Goal: Transaction & Acquisition: Purchase product/service

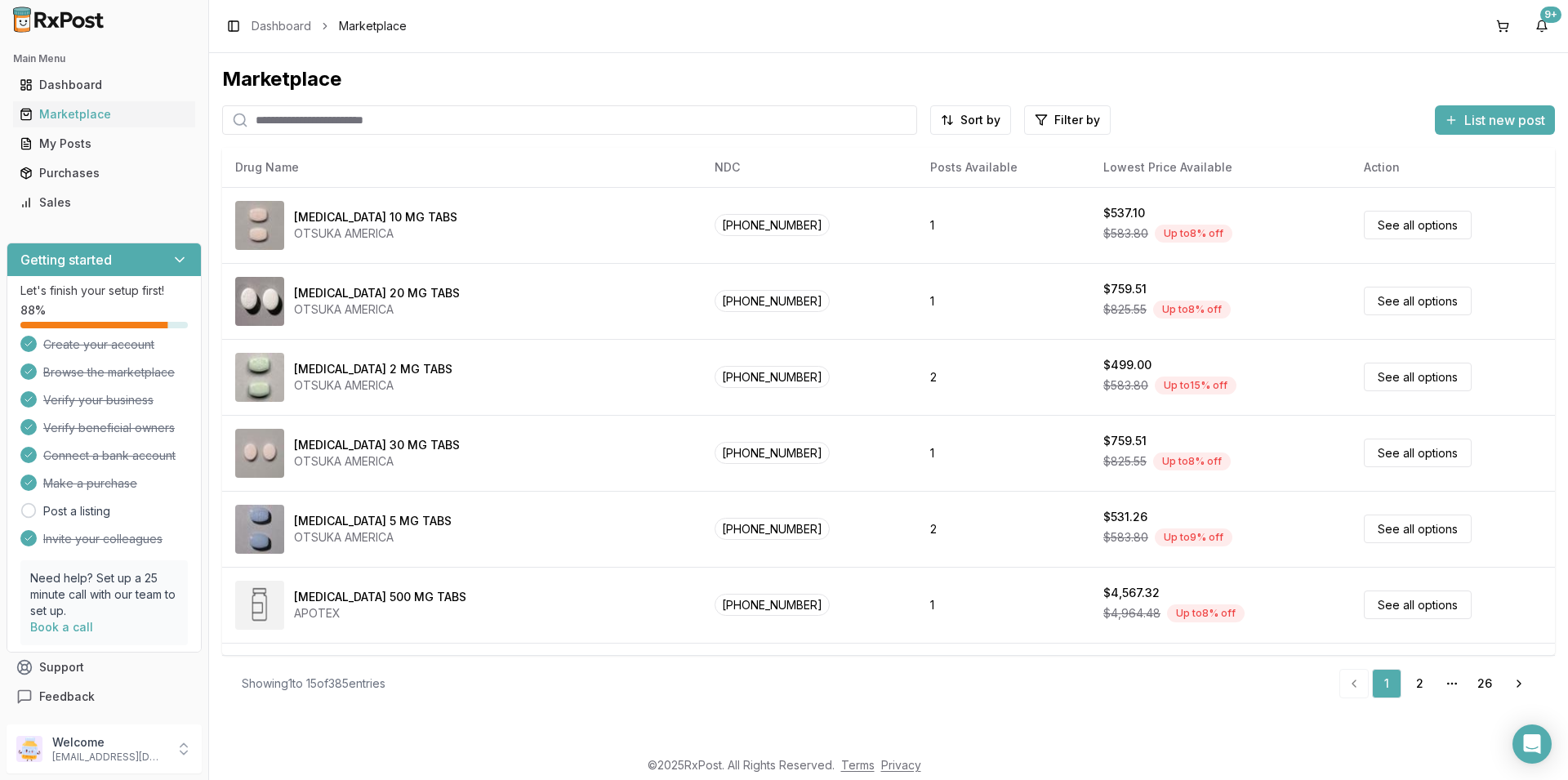
click at [268, 117] on input "search" at bounding box center [570, 120] width 695 height 29
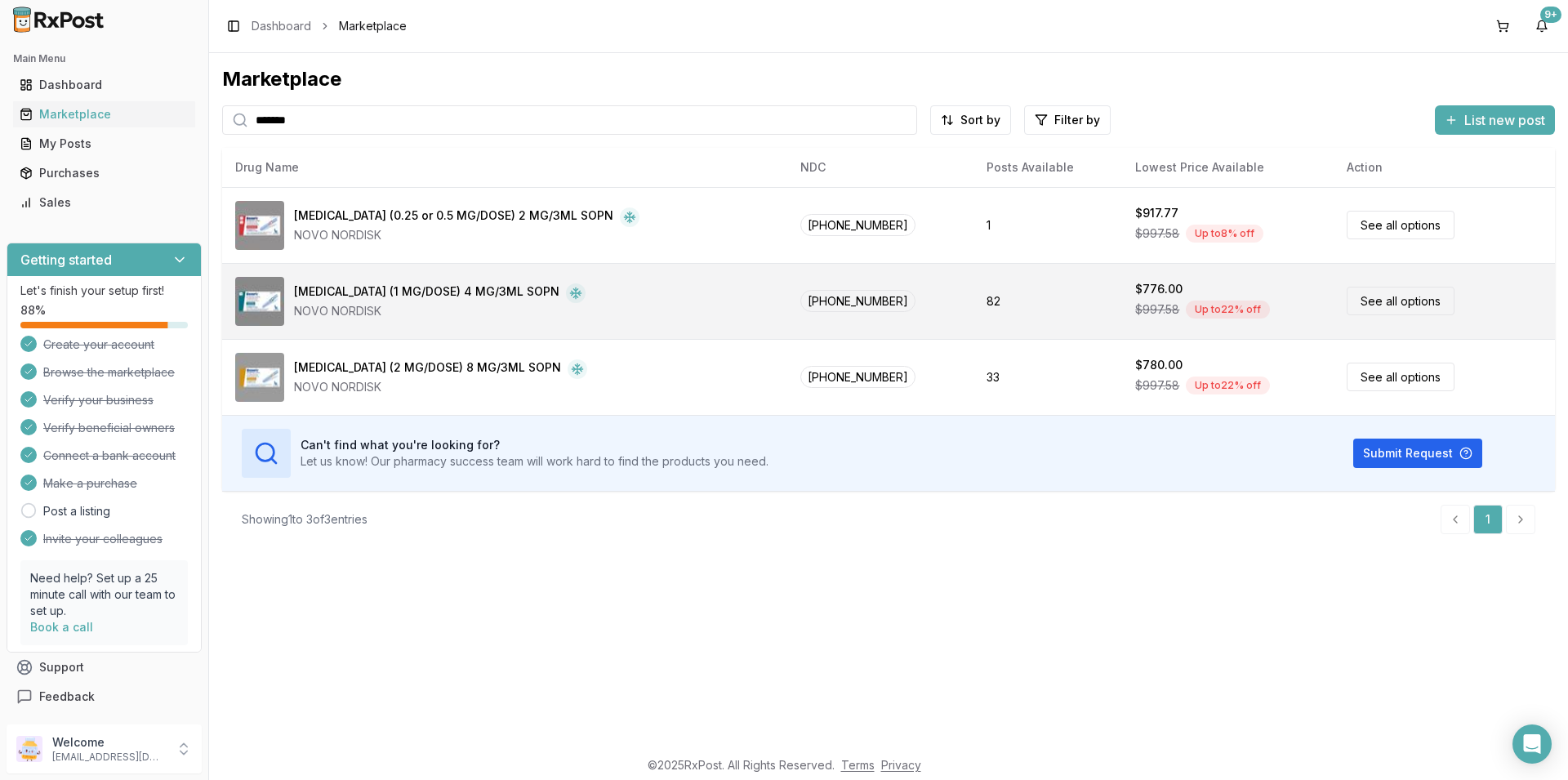
type input "*******"
click at [1374, 300] on link "See all options" at bounding box center [1400, 301] width 107 height 29
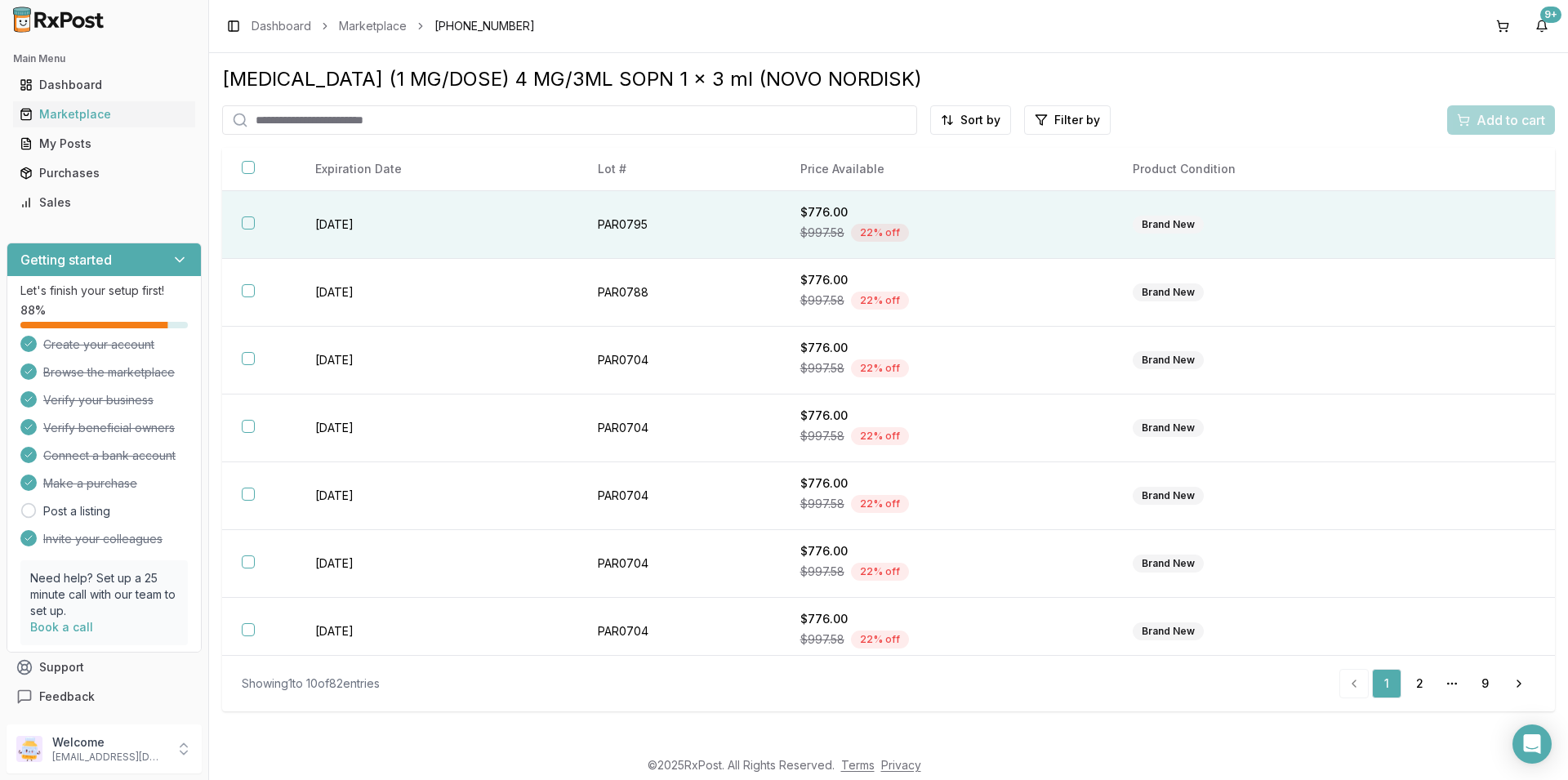
click at [243, 223] on button "button" at bounding box center [249, 223] width 13 height 13
click at [1535, 118] on span "Add to cart" at bounding box center [1510, 120] width 68 height 20
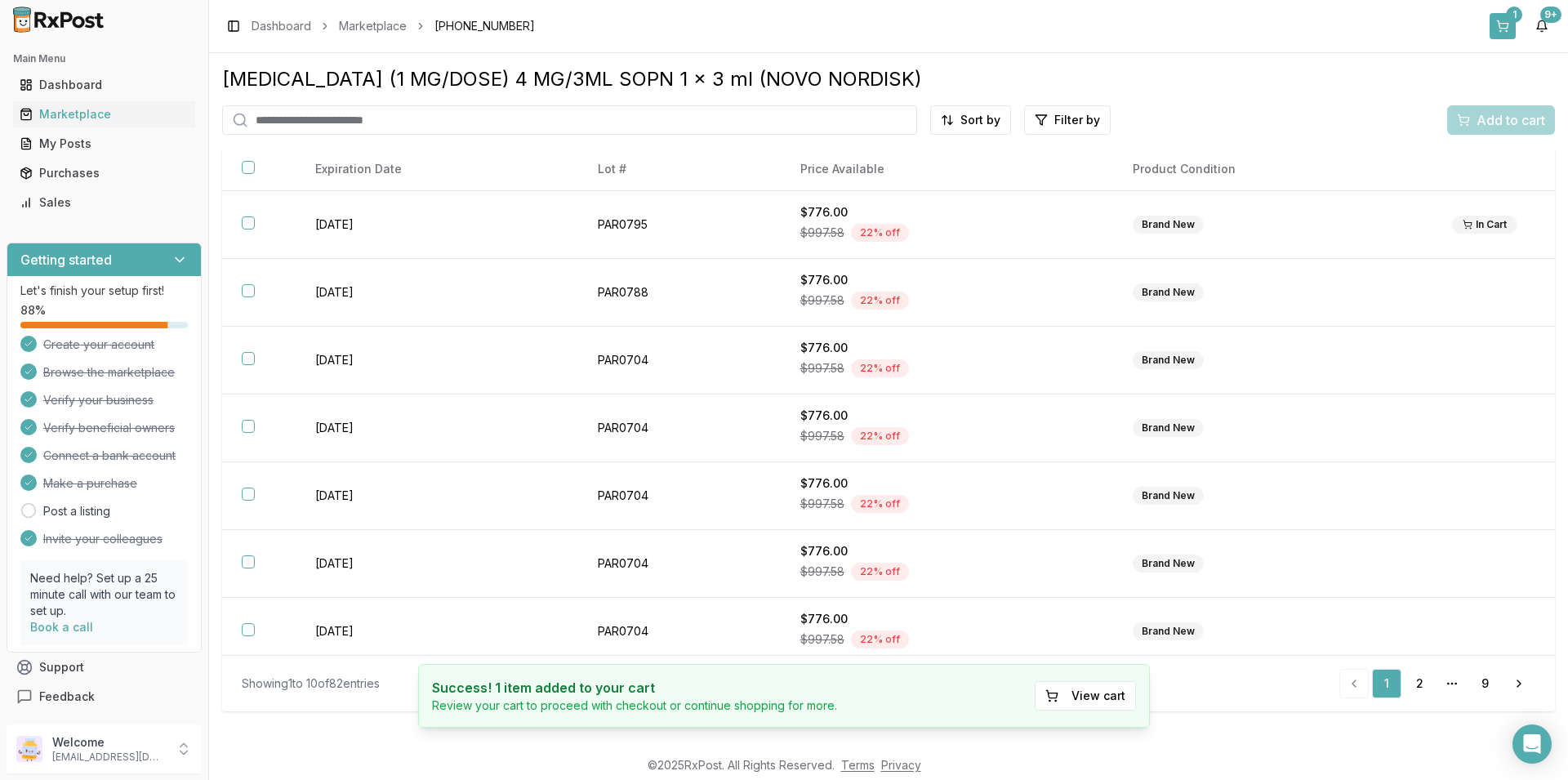
click at [1510, 16] on div "1" at bounding box center [1514, 14] width 16 height 16
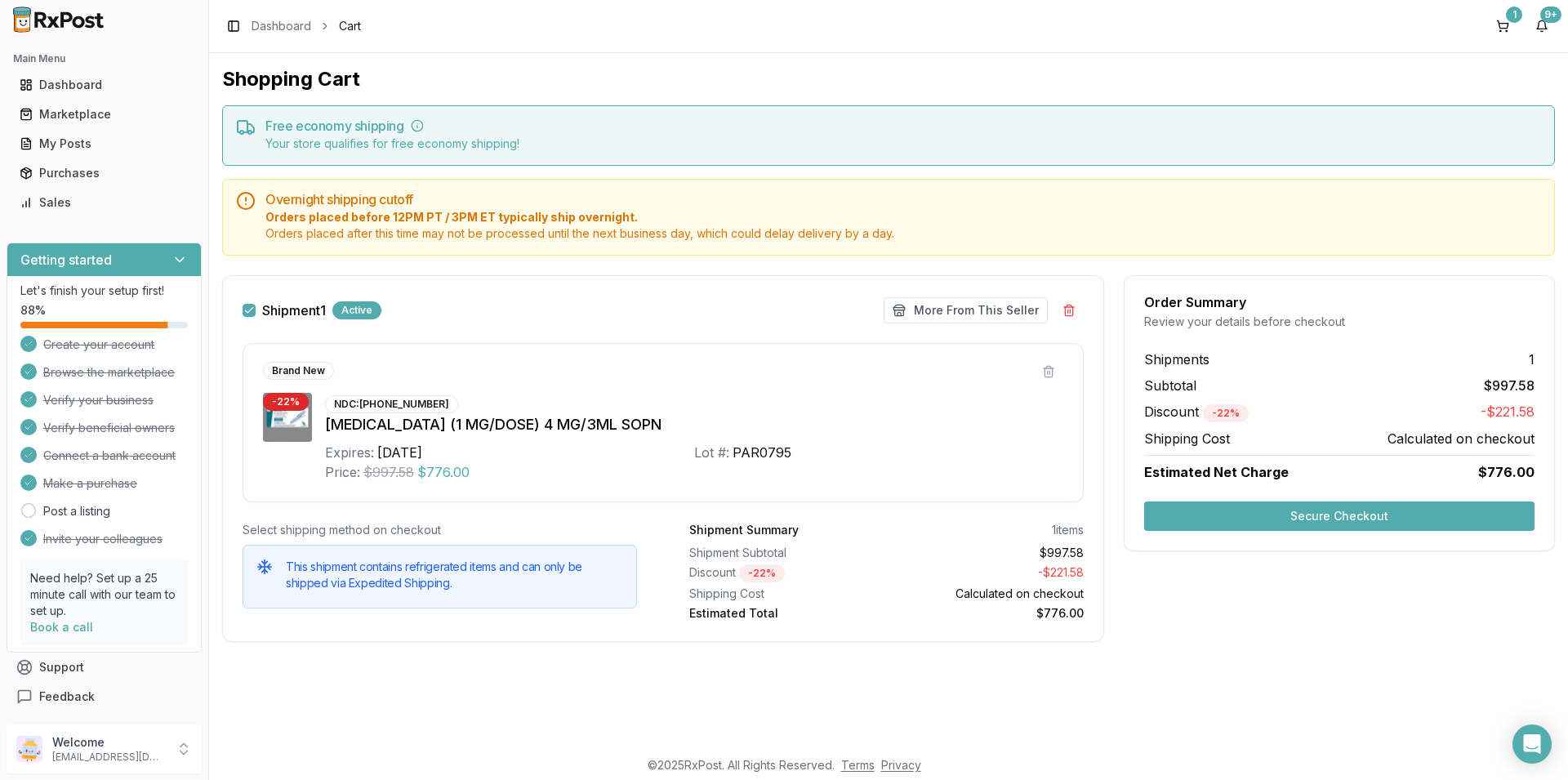
click at [1274, 509] on button "Secure Checkout" at bounding box center [1339, 516] width 391 height 29
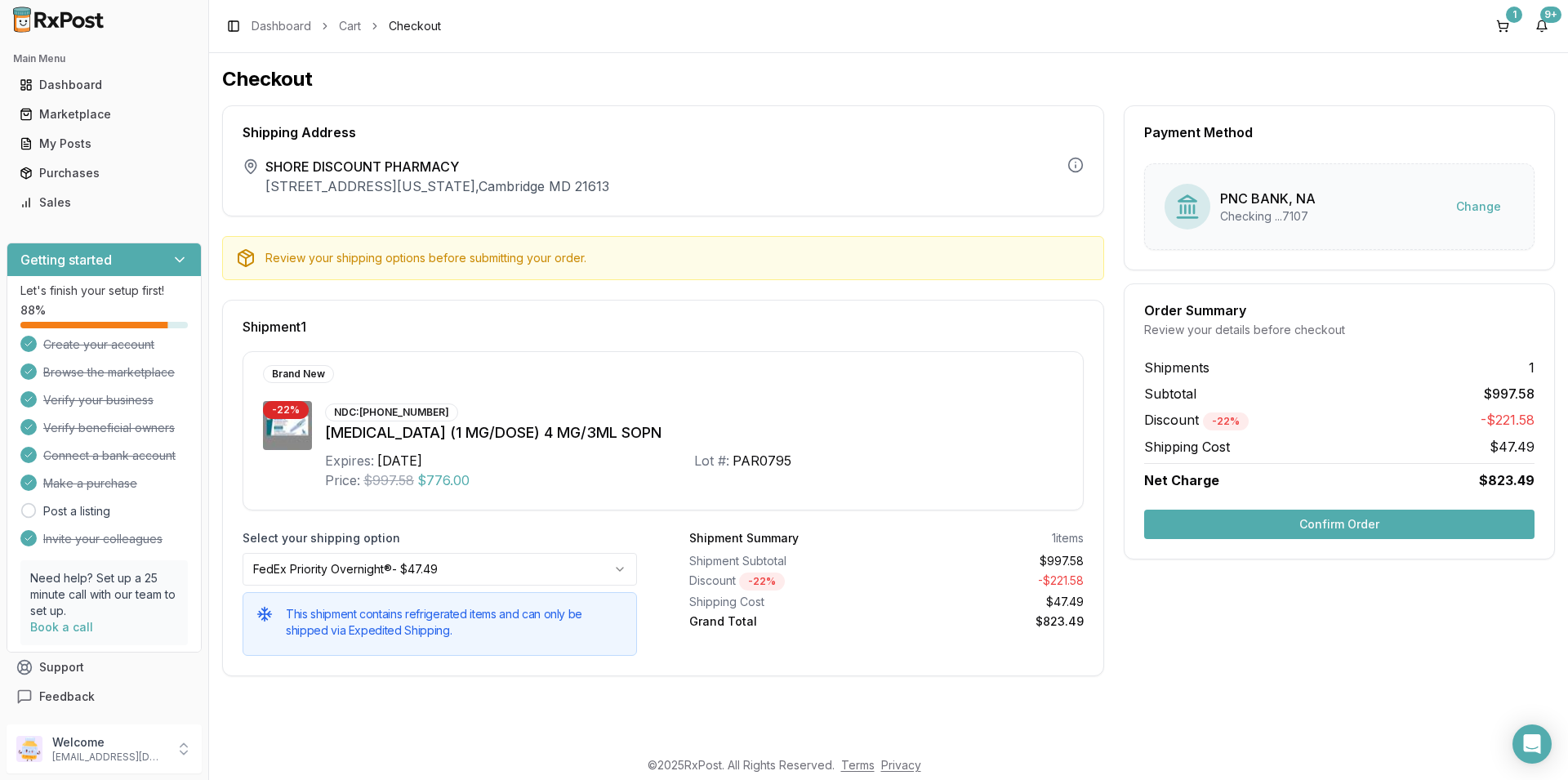
click at [1409, 520] on button "Confirm Order" at bounding box center [1339, 523] width 391 height 29
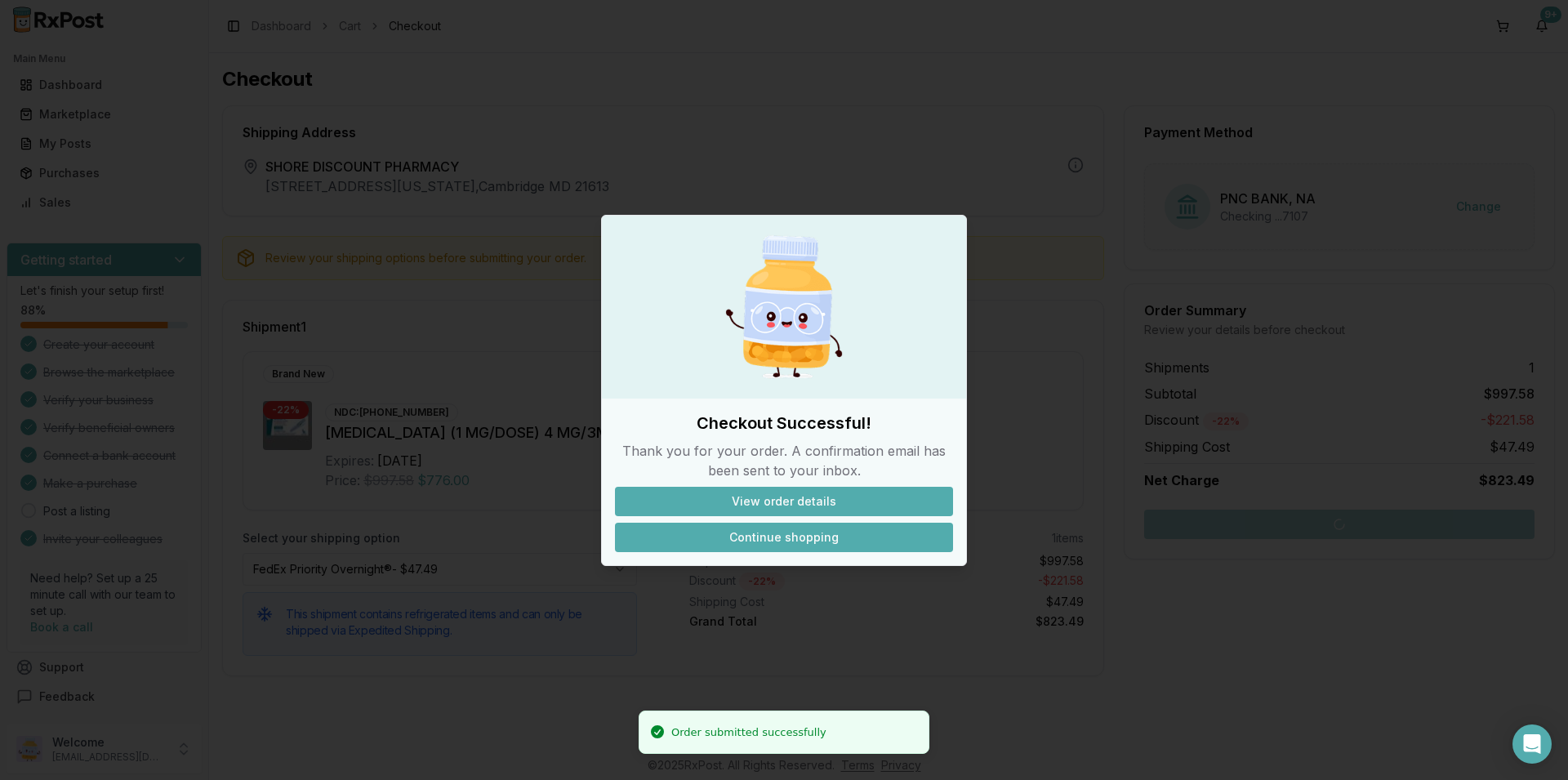
click at [833, 534] on button "Continue shopping" at bounding box center [784, 536] width 338 height 29
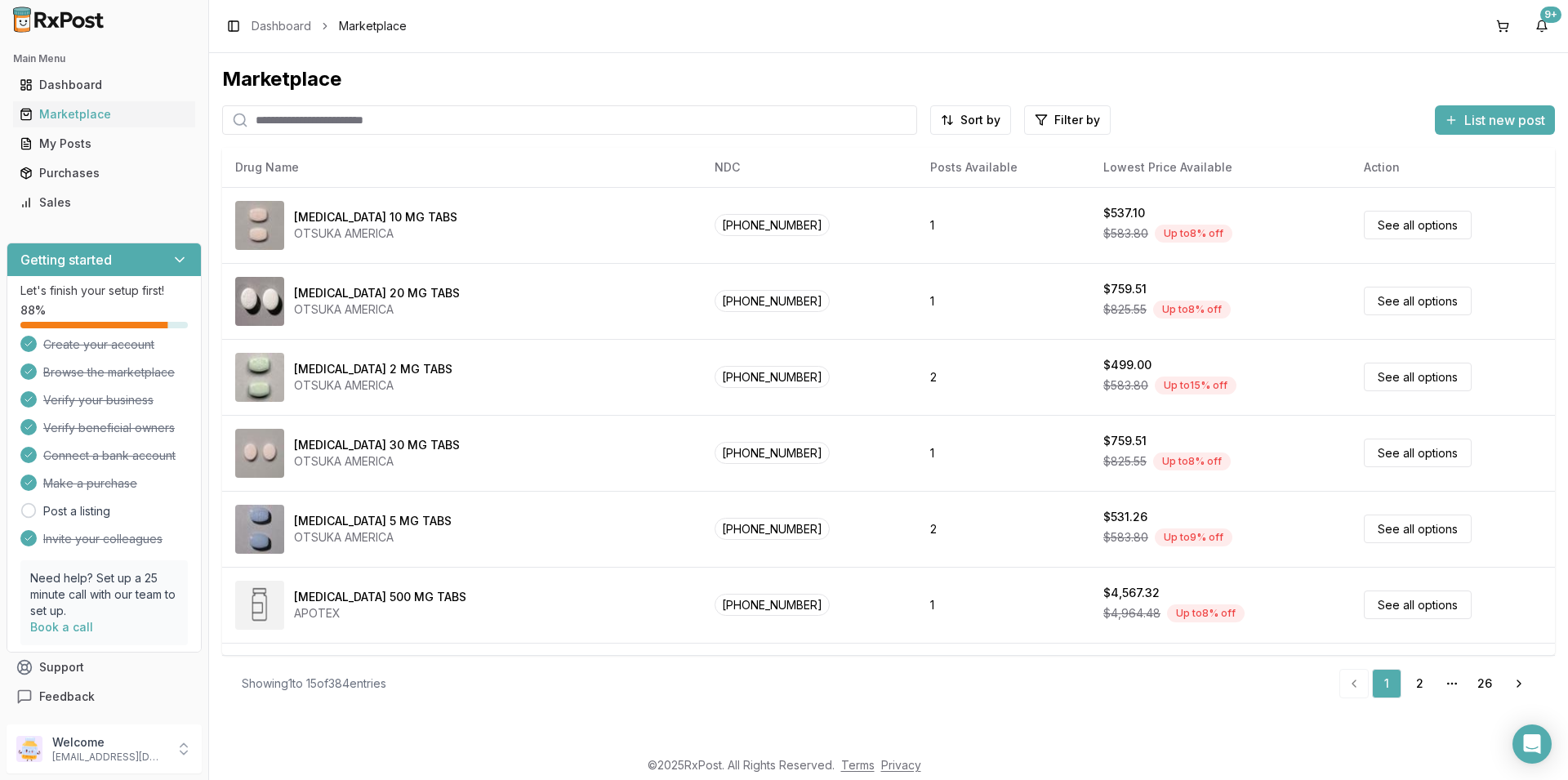
click at [294, 118] on input "search" at bounding box center [570, 120] width 695 height 29
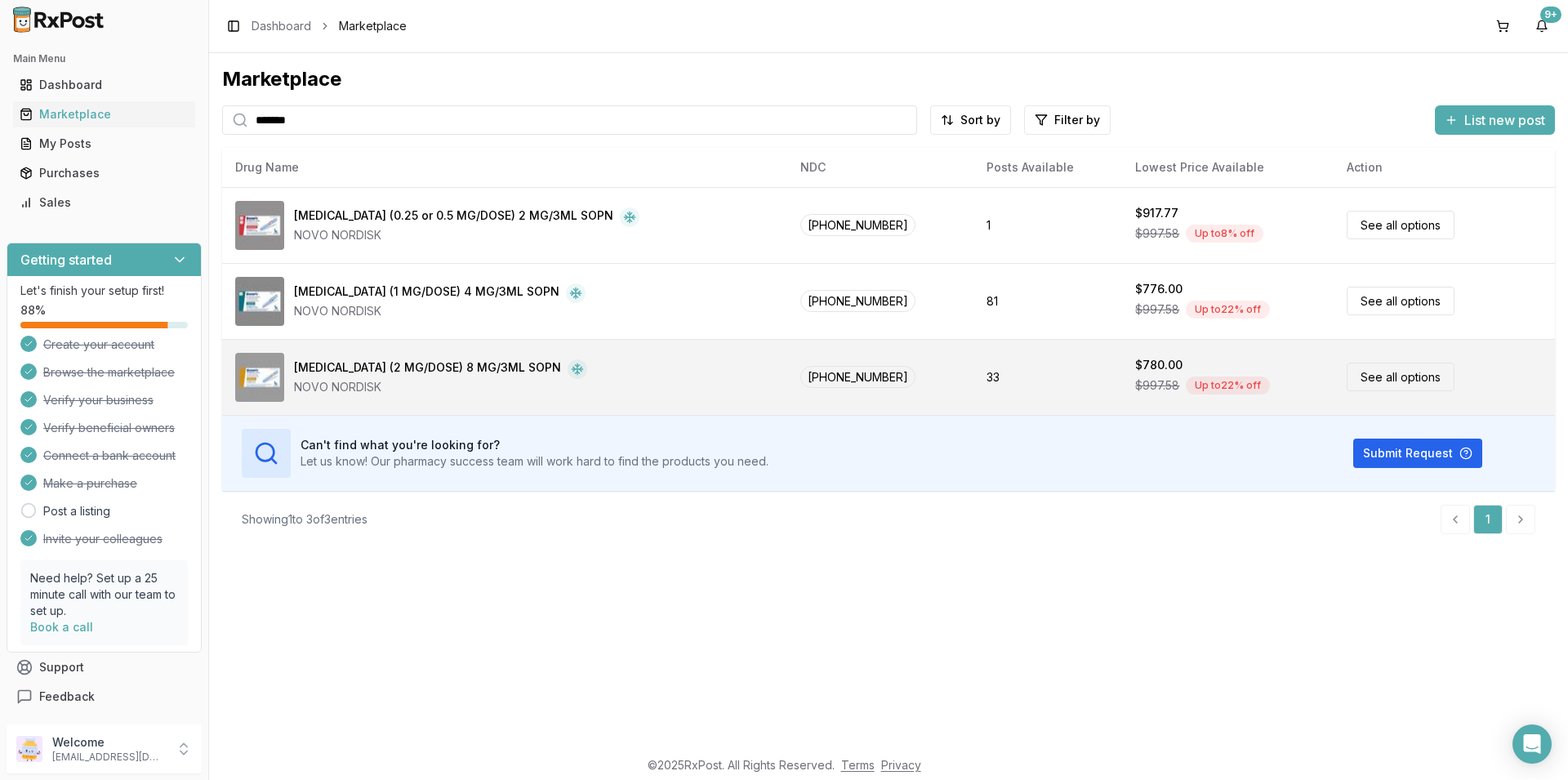
type input "*******"
click at [1363, 379] on link "See all options" at bounding box center [1400, 376] width 107 height 29
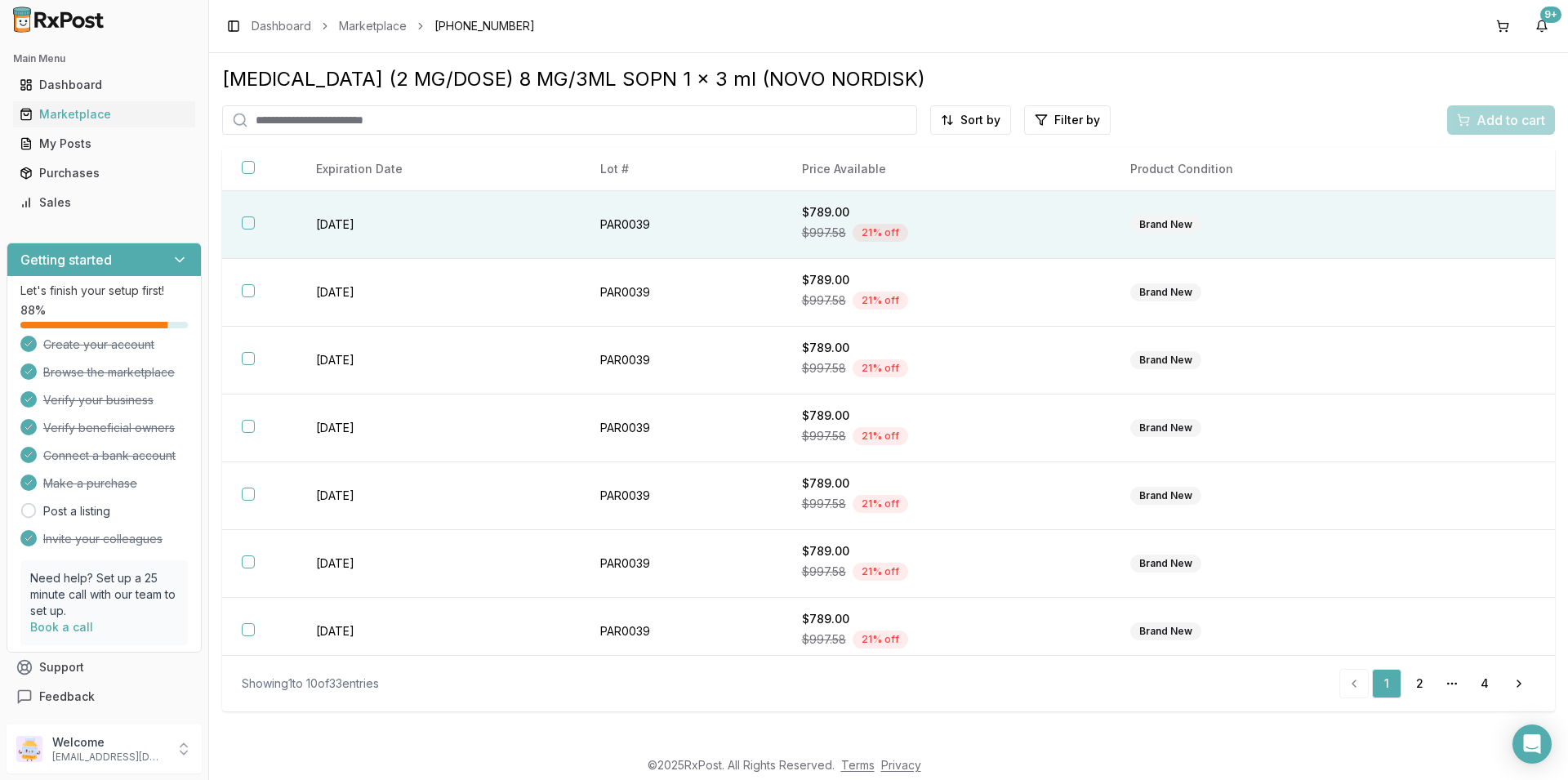
click at [250, 223] on button "button" at bounding box center [249, 223] width 13 height 13
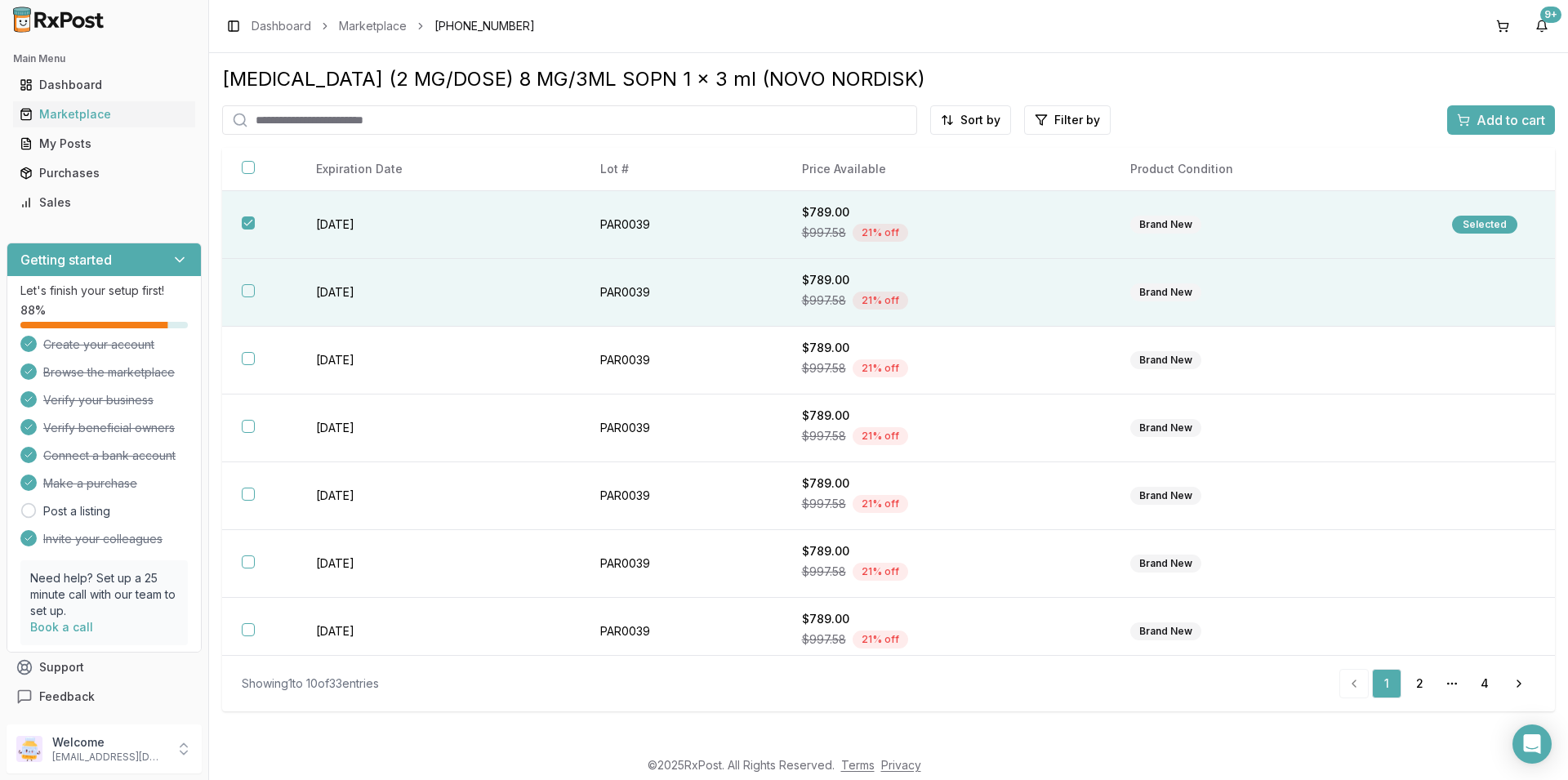
click at [245, 289] on button "button" at bounding box center [249, 291] width 13 height 13
click at [1500, 121] on span "Add to cart" at bounding box center [1510, 120] width 68 height 20
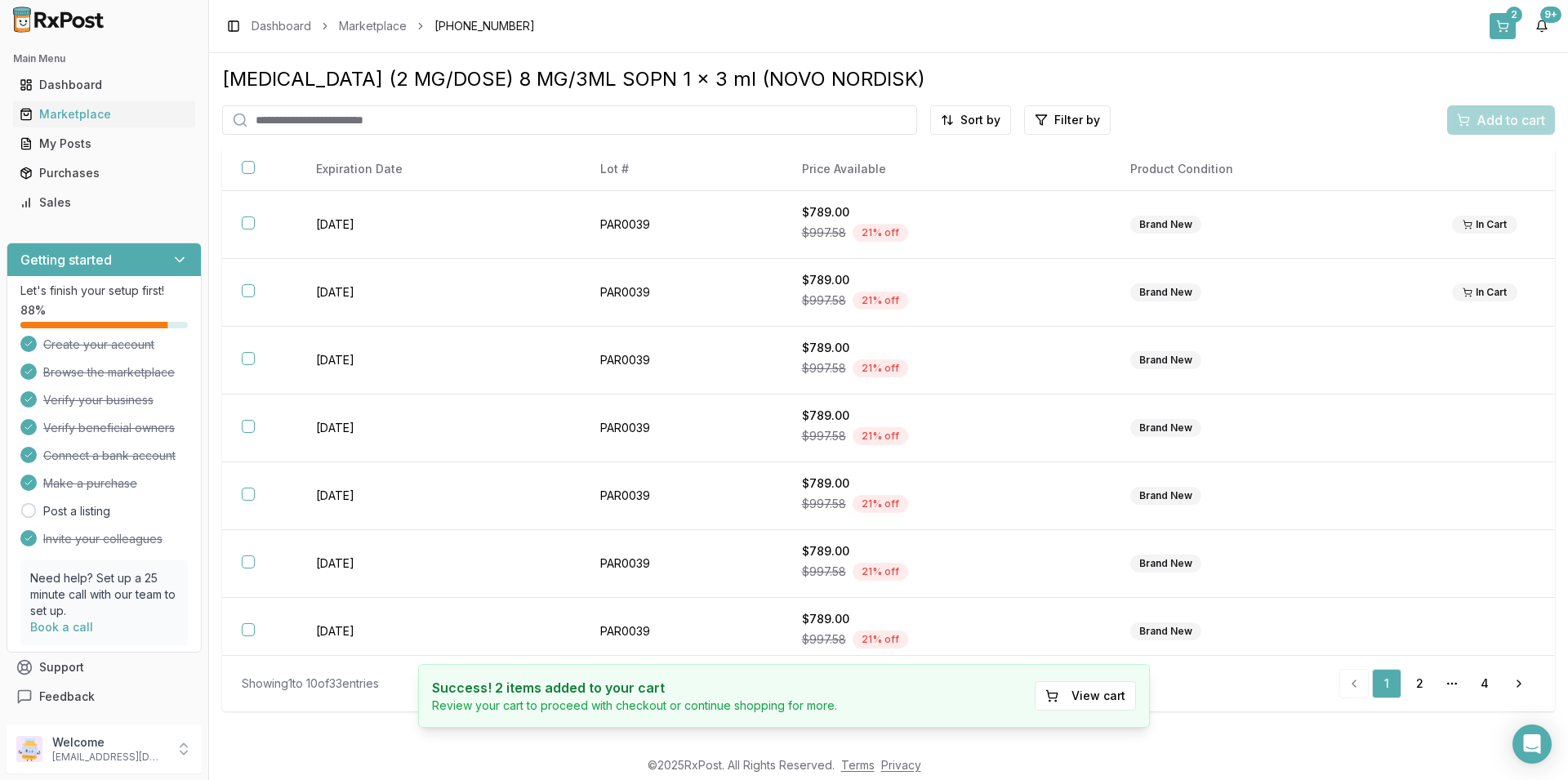
click at [1509, 16] on div "2" at bounding box center [1514, 14] width 16 height 16
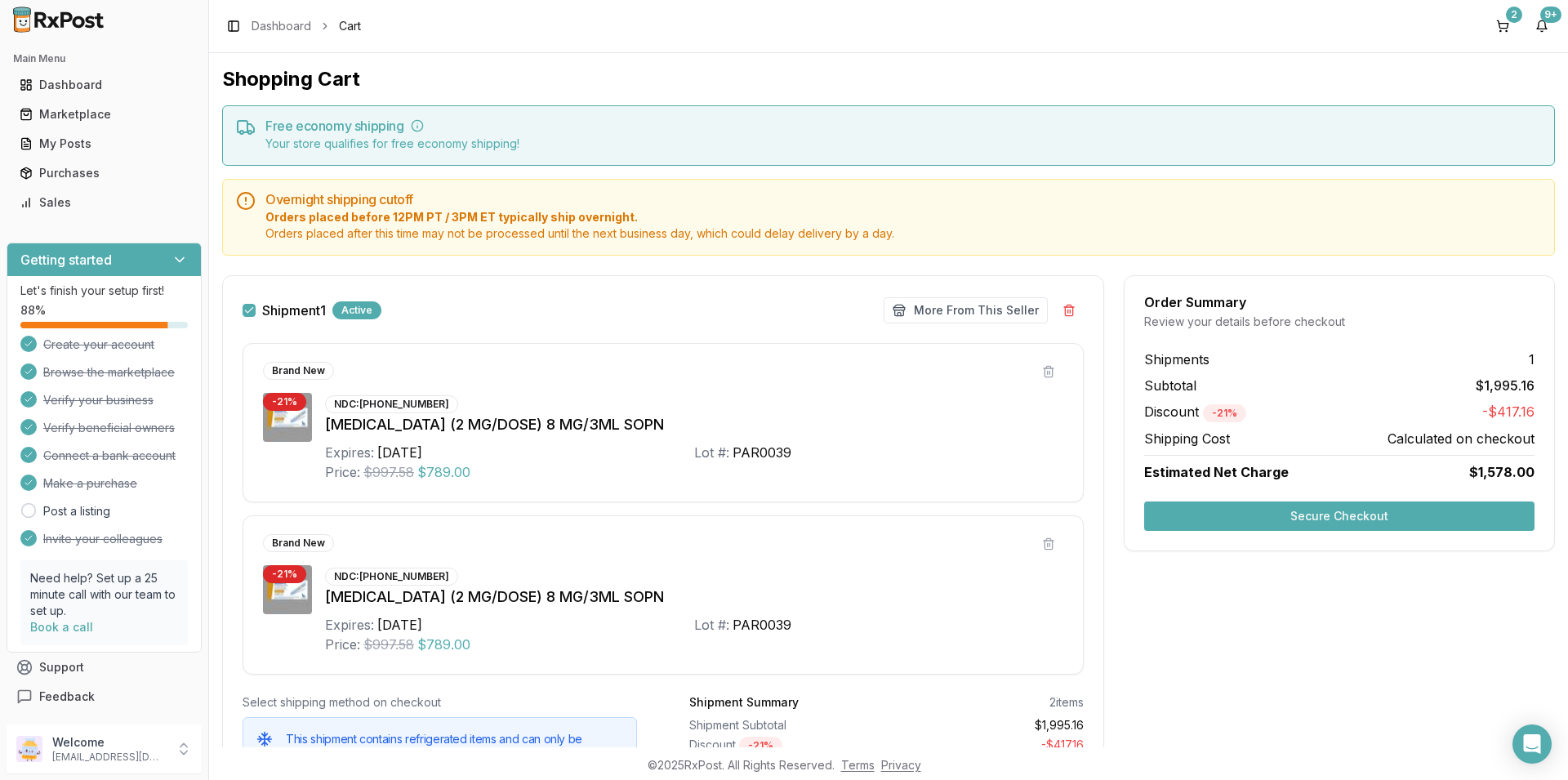
scroll to position [98, 0]
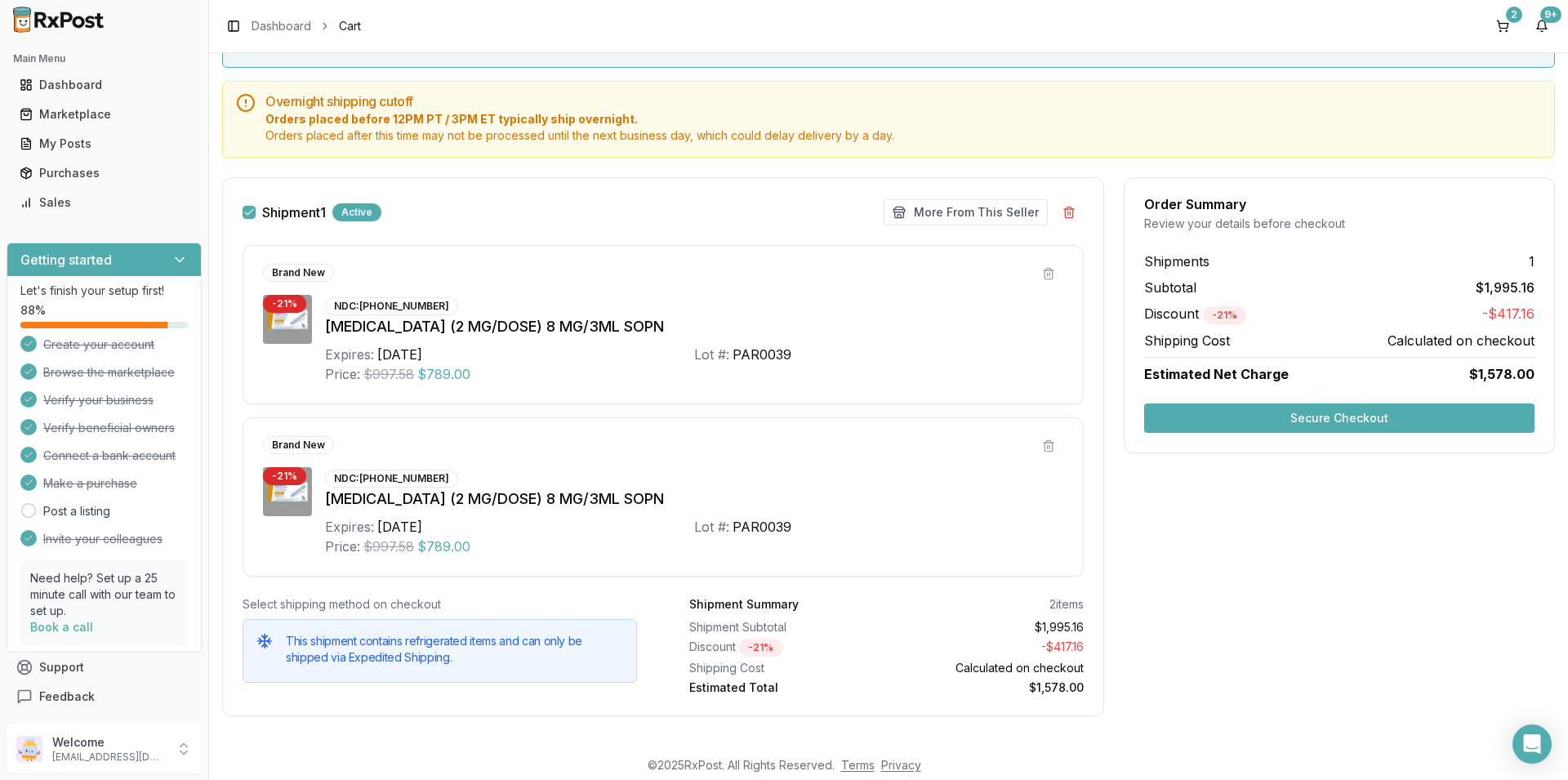
click at [1416, 418] on button "Secure Checkout" at bounding box center [1339, 418] width 391 height 29
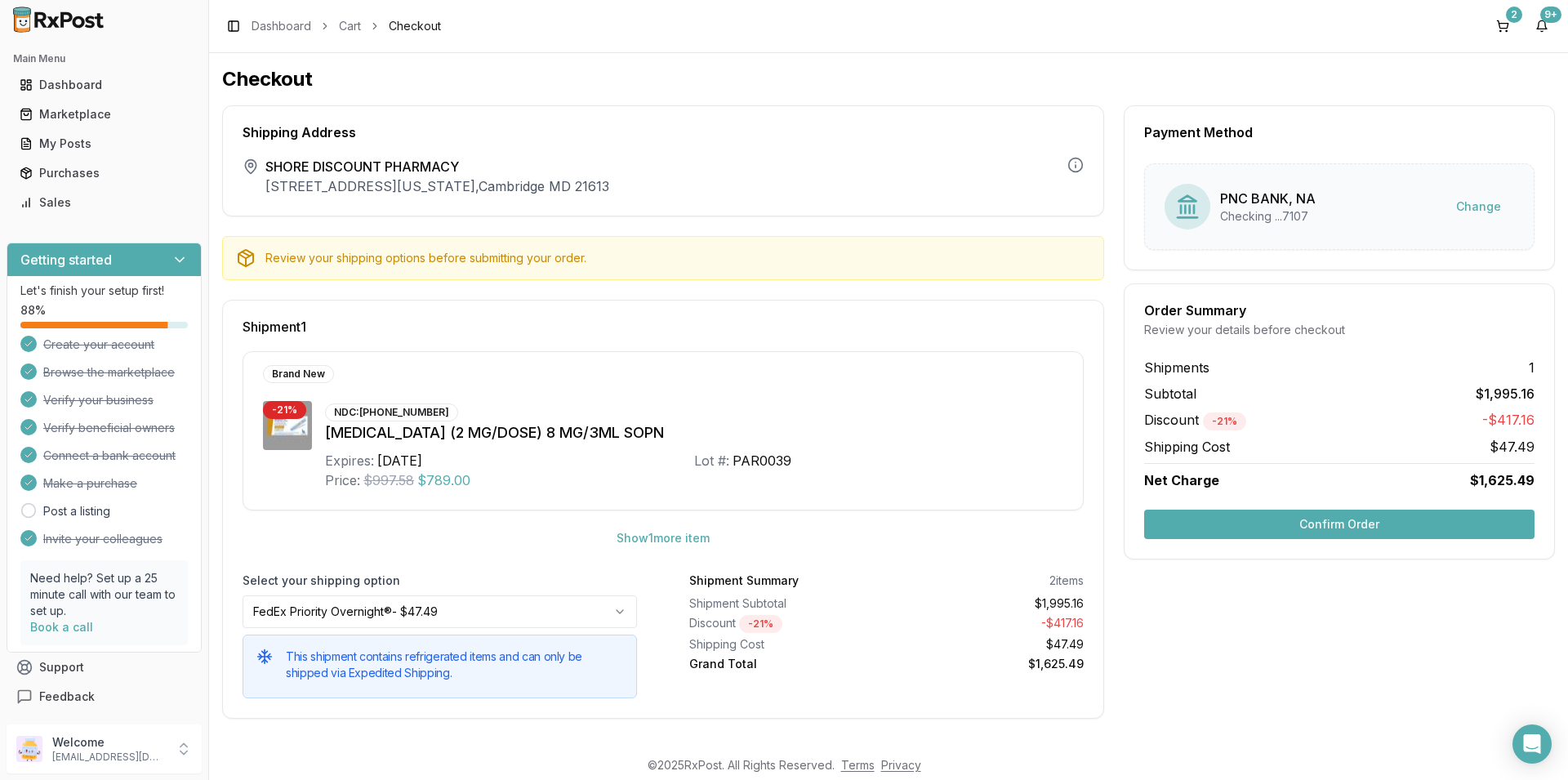
click at [1370, 521] on button "Confirm Order" at bounding box center [1339, 523] width 391 height 29
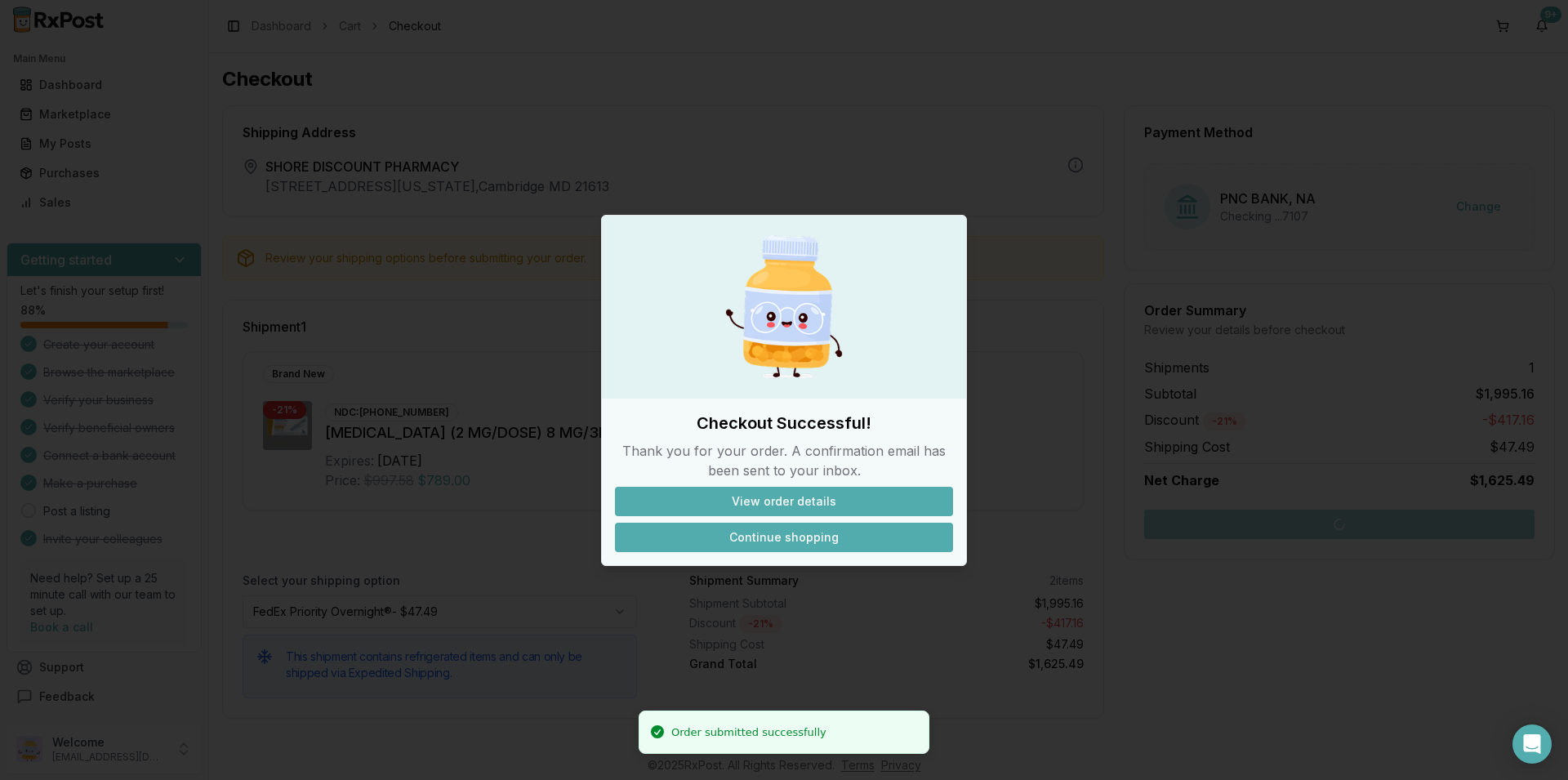
click at [817, 537] on button "Continue shopping" at bounding box center [784, 536] width 338 height 29
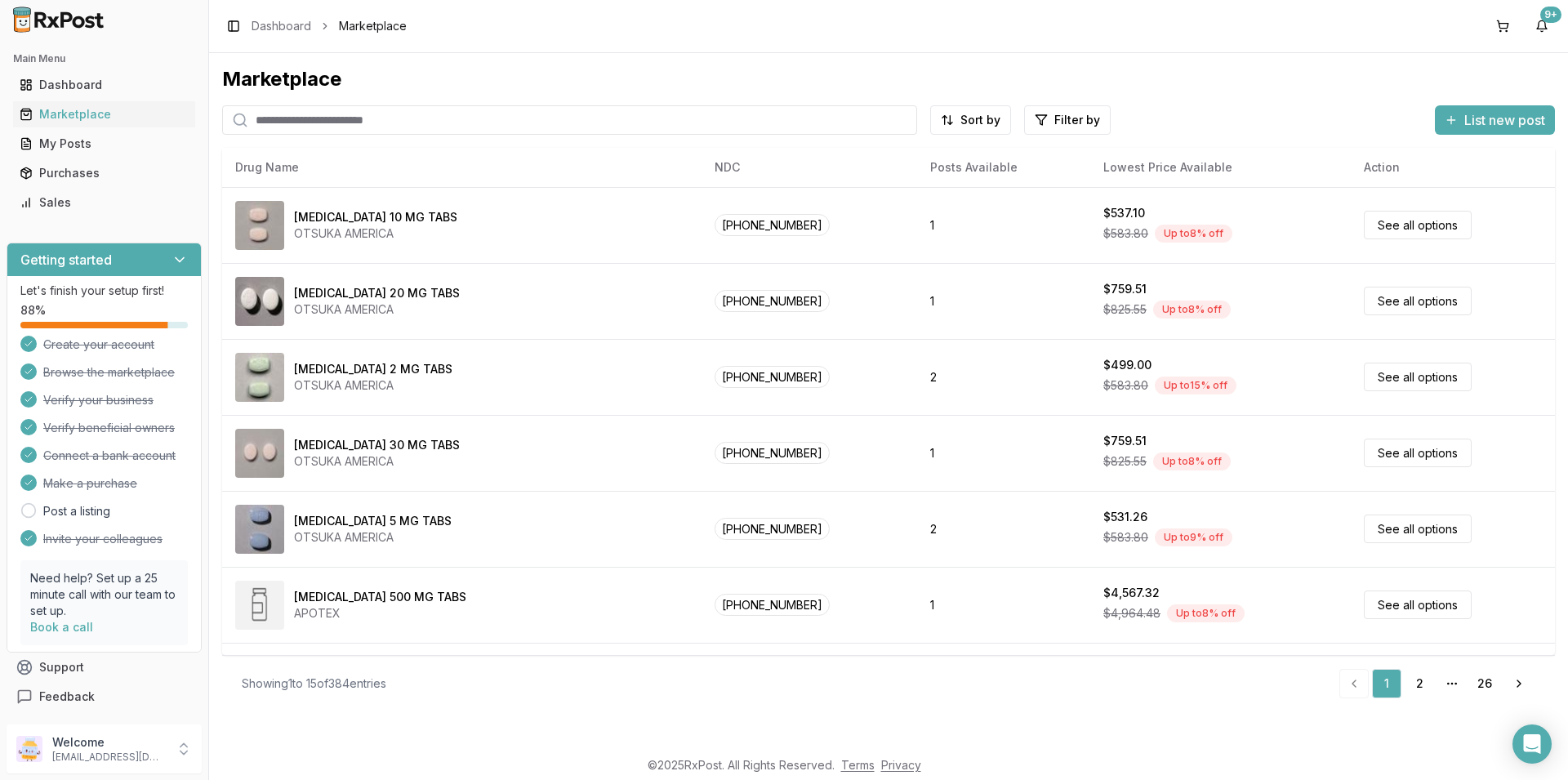
click at [277, 114] on input "search" at bounding box center [570, 120] width 695 height 29
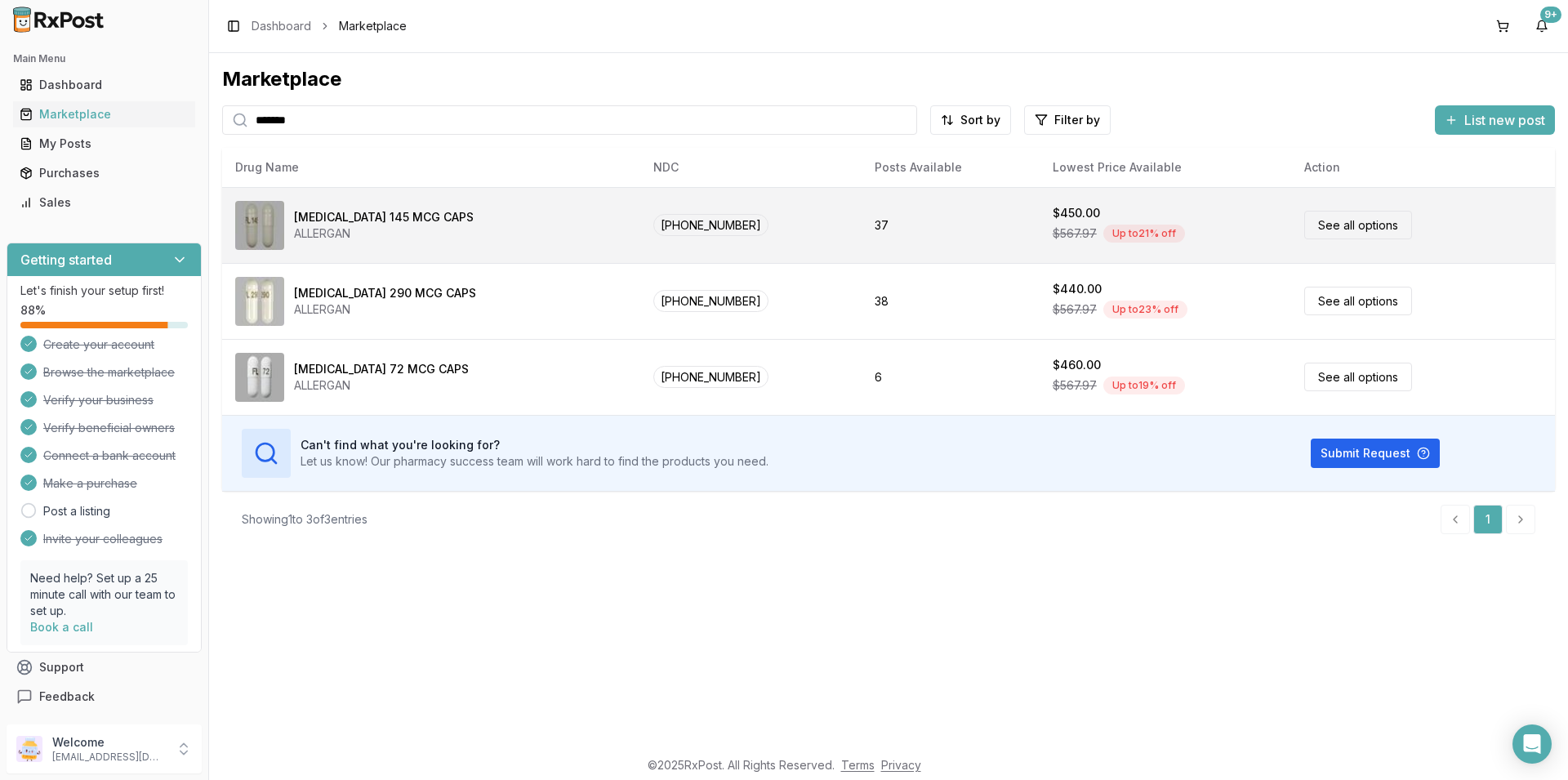
type input "*******"
click at [1358, 225] on link "See all options" at bounding box center [1358, 224] width 107 height 29
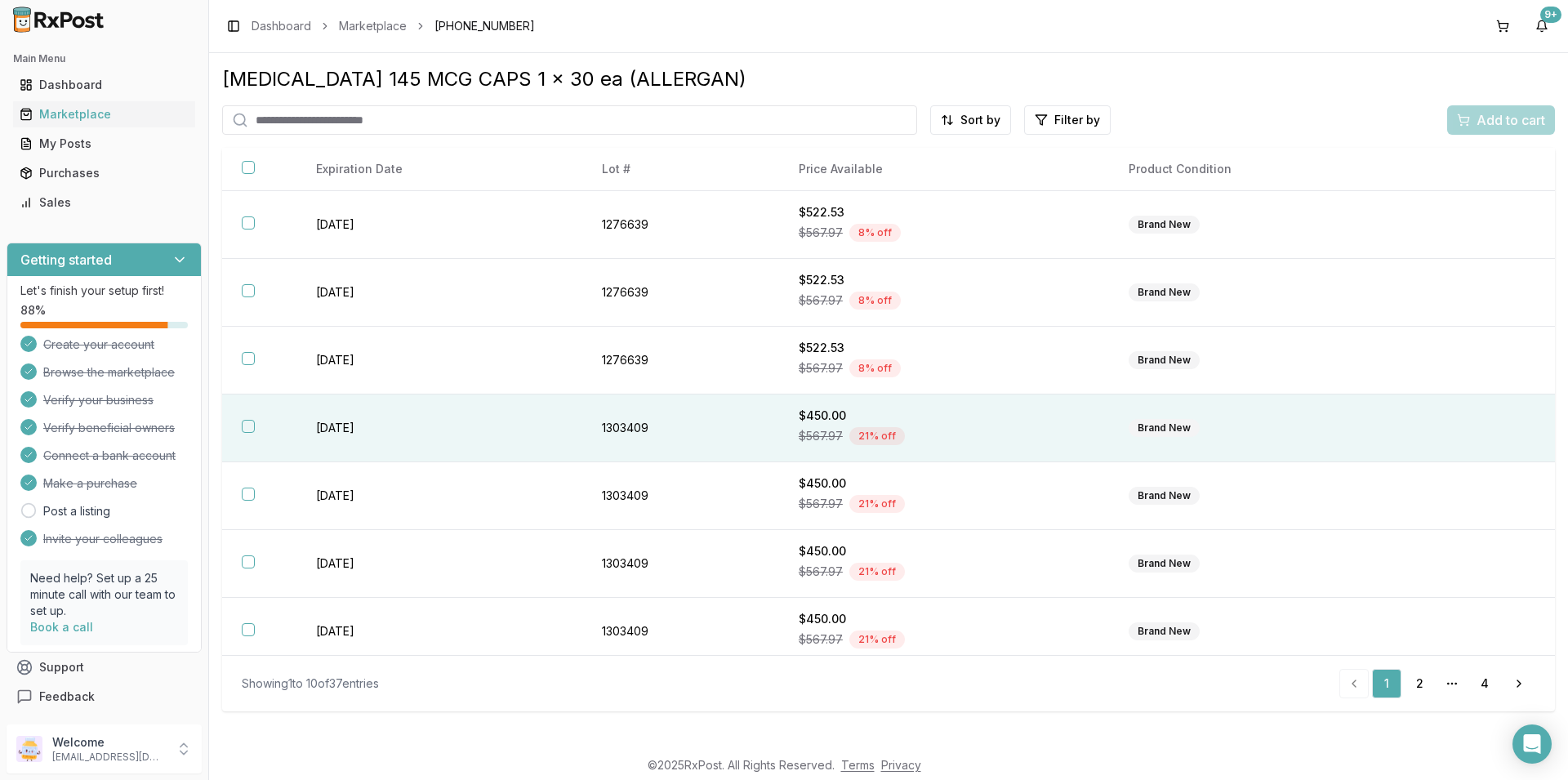
click at [249, 429] on button "button" at bounding box center [249, 426] width 13 height 13
click at [1521, 112] on span "Add to cart" at bounding box center [1510, 120] width 68 height 20
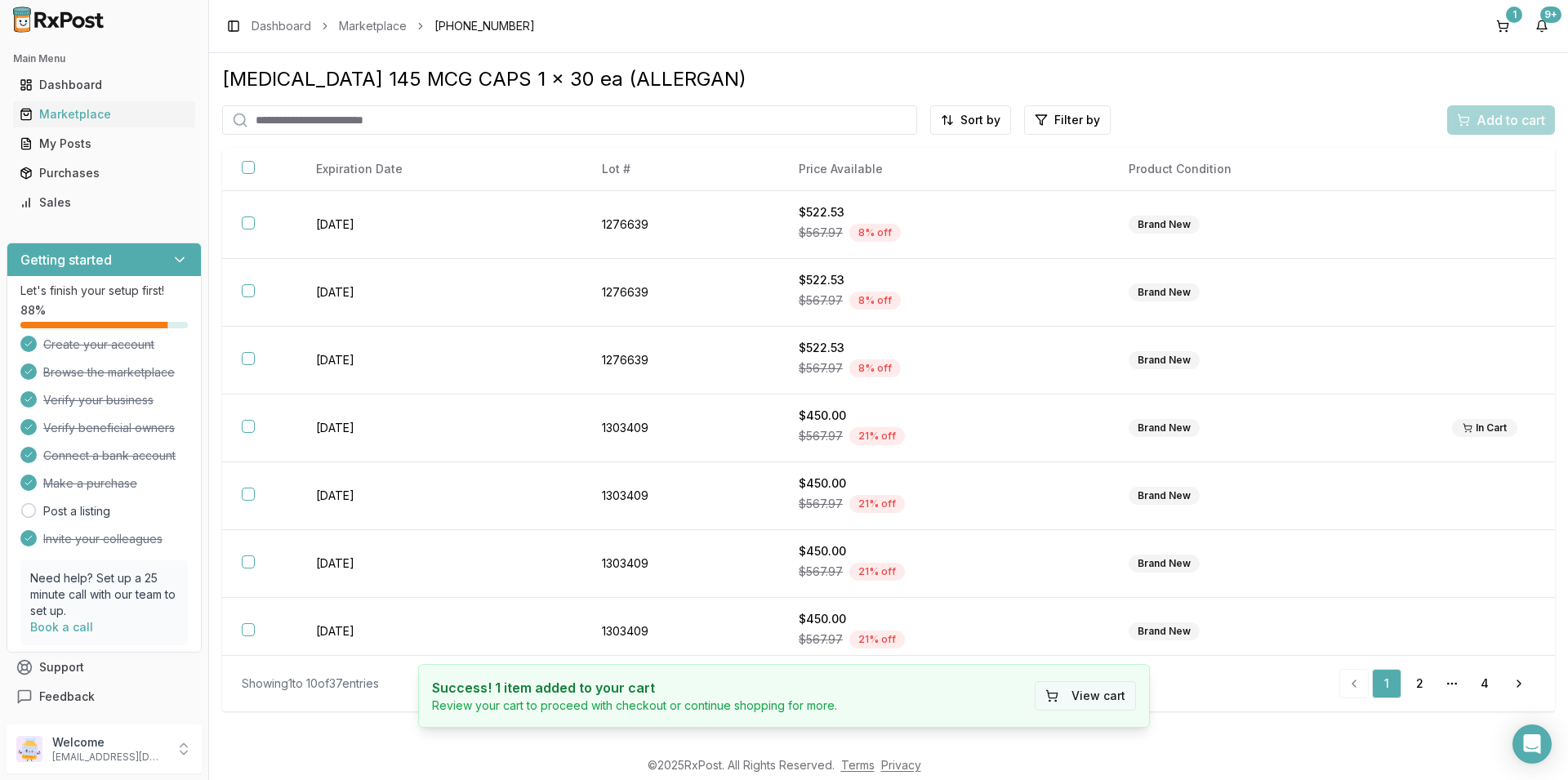
click at [1114, 691] on button "View cart" at bounding box center [1085, 695] width 101 height 29
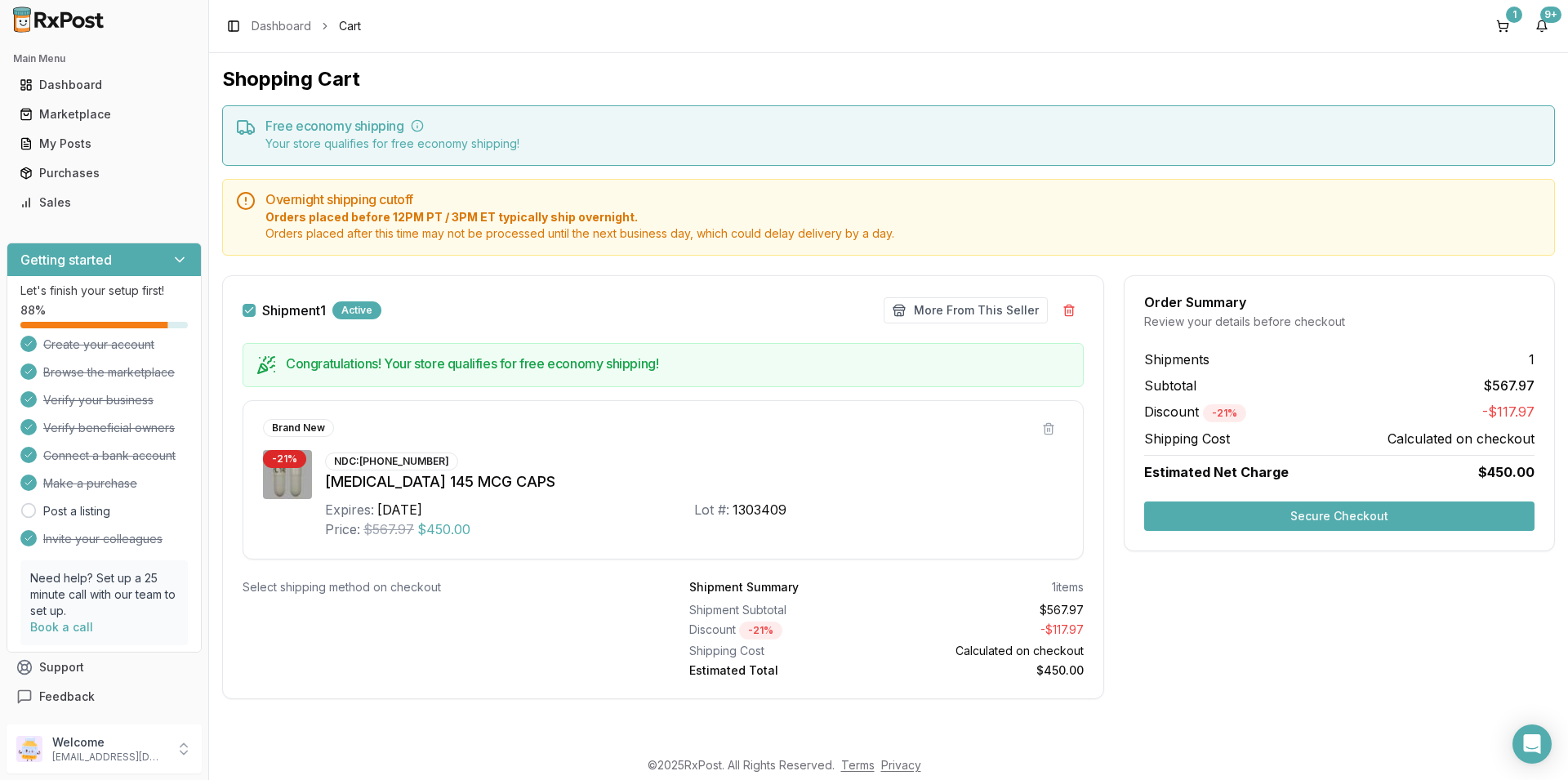
click at [1278, 510] on button "Secure Checkout" at bounding box center [1339, 516] width 391 height 29
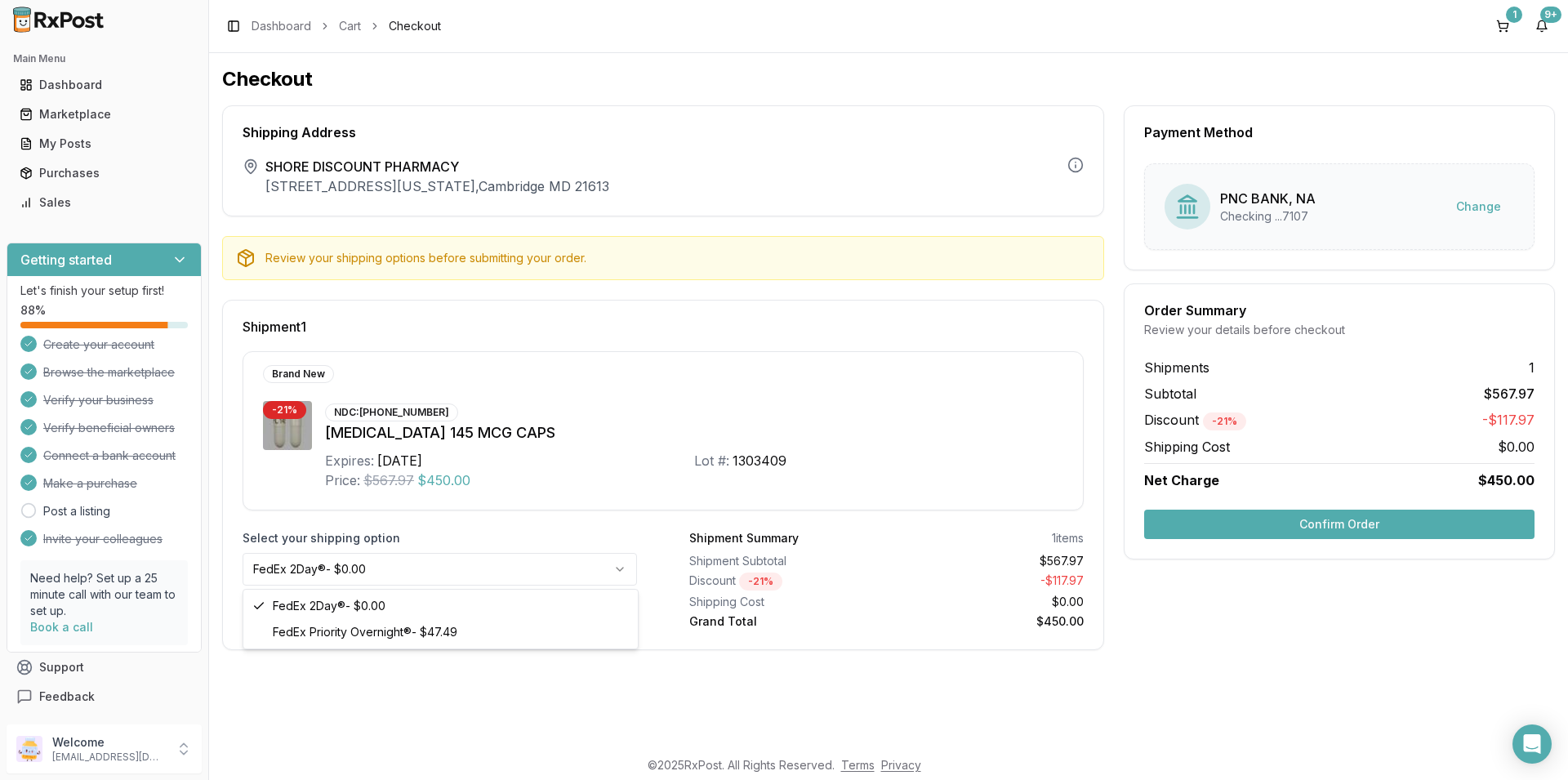
click at [622, 570] on html "Main Menu Dashboard Marketplace My Posts Purchases Sales Getting started Let's …" at bounding box center [784, 390] width 1568 height 780
click at [1365, 522] on button "Confirm Order" at bounding box center [1339, 523] width 391 height 29
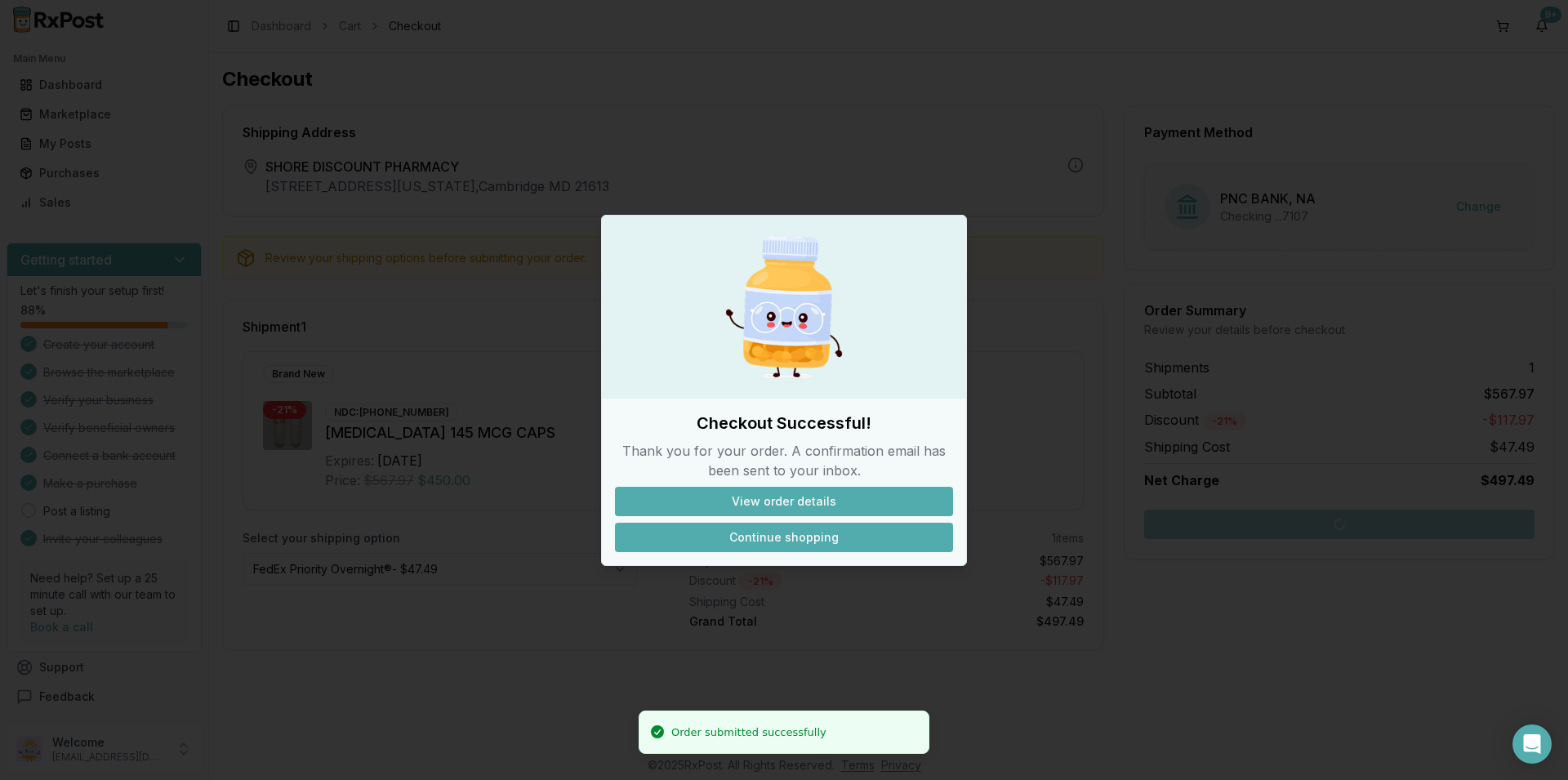
click at [818, 540] on button "Continue shopping" at bounding box center [784, 536] width 338 height 29
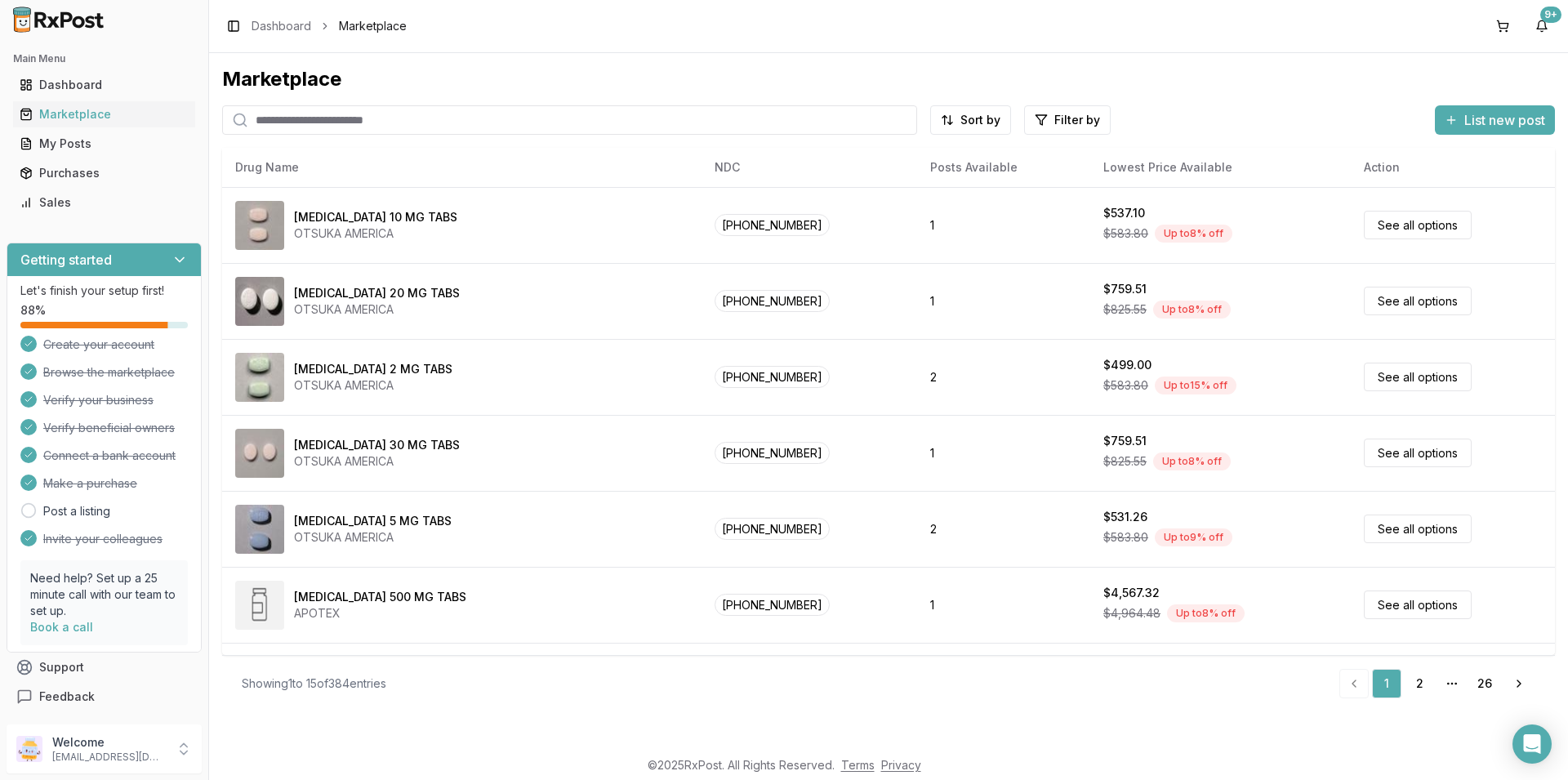
click at [275, 117] on input "search" at bounding box center [570, 120] width 695 height 29
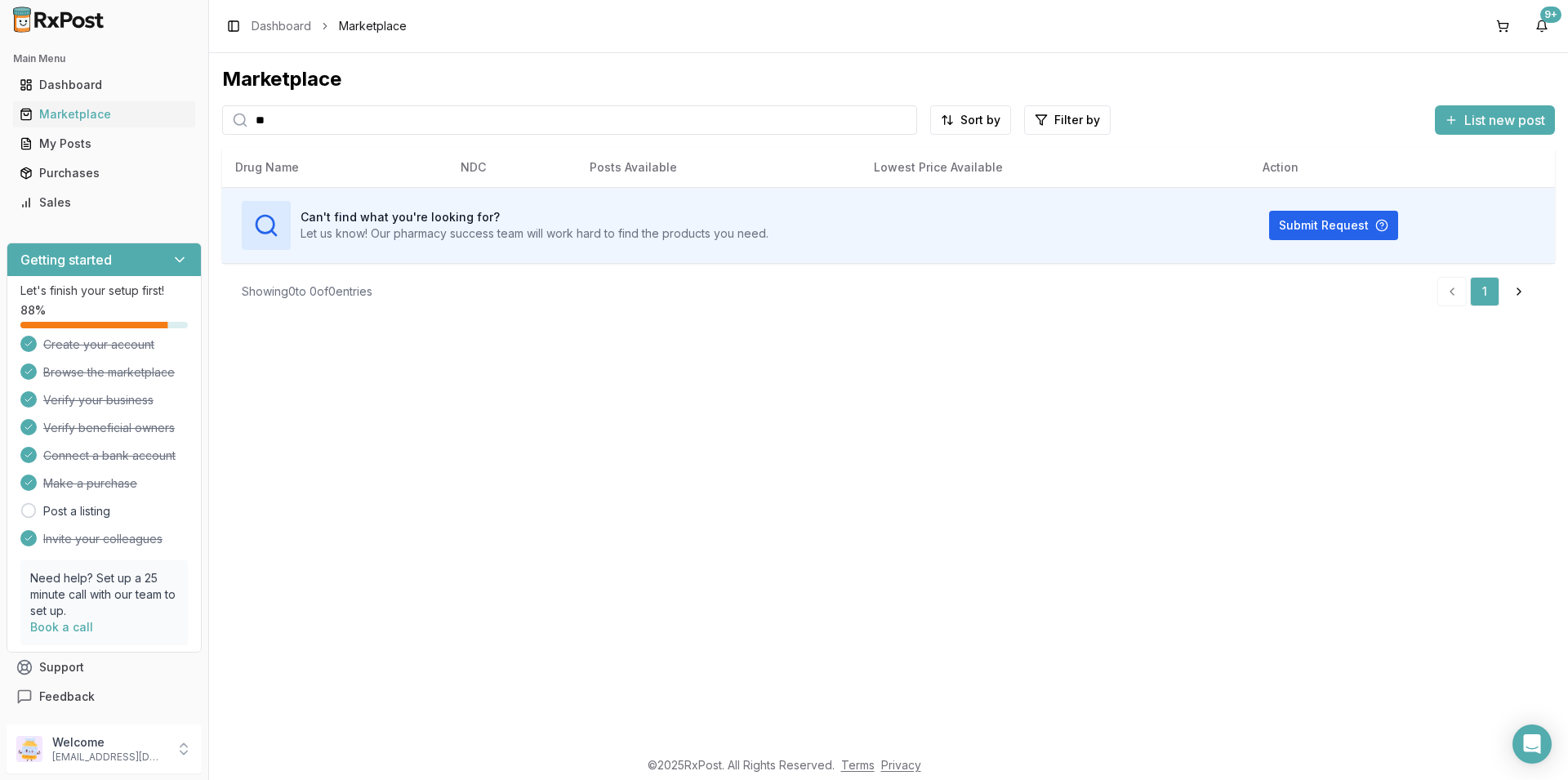
type input "*"
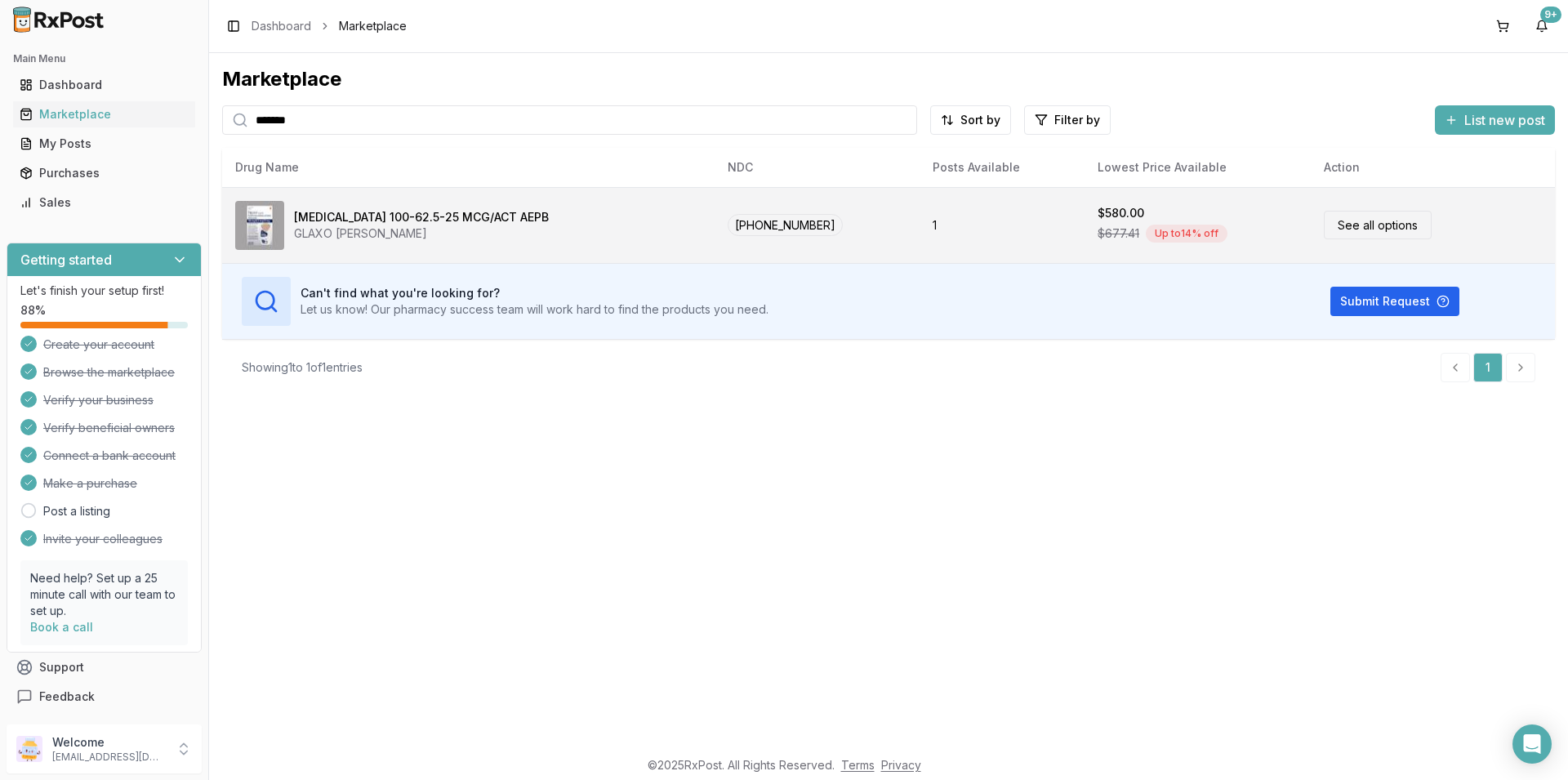
type input "*******"
click at [1349, 227] on link "See all options" at bounding box center [1377, 224] width 107 height 29
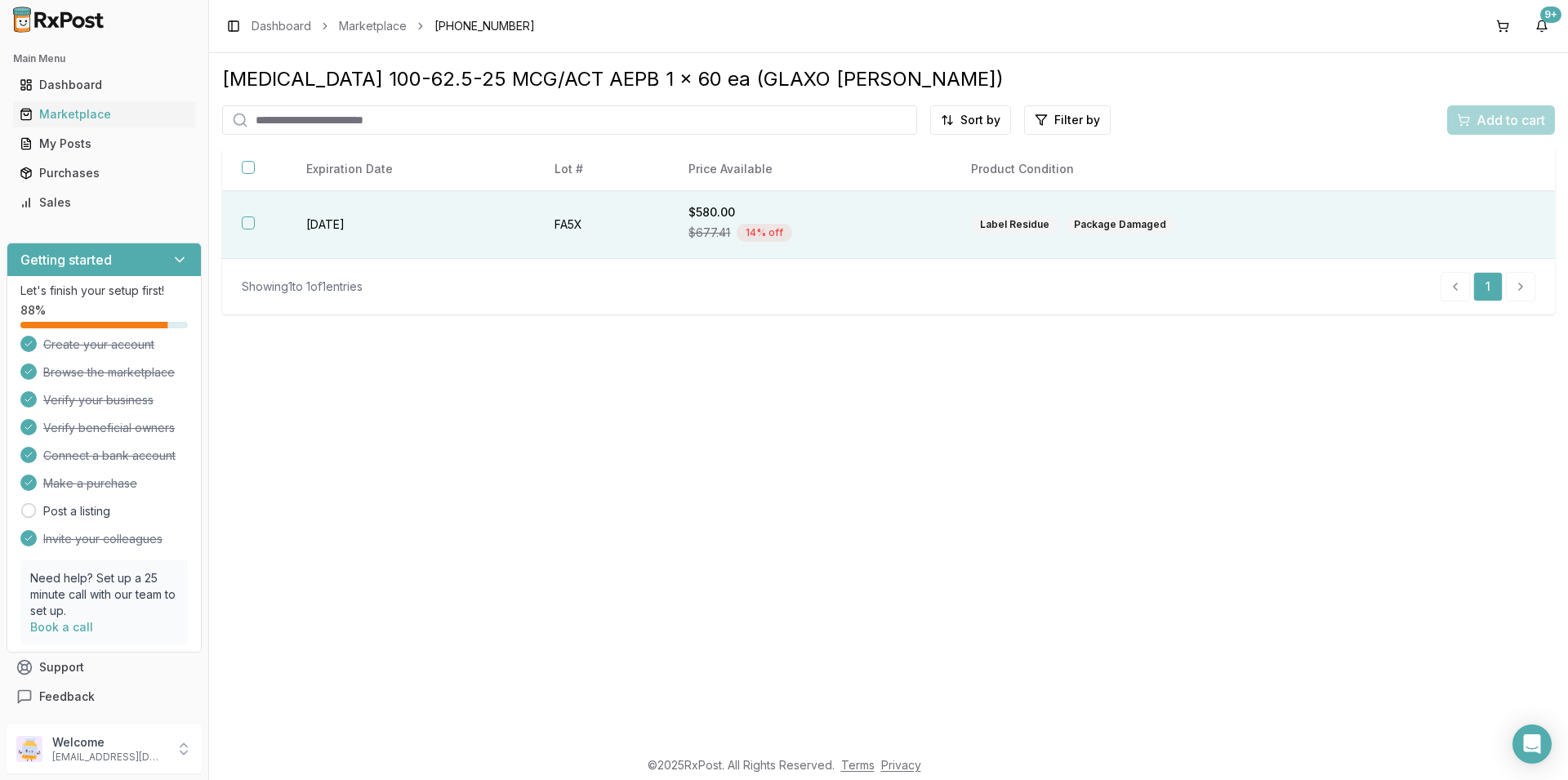
click at [249, 223] on button "button" at bounding box center [249, 223] width 13 height 13
click at [1517, 123] on span "Add to cart" at bounding box center [1510, 120] width 68 height 20
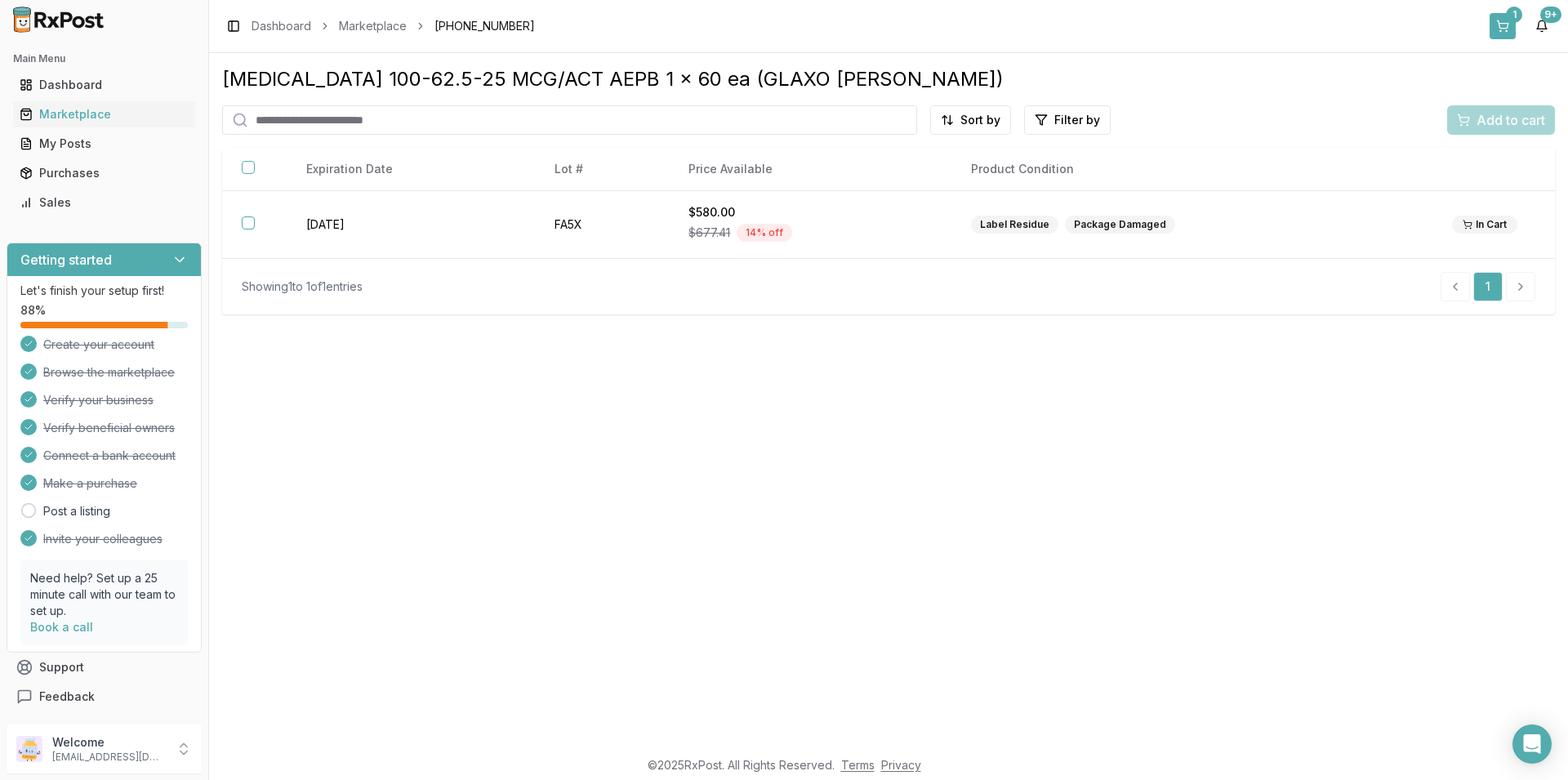
click at [1518, 16] on div "1" at bounding box center [1514, 14] width 16 height 16
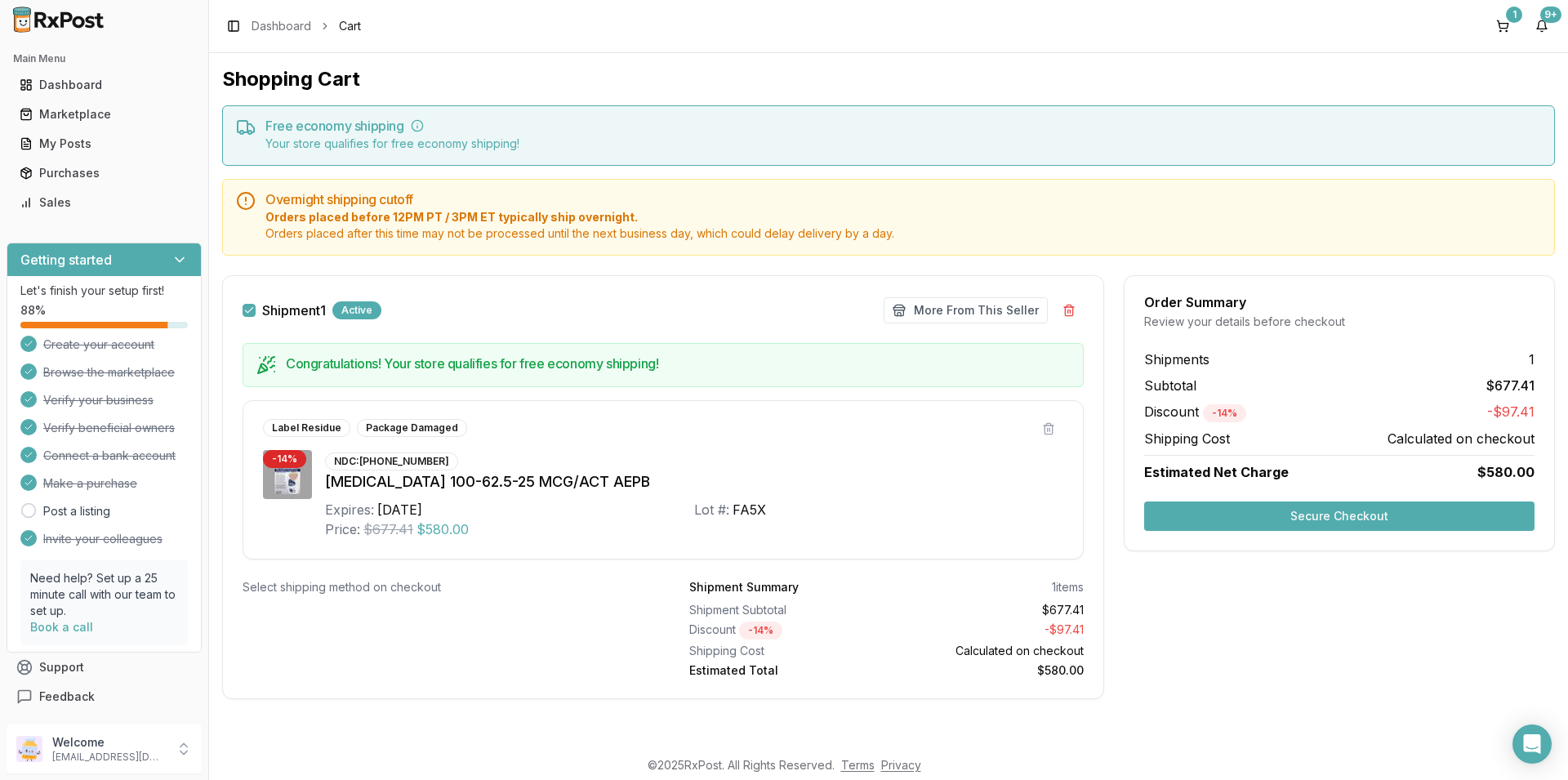
click at [1307, 519] on button "Secure Checkout" at bounding box center [1339, 516] width 391 height 29
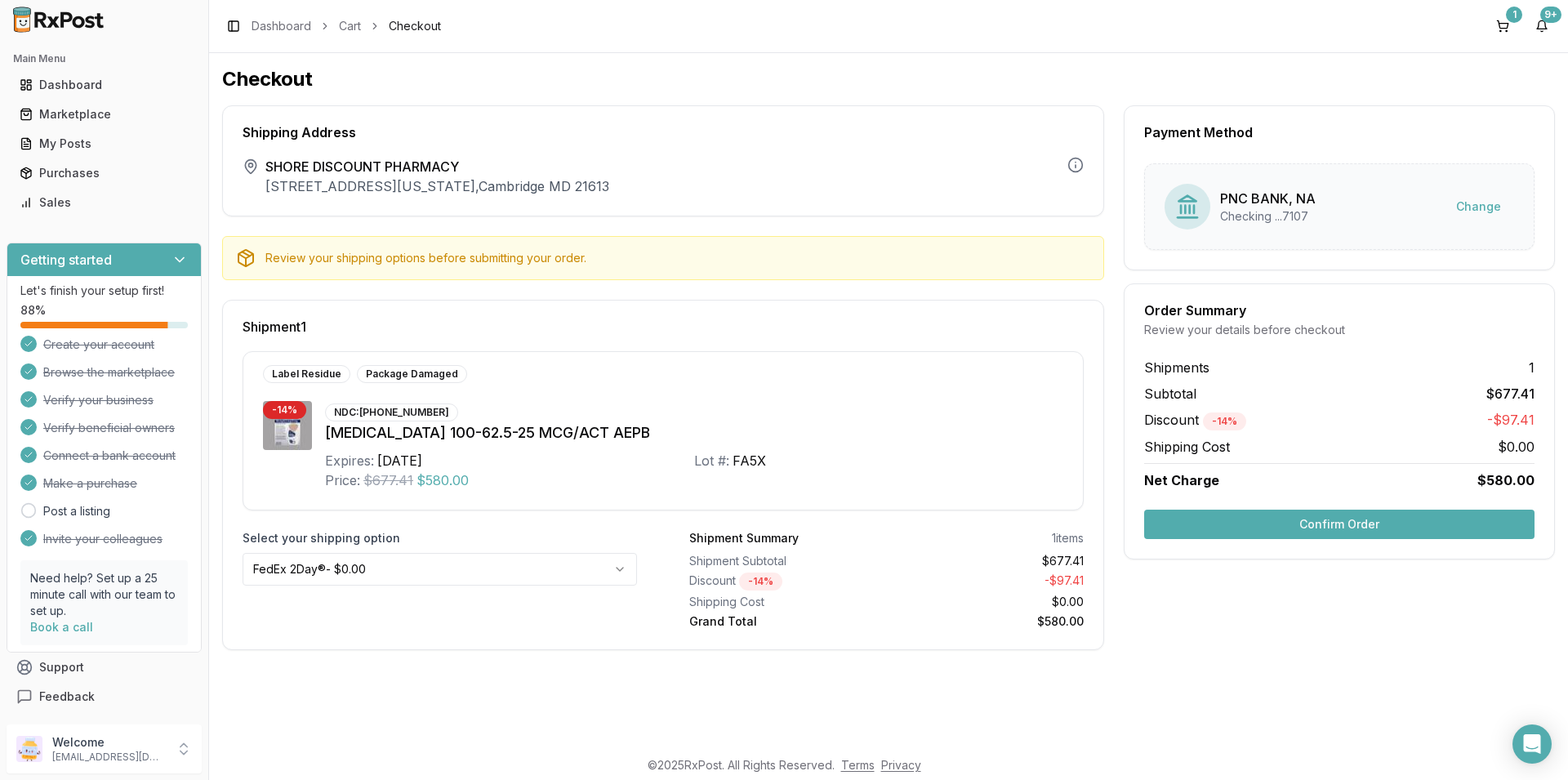
click at [1348, 531] on button "Confirm Order" at bounding box center [1339, 523] width 391 height 29
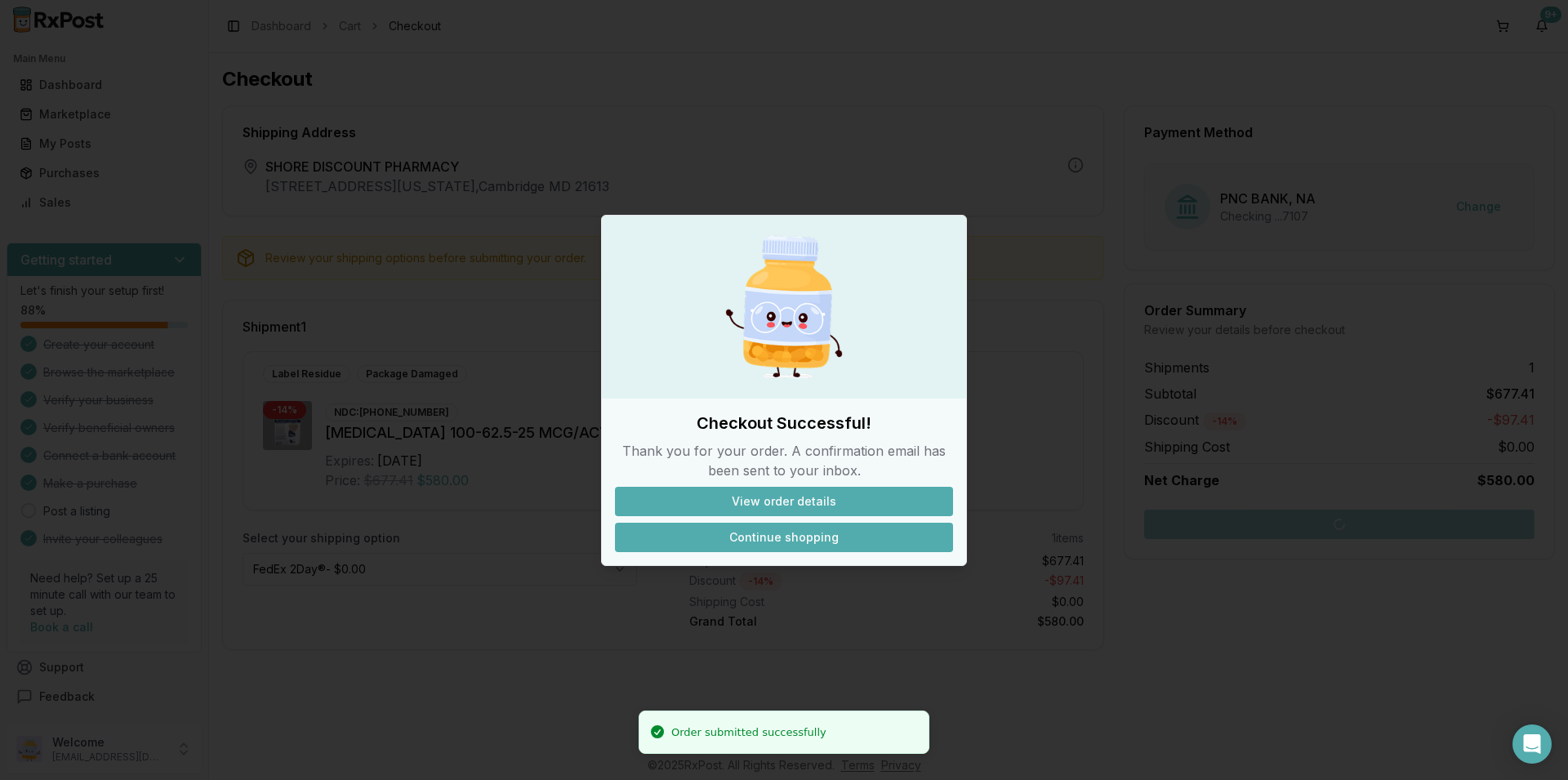
click at [791, 536] on button "Continue shopping" at bounding box center [784, 536] width 338 height 29
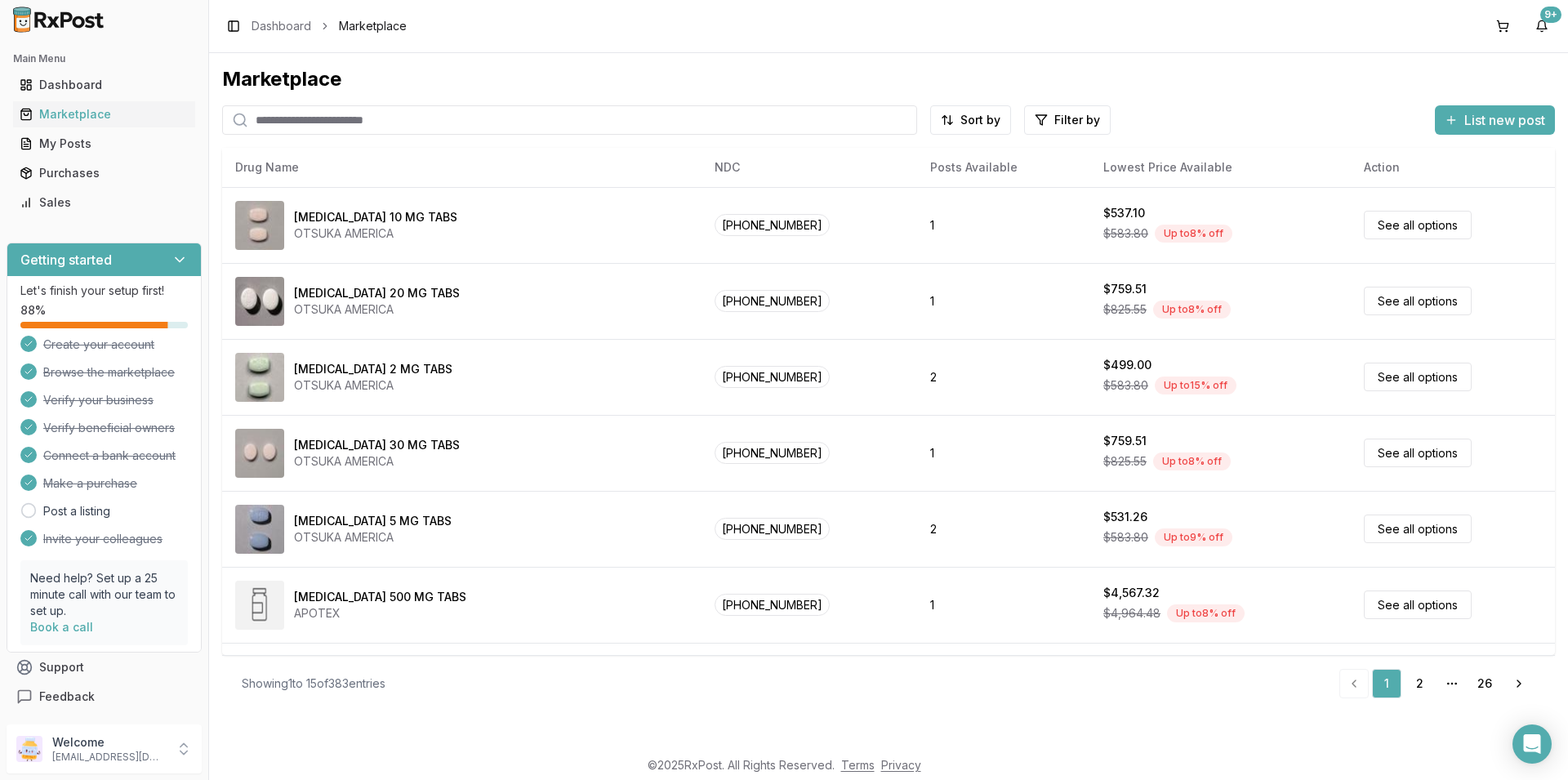
click at [307, 115] on input "search" at bounding box center [570, 120] width 695 height 29
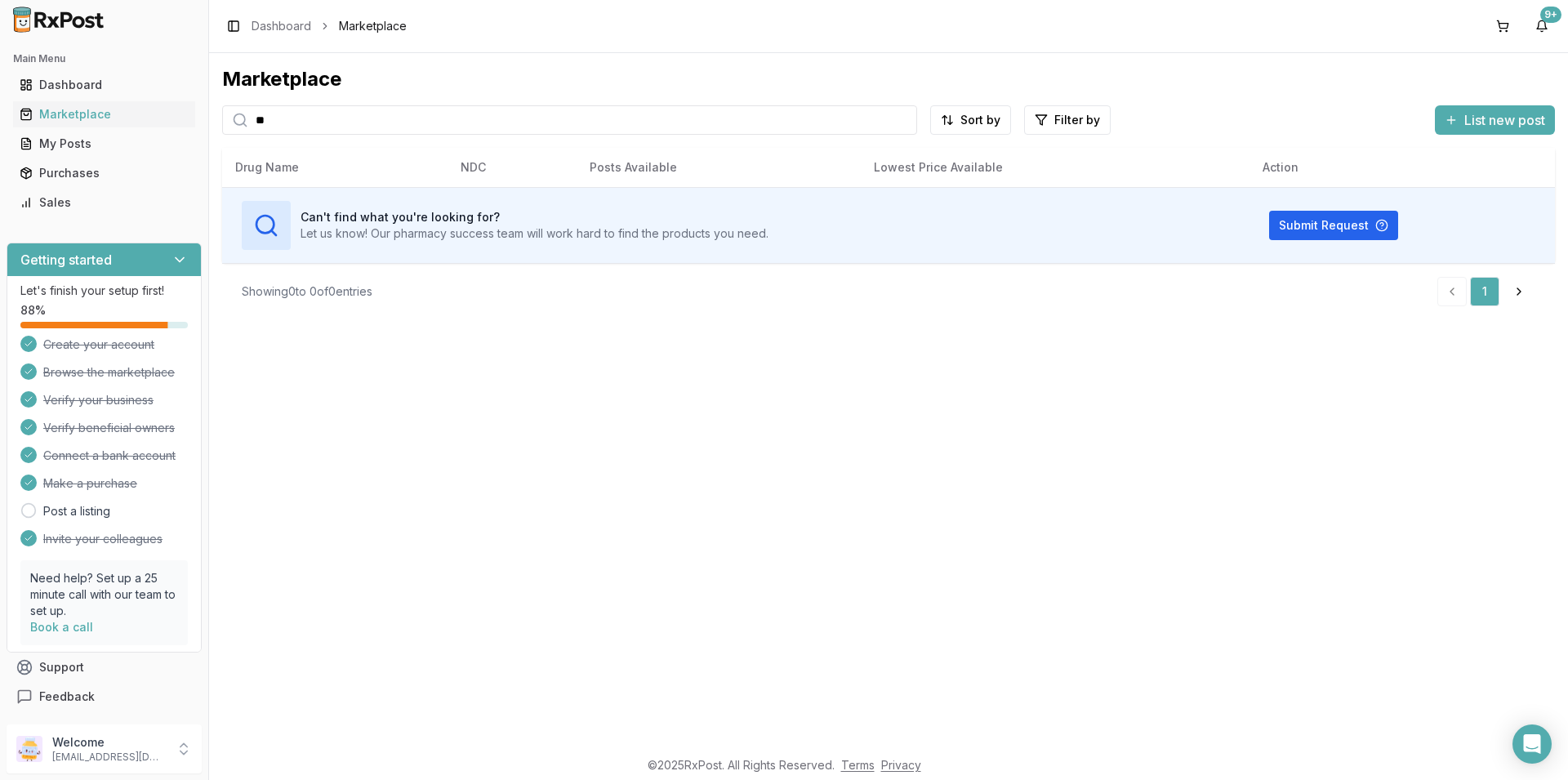
type input "*"
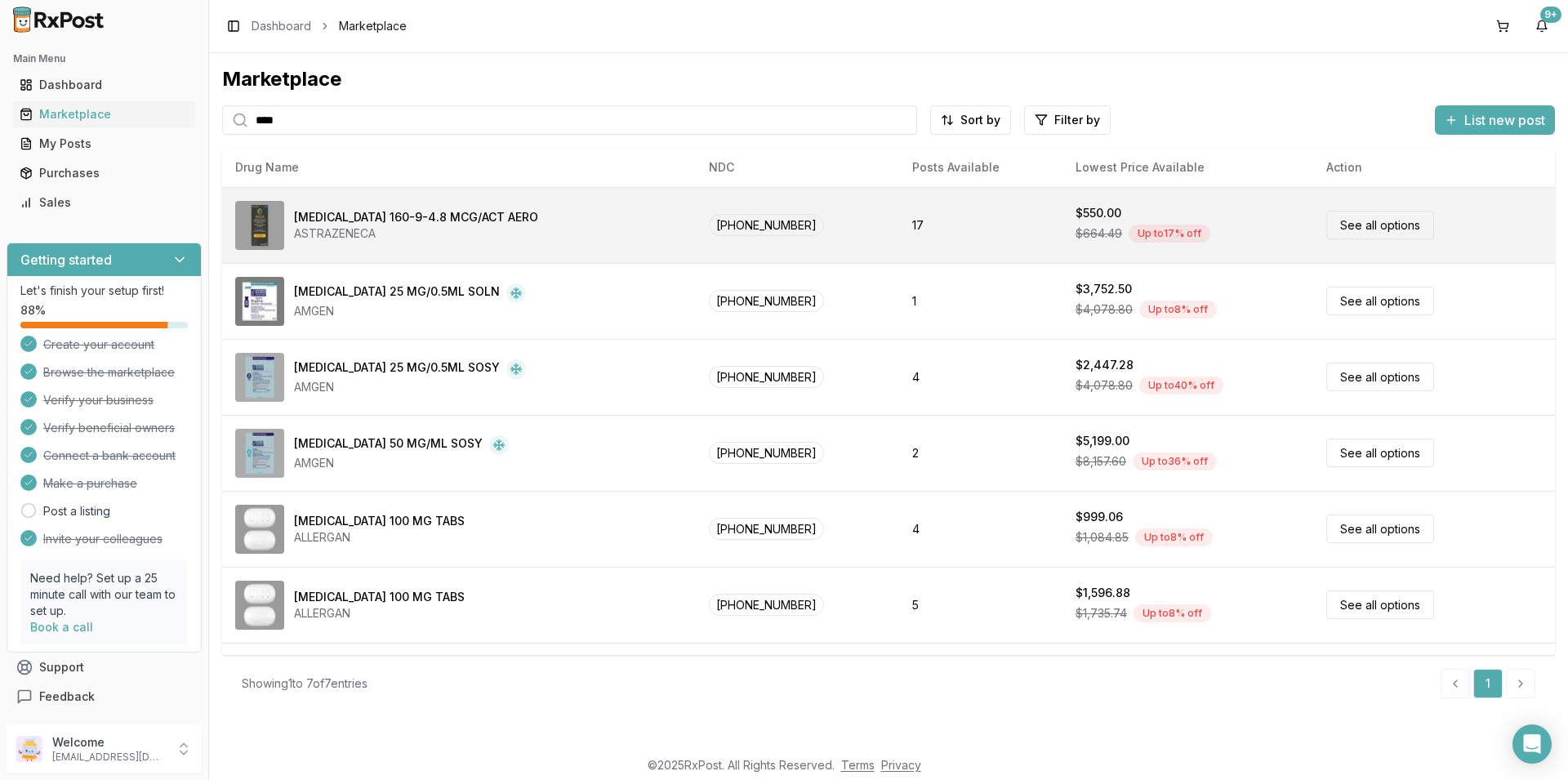
type input "****"
click at [1370, 225] on link "See all options" at bounding box center [1379, 224] width 107 height 29
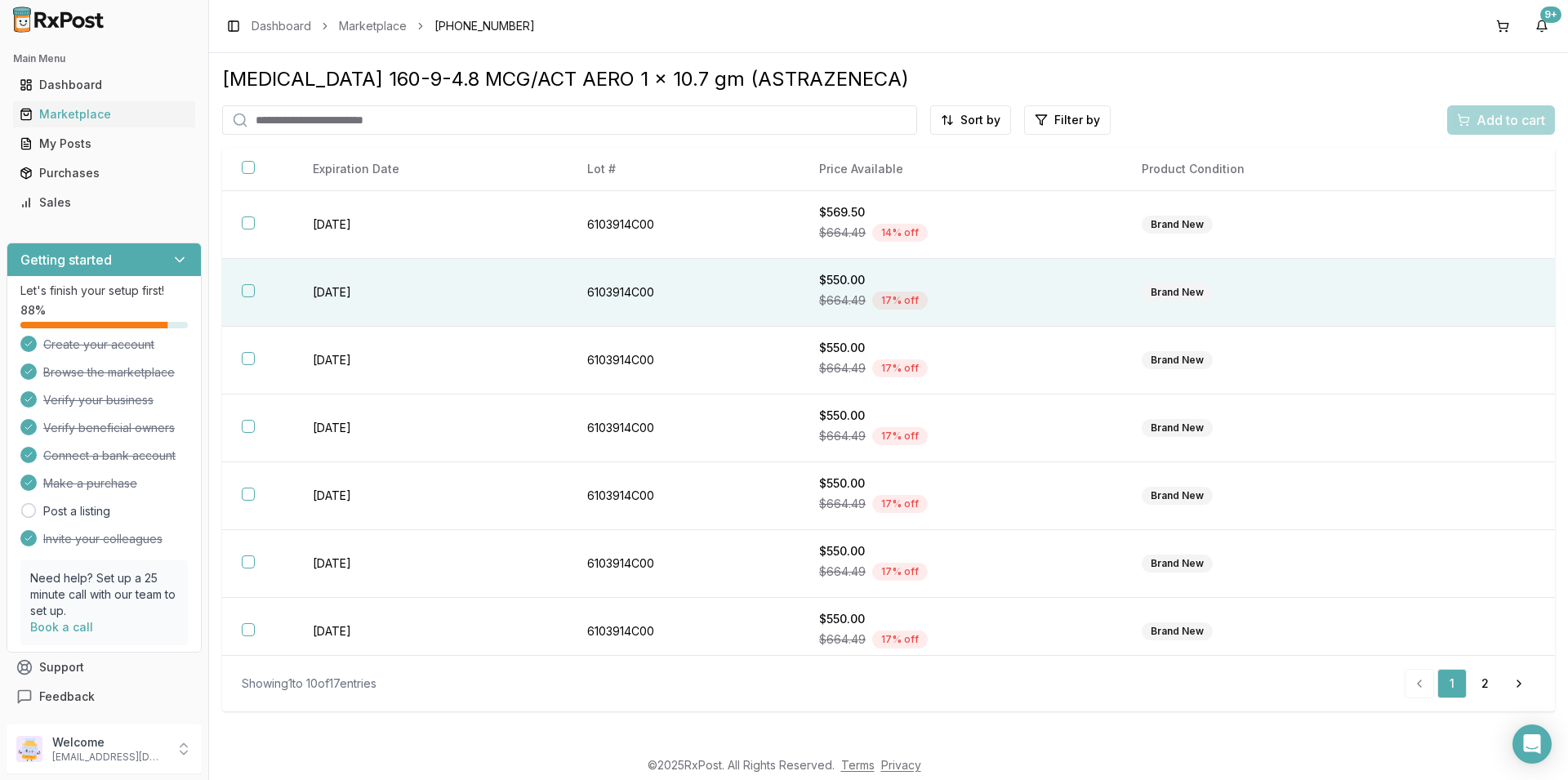
click at [250, 290] on button "button" at bounding box center [249, 291] width 13 height 13
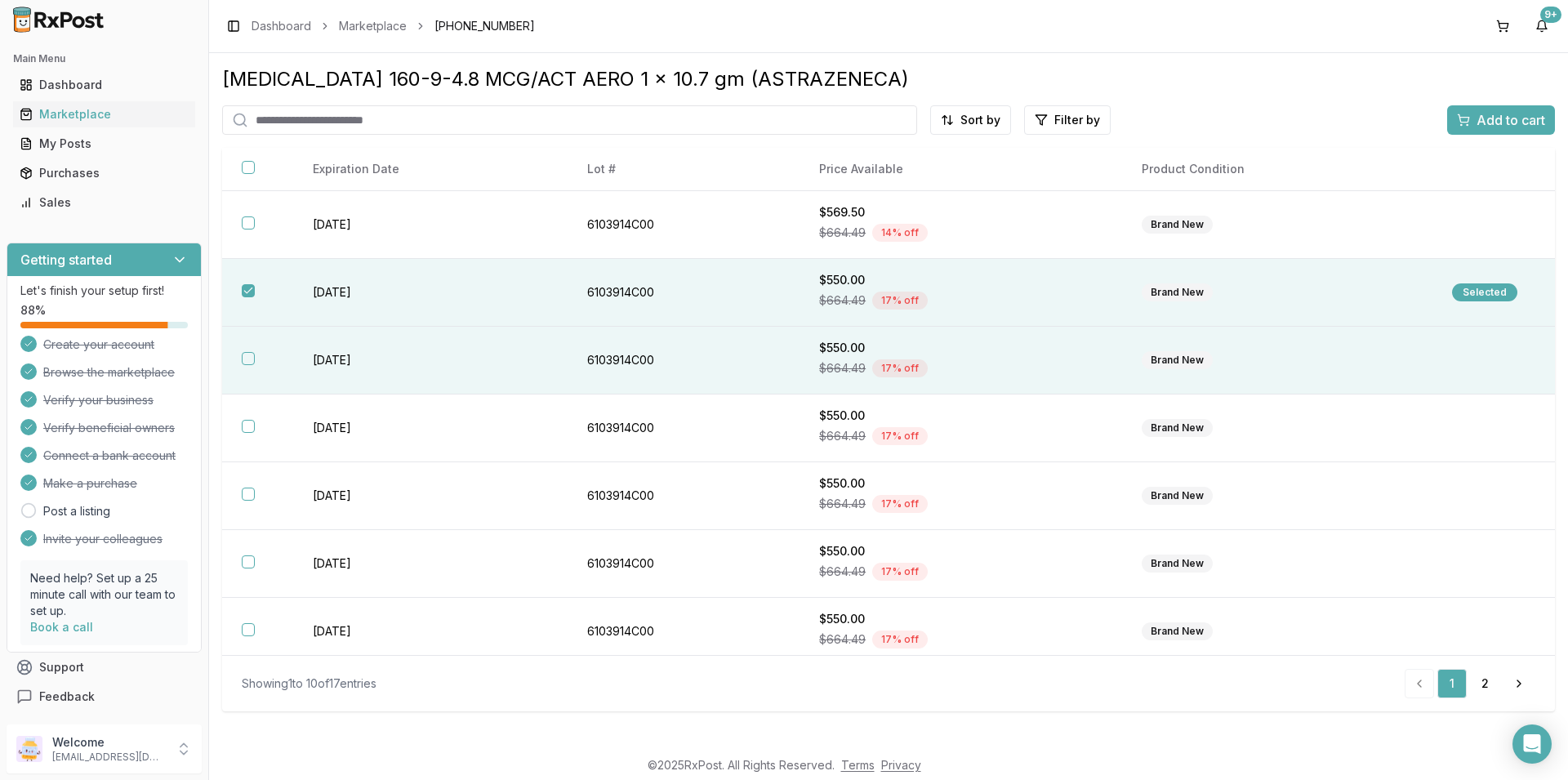
click at [249, 356] on button "button" at bounding box center [249, 359] width 13 height 13
click at [1487, 116] on span "Add to cart" at bounding box center [1510, 120] width 68 height 20
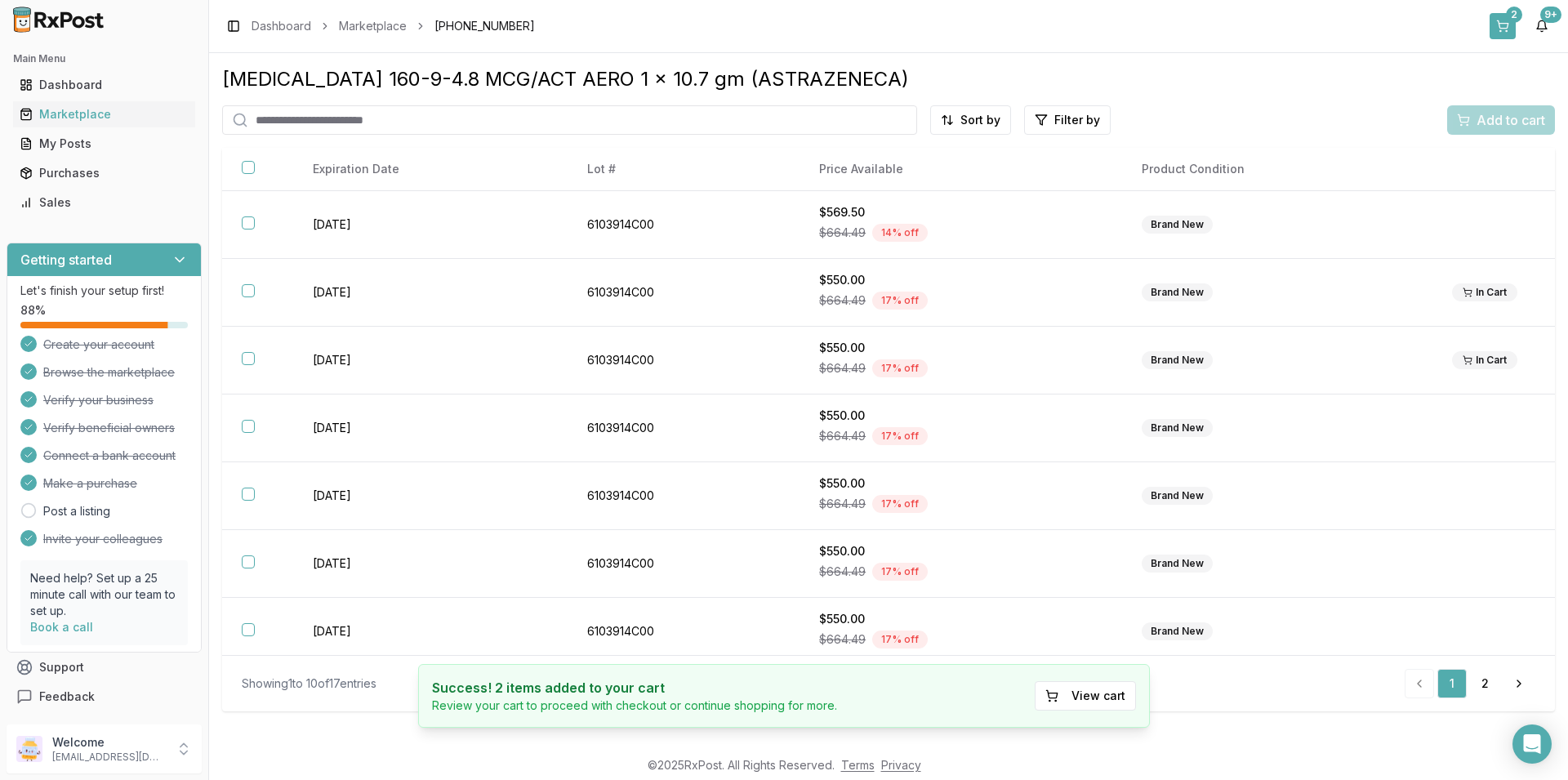
click at [1506, 13] on button "2" at bounding box center [1503, 26] width 26 height 26
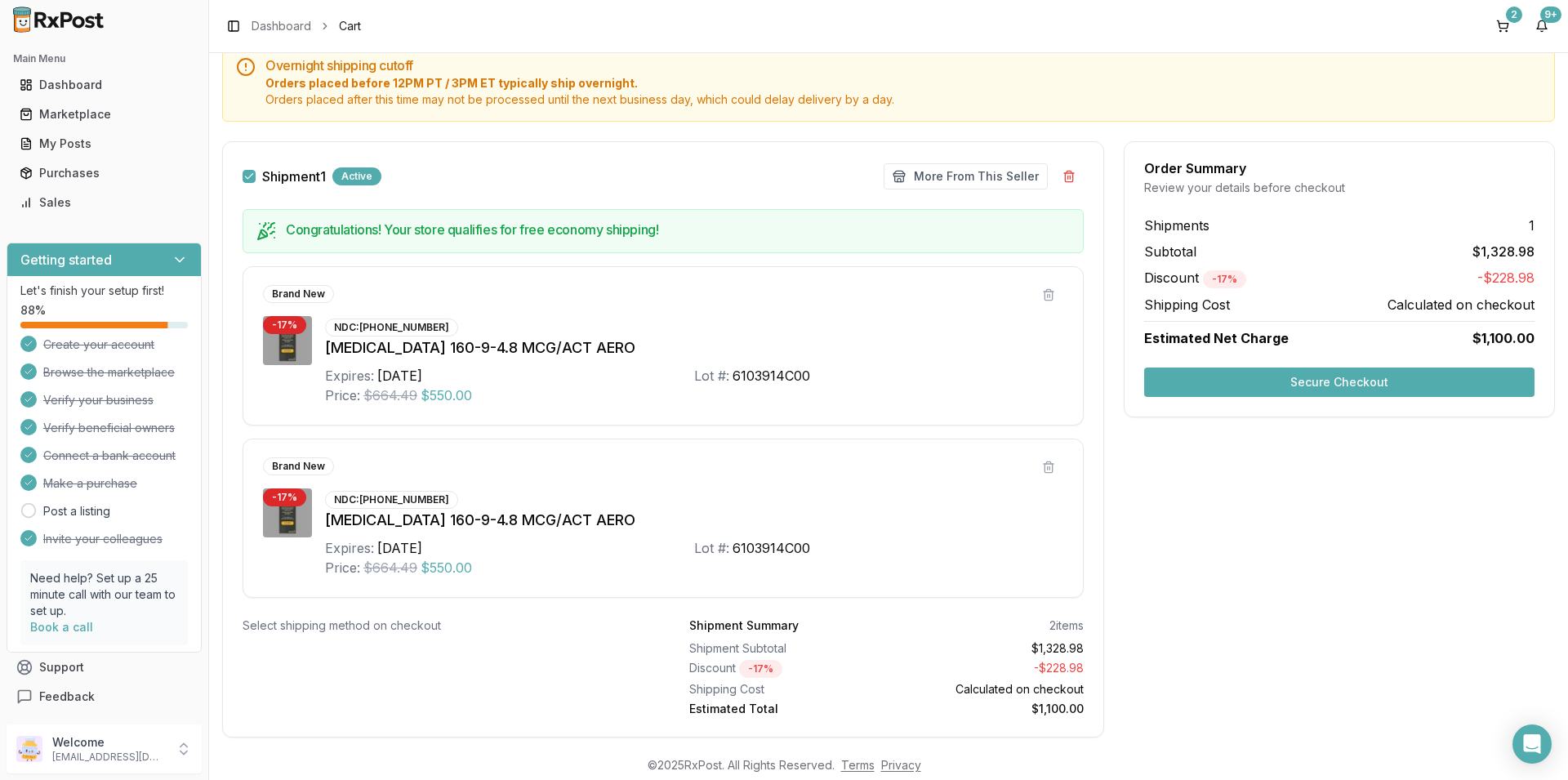
scroll to position [169, 0]
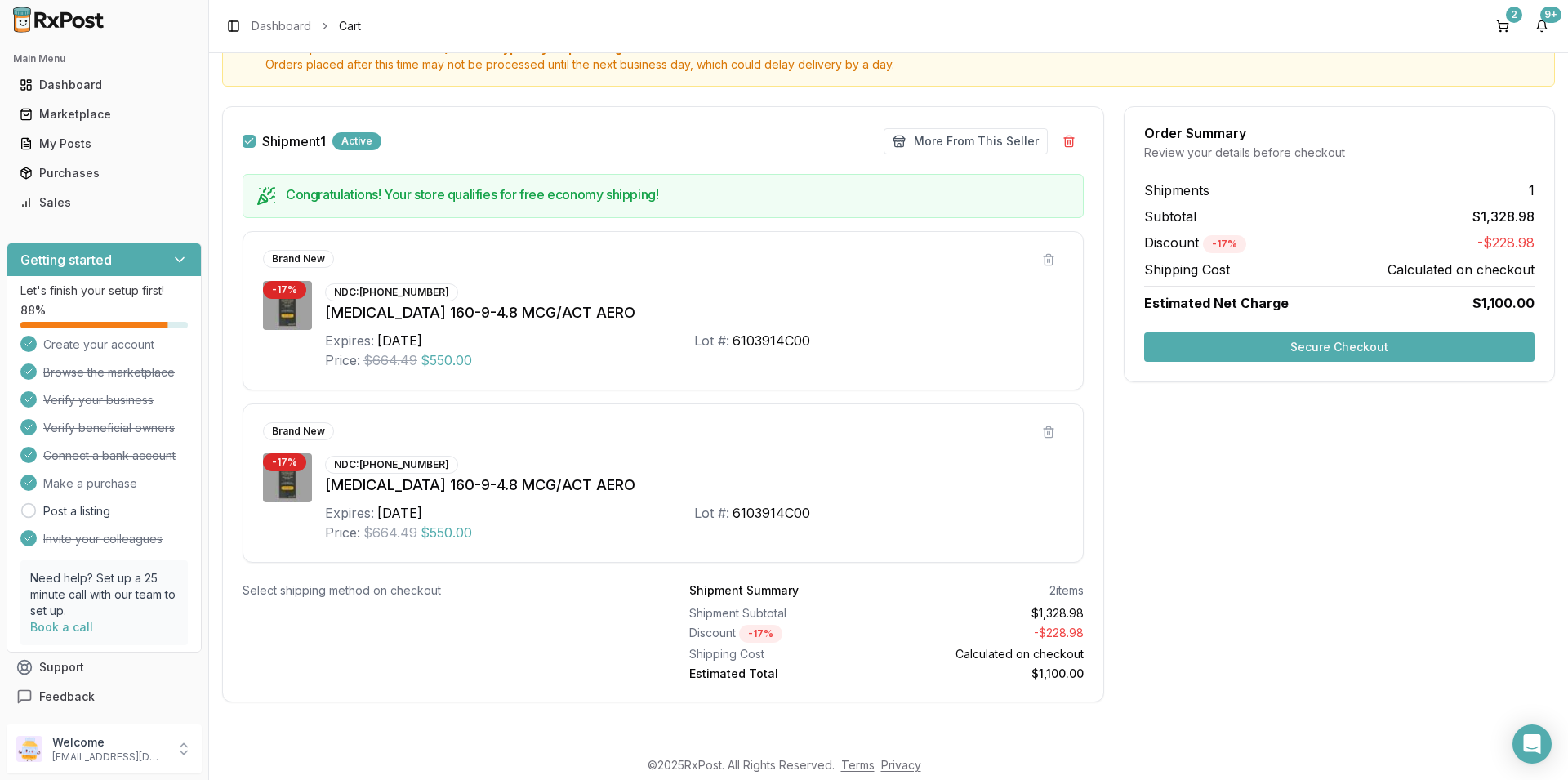
click at [1380, 347] on button "Secure Checkout" at bounding box center [1339, 347] width 391 height 29
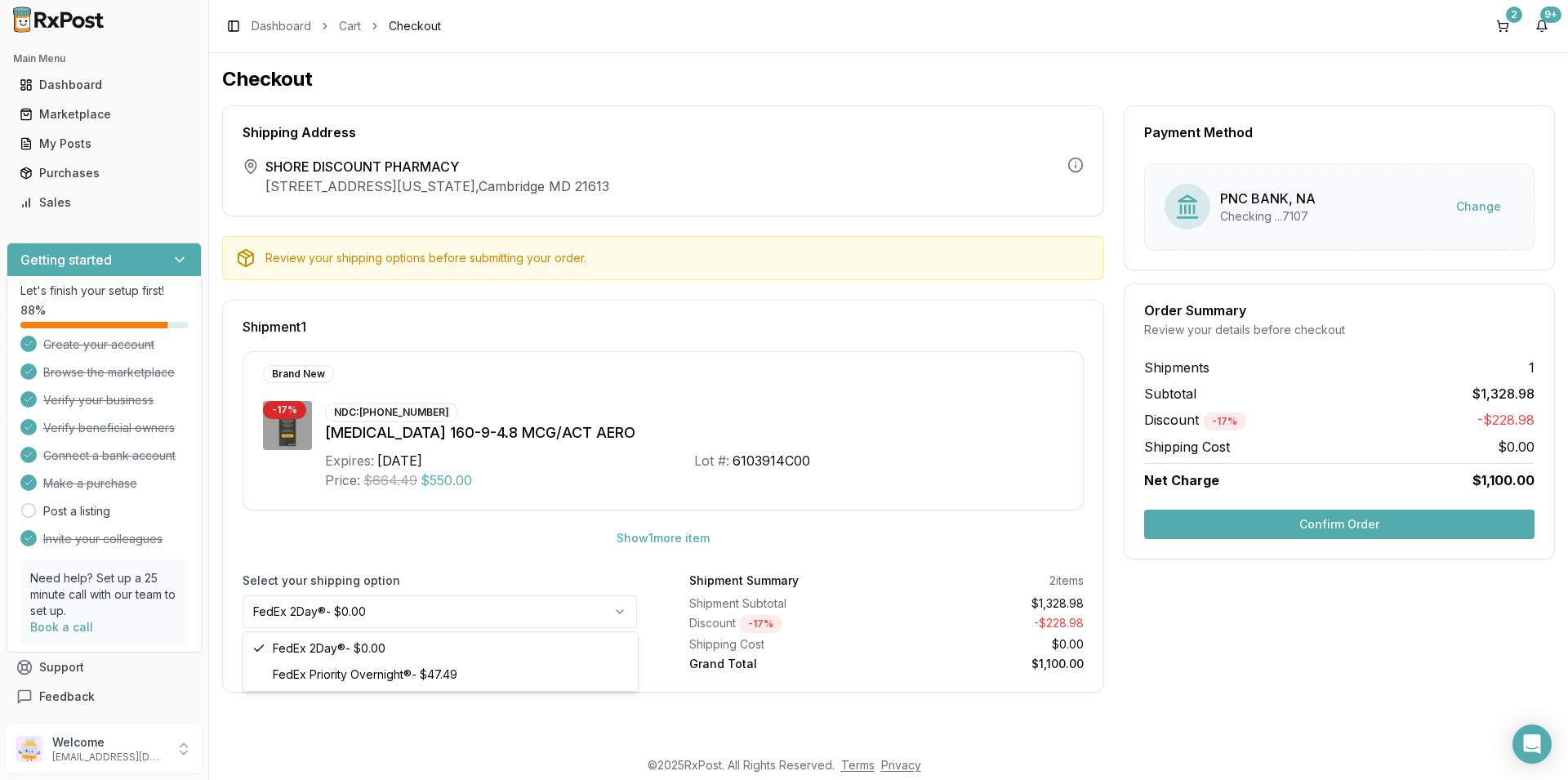
click at [621, 610] on html "Main Menu Dashboard Marketplace My Posts Purchases Sales Getting started Let's …" at bounding box center [784, 390] width 1568 height 780
click at [1233, 518] on button "Confirm Order" at bounding box center [1339, 523] width 391 height 29
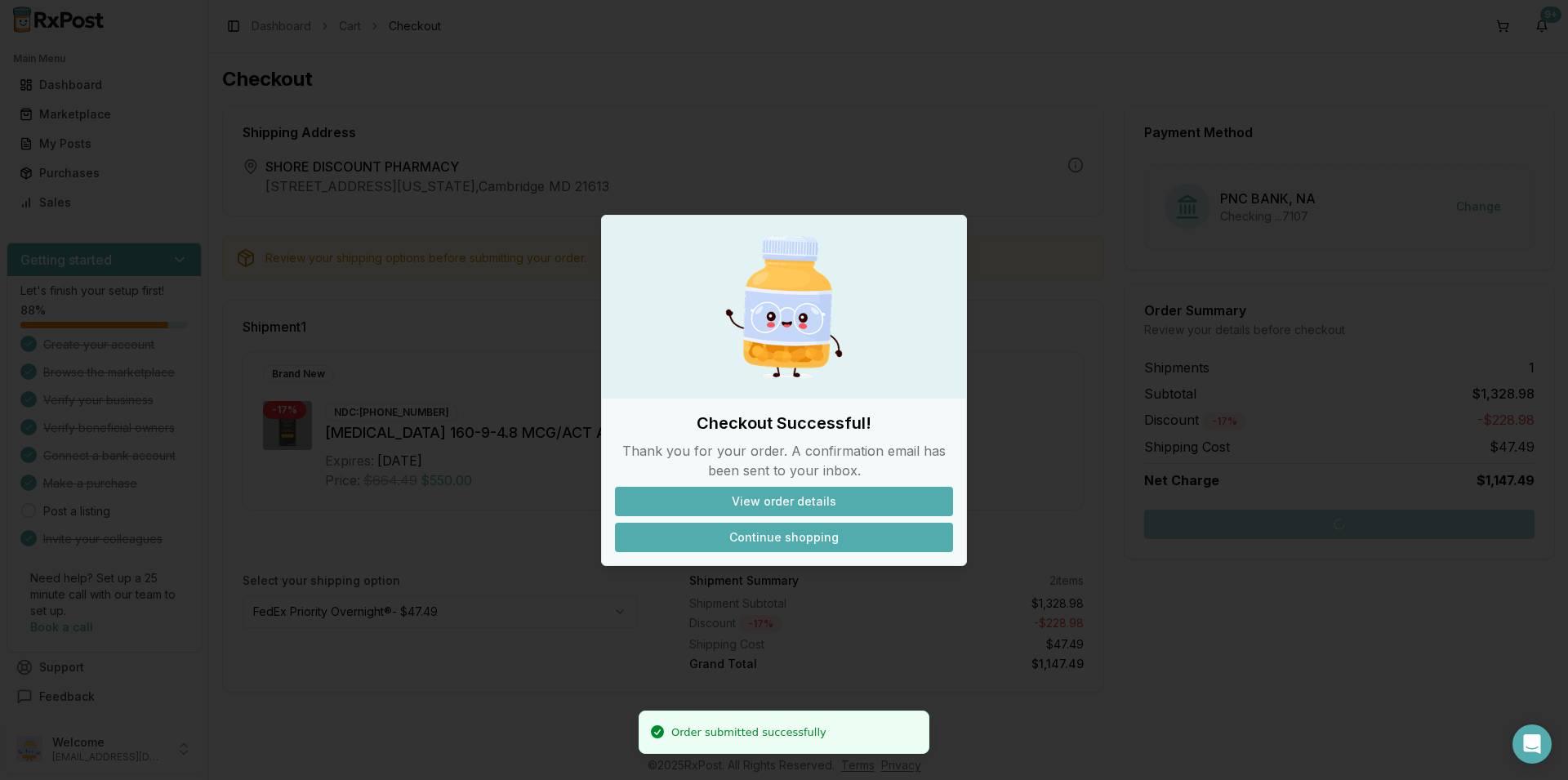
click at [771, 537] on button "Continue shopping" at bounding box center [784, 536] width 338 height 29
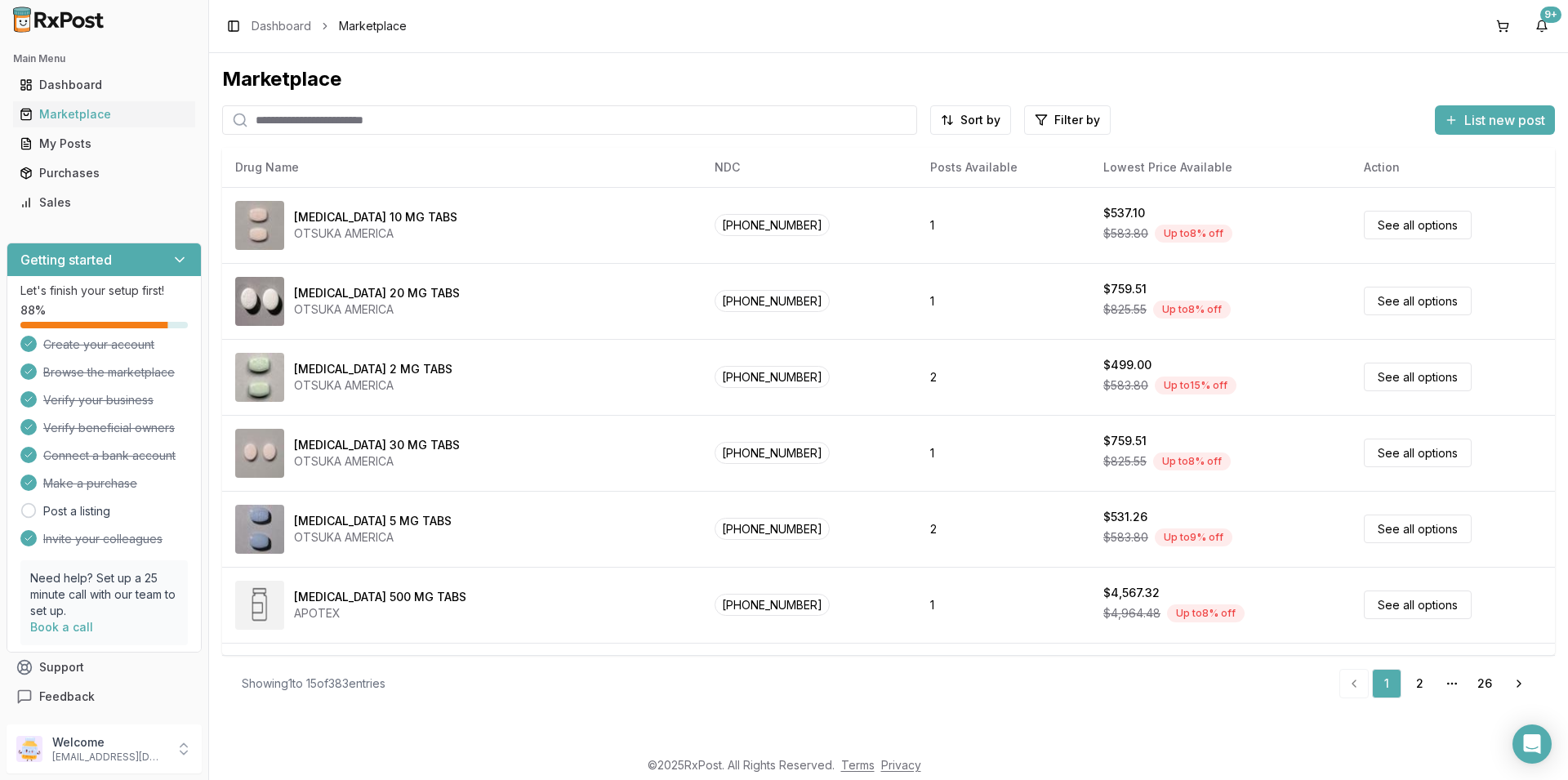
click at [327, 115] on input "search" at bounding box center [570, 120] width 695 height 29
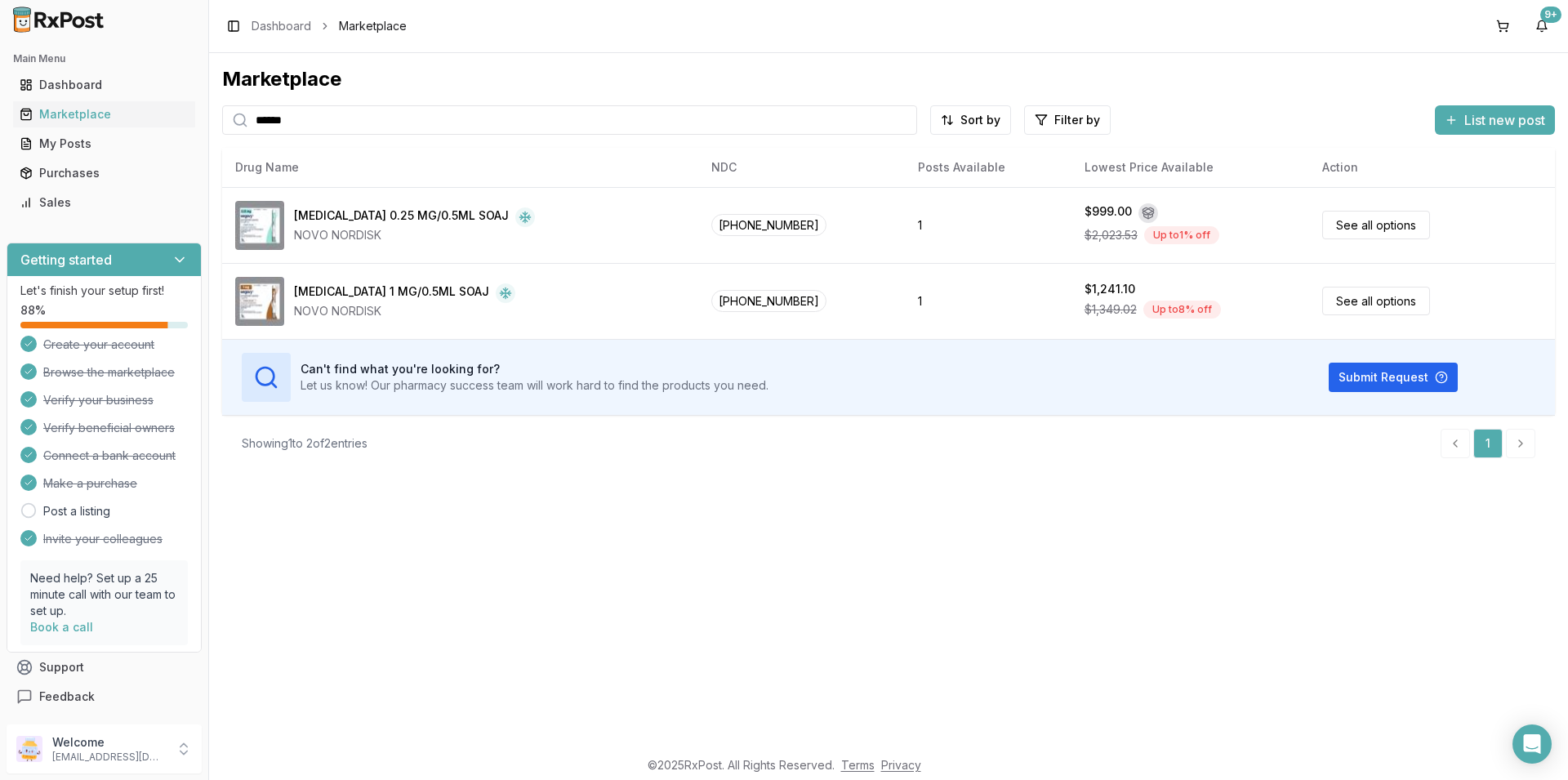
type input "******"
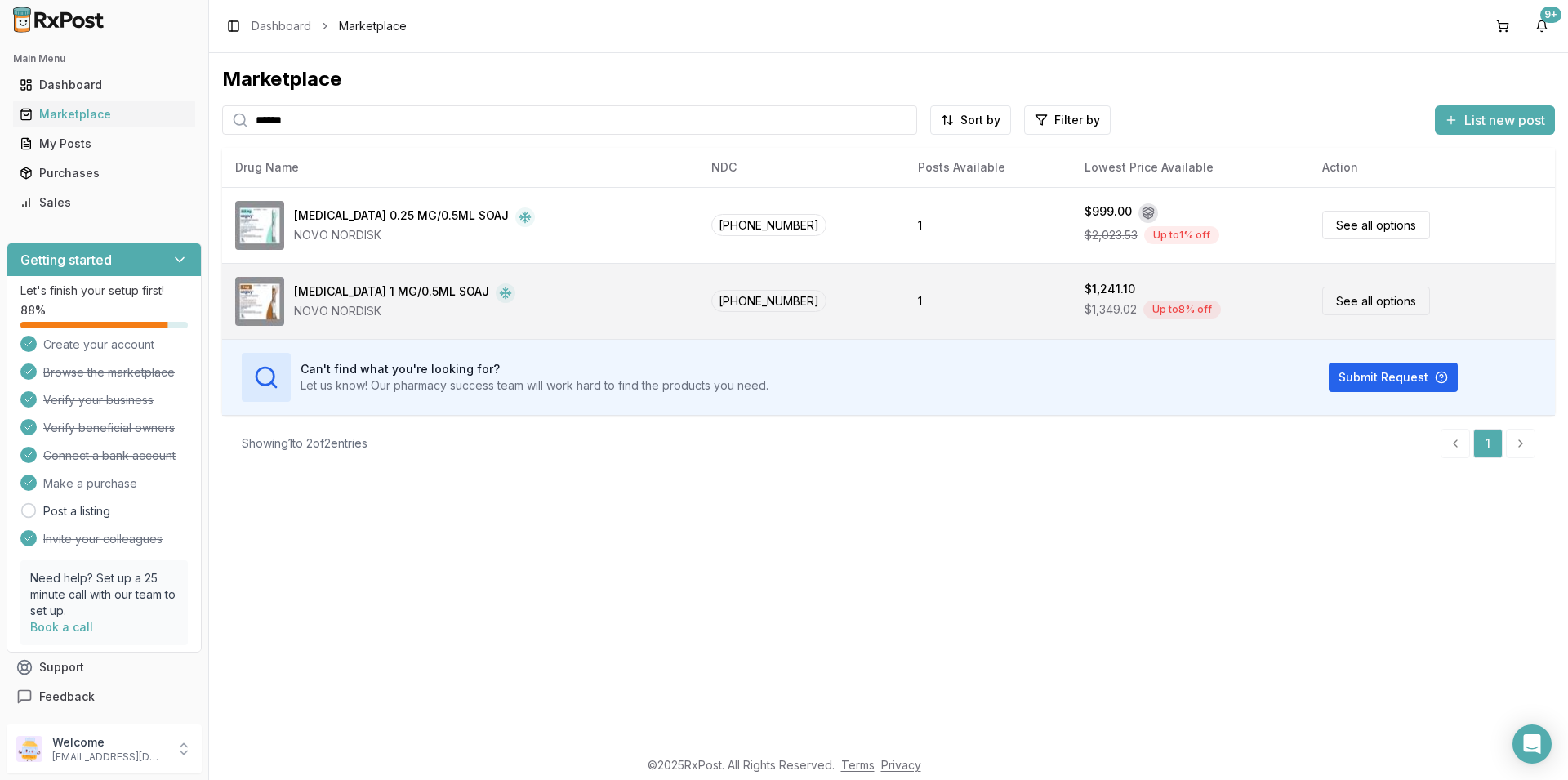
click at [1359, 300] on link "See all options" at bounding box center [1376, 301] width 107 height 29
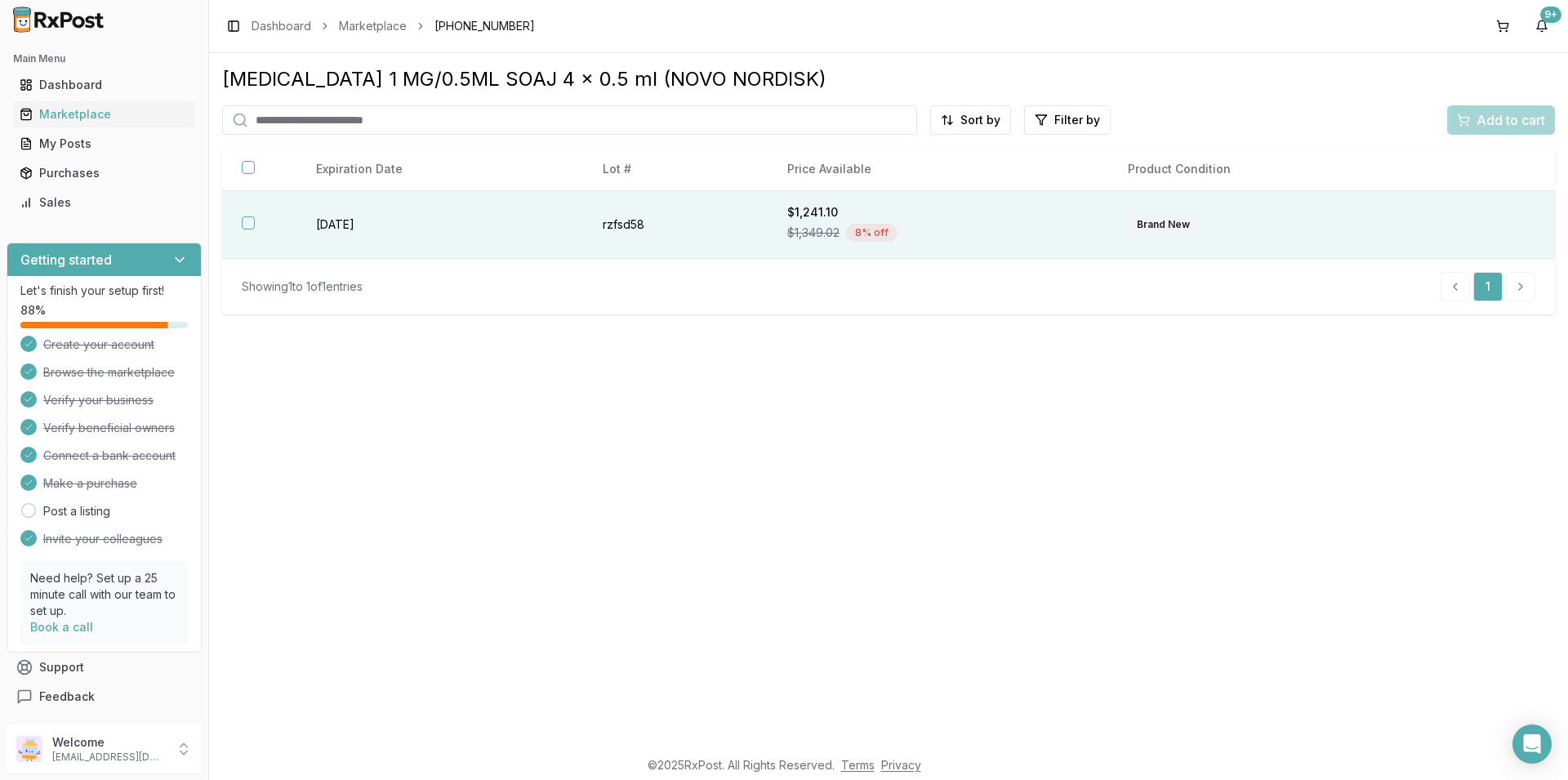
click at [240, 219] on th at bounding box center [260, 224] width 75 height 68
click at [1528, 122] on span "Add to cart" at bounding box center [1510, 120] width 68 height 20
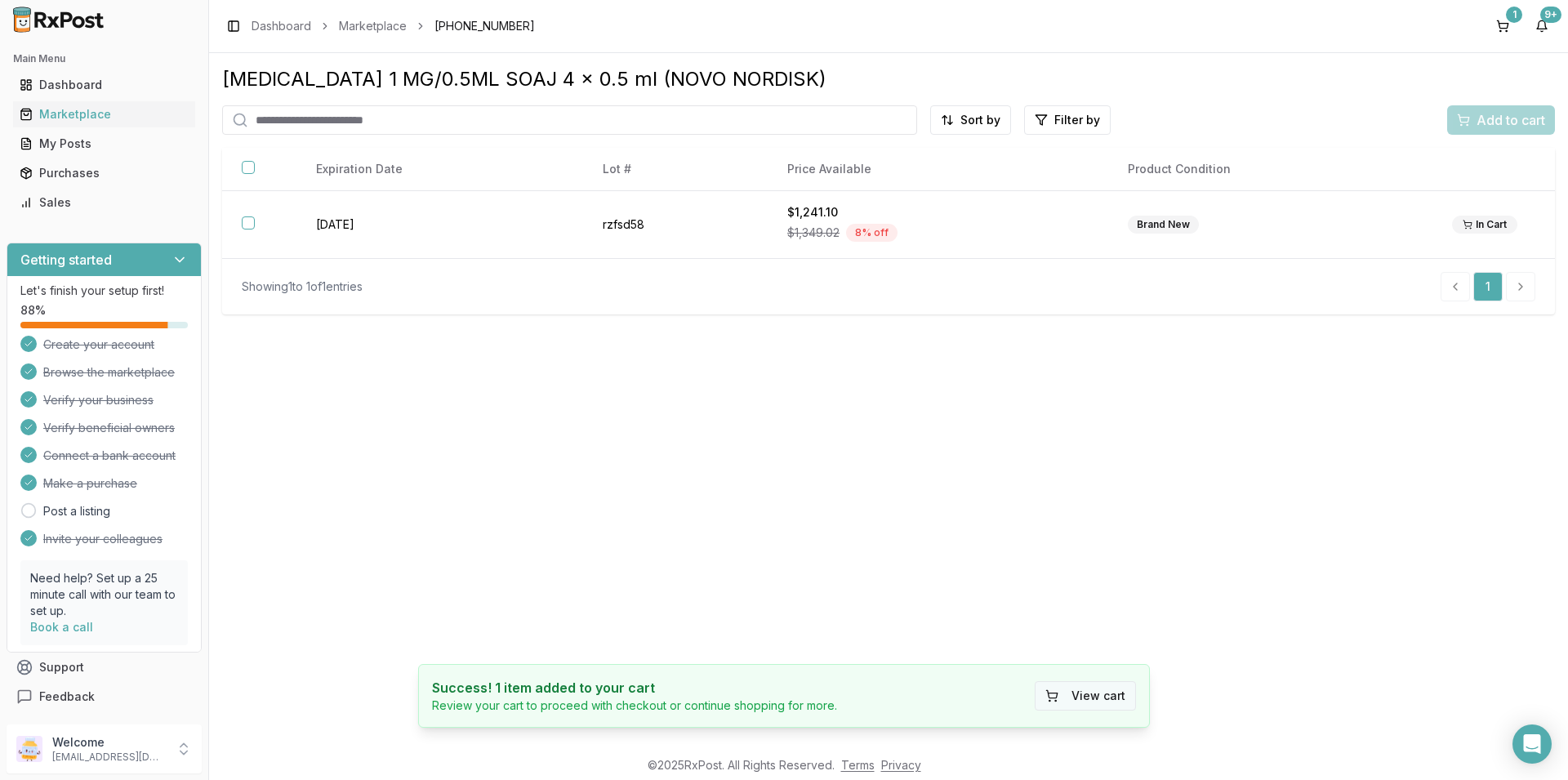
click at [1089, 689] on button "View cart" at bounding box center [1085, 695] width 101 height 29
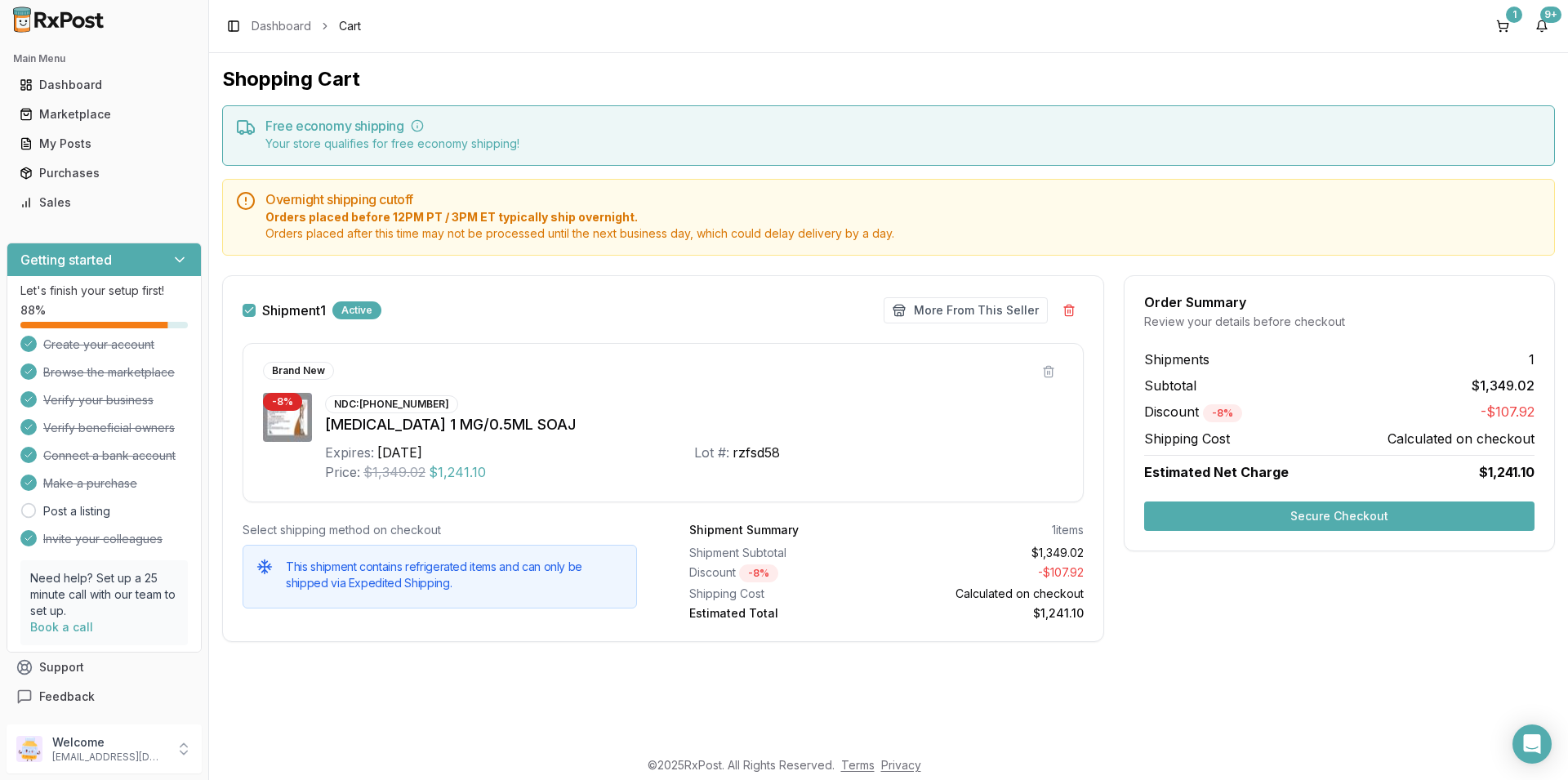
click at [1251, 512] on button "Secure Checkout" at bounding box center [1339, 516] width 391 height 29
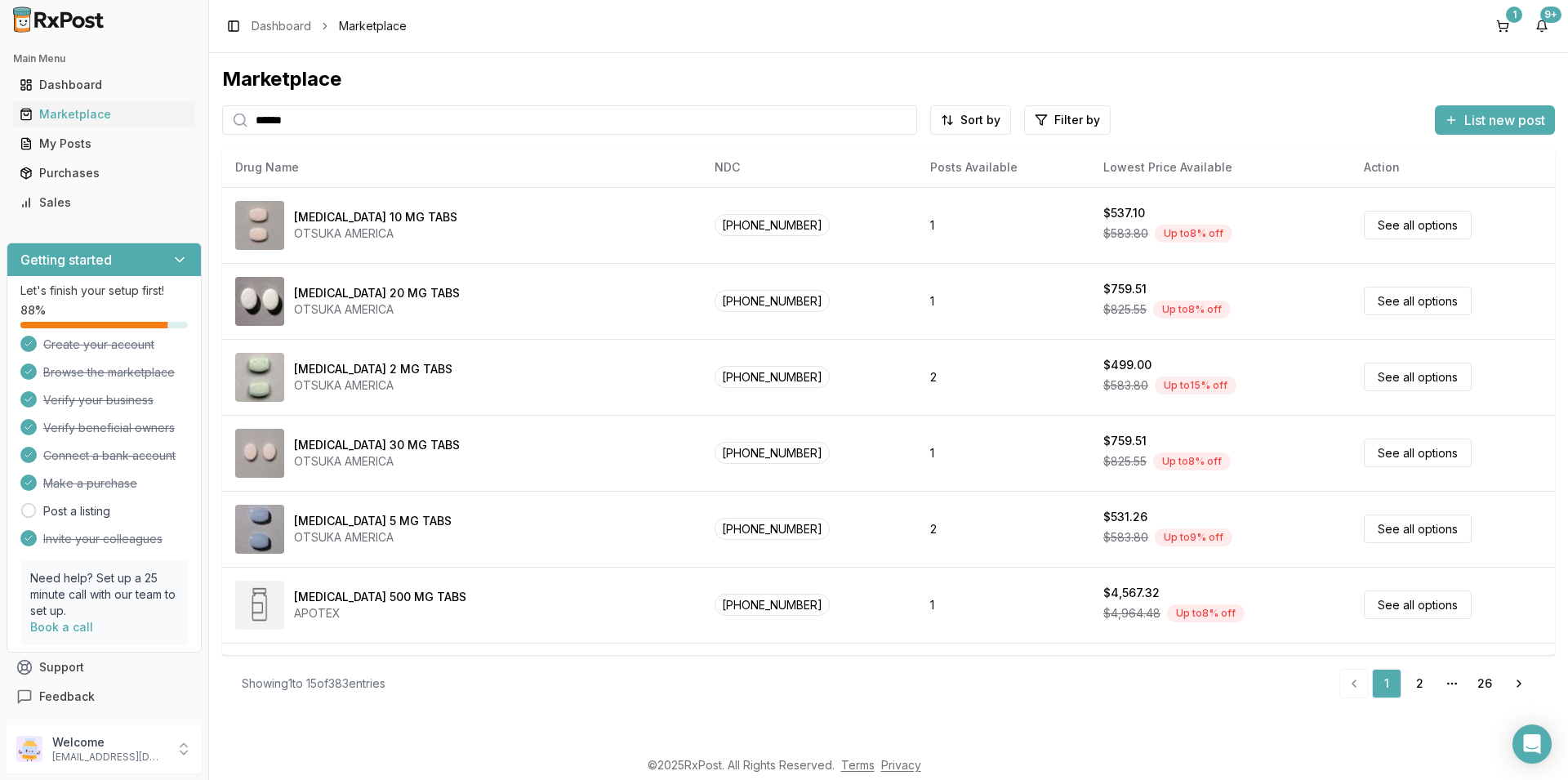
click at [320, 120] on input "******" at bounding box center [570, 120] width 695 height 29
drag, startPoint x: 320, startPoint y: 120, endPoint x: 68, endPoint y: 131, distance: 252.2
click at [222, 131] on input "******" at bounding box center [570, 120] width 695 height 29
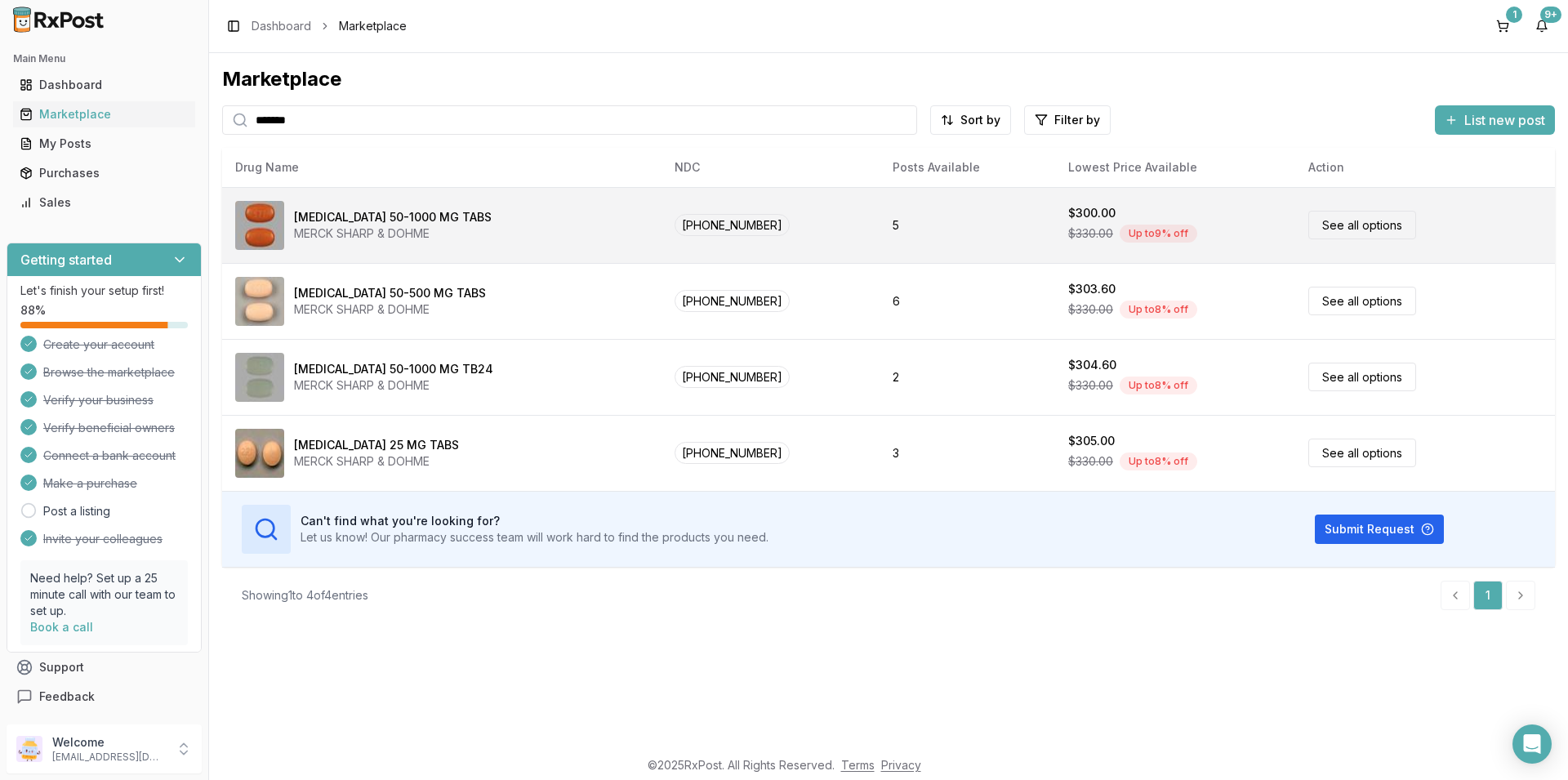
type input "*******"
click at [1350, 217] on link "See all options" at bounding box center [1361, 224] width 107 height 29
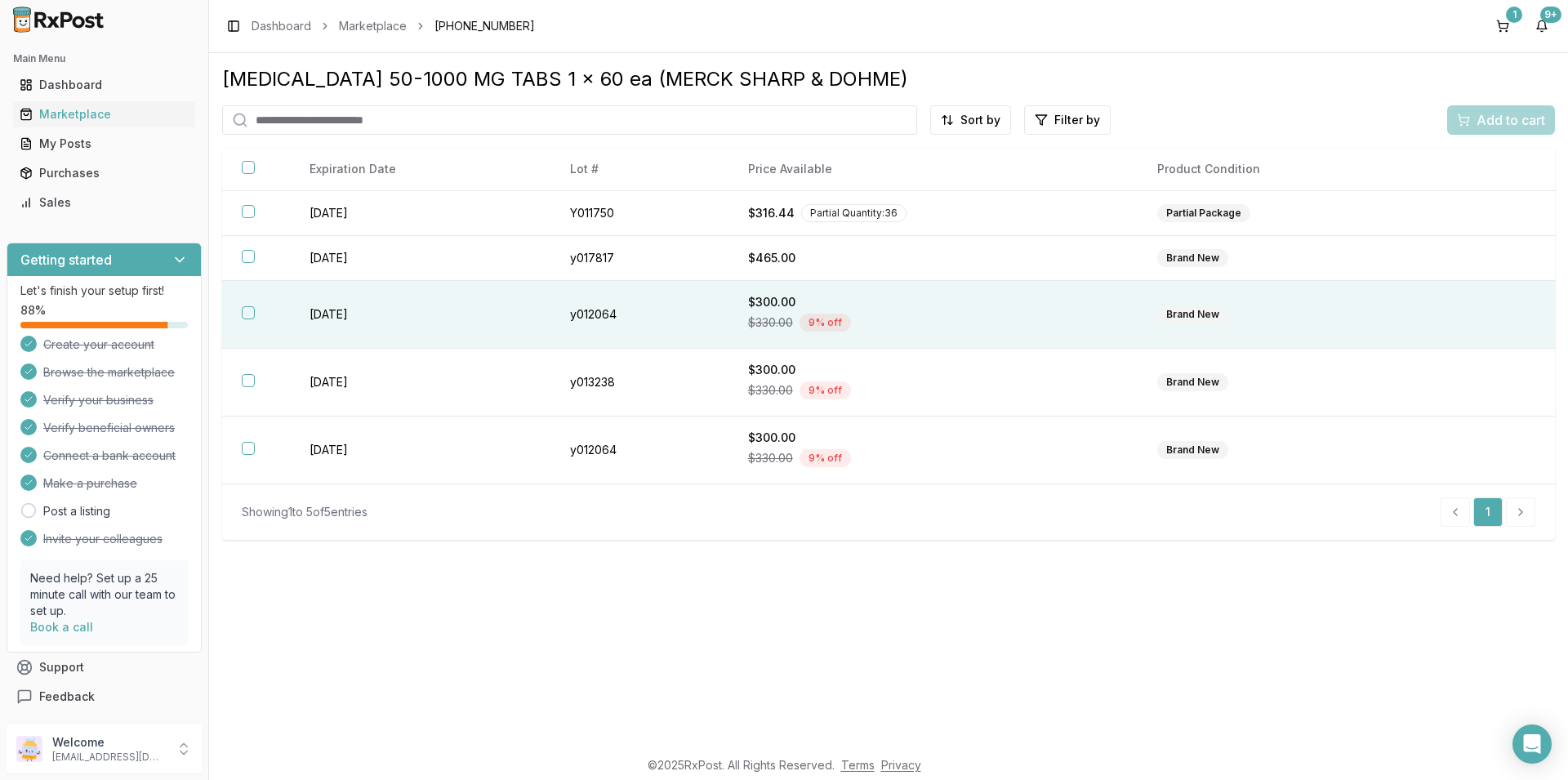
click at [246, 314] on button "button" at bounding box center [249, 313] width 13 height 13
click at [1513, 15] on div "1" at bounding box center [1514, 14] width 16 height 16
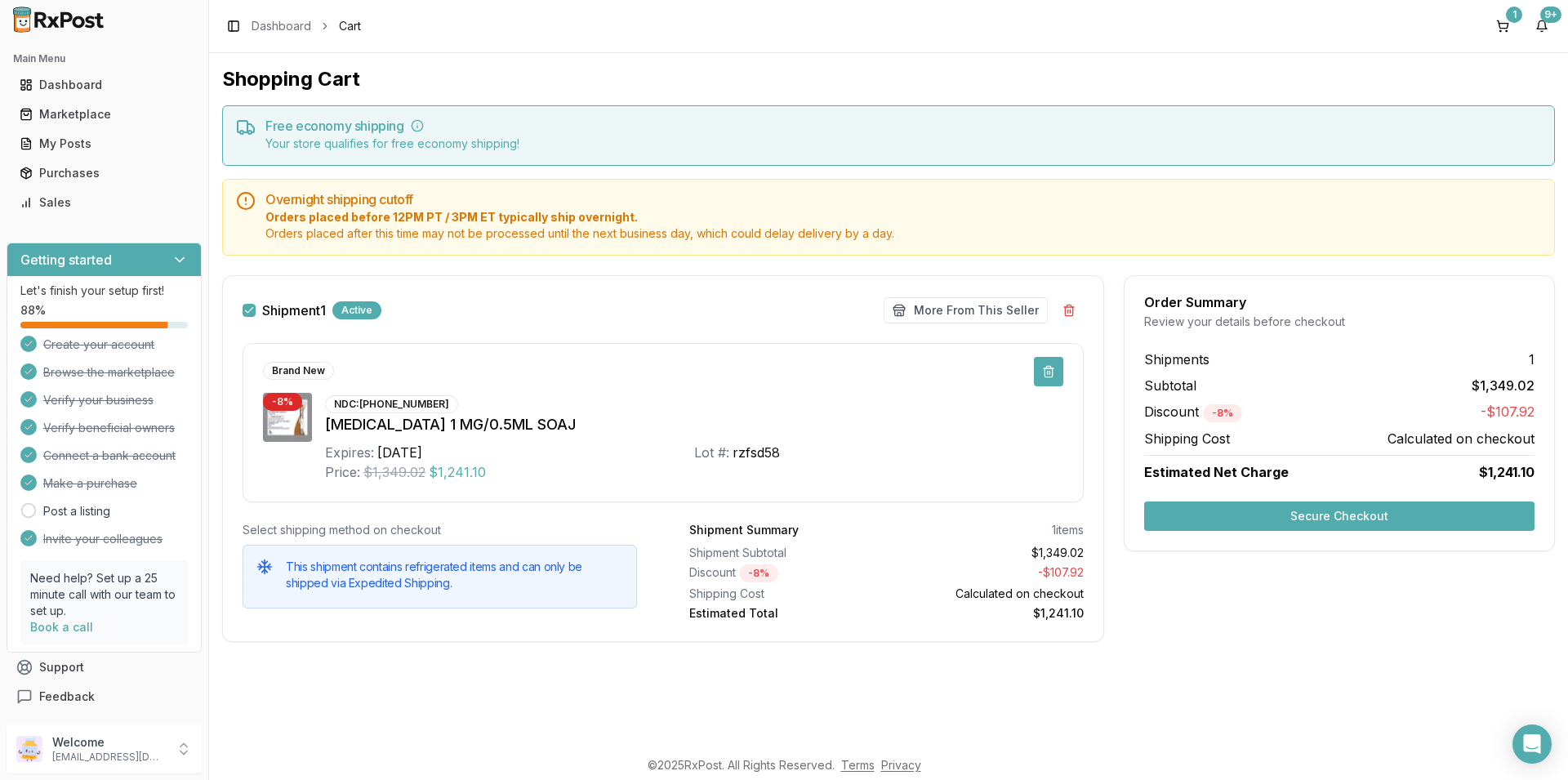
click at [1046, 368] on button at bounding box center [1048, 371] width 29 height 29
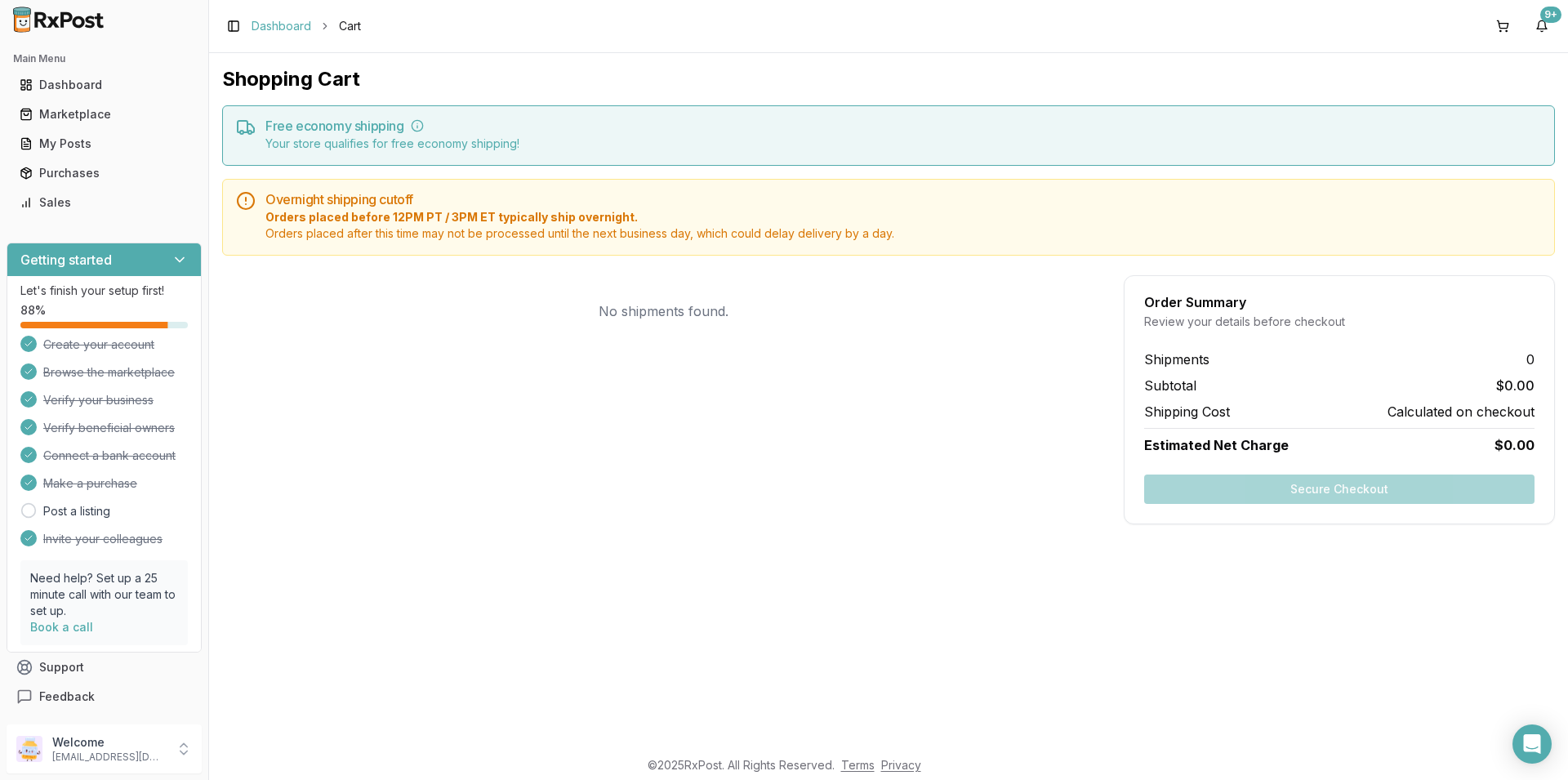
click at [279, 28] on link "Dashboard" at bounding box center [281, 25] width 60 height 16
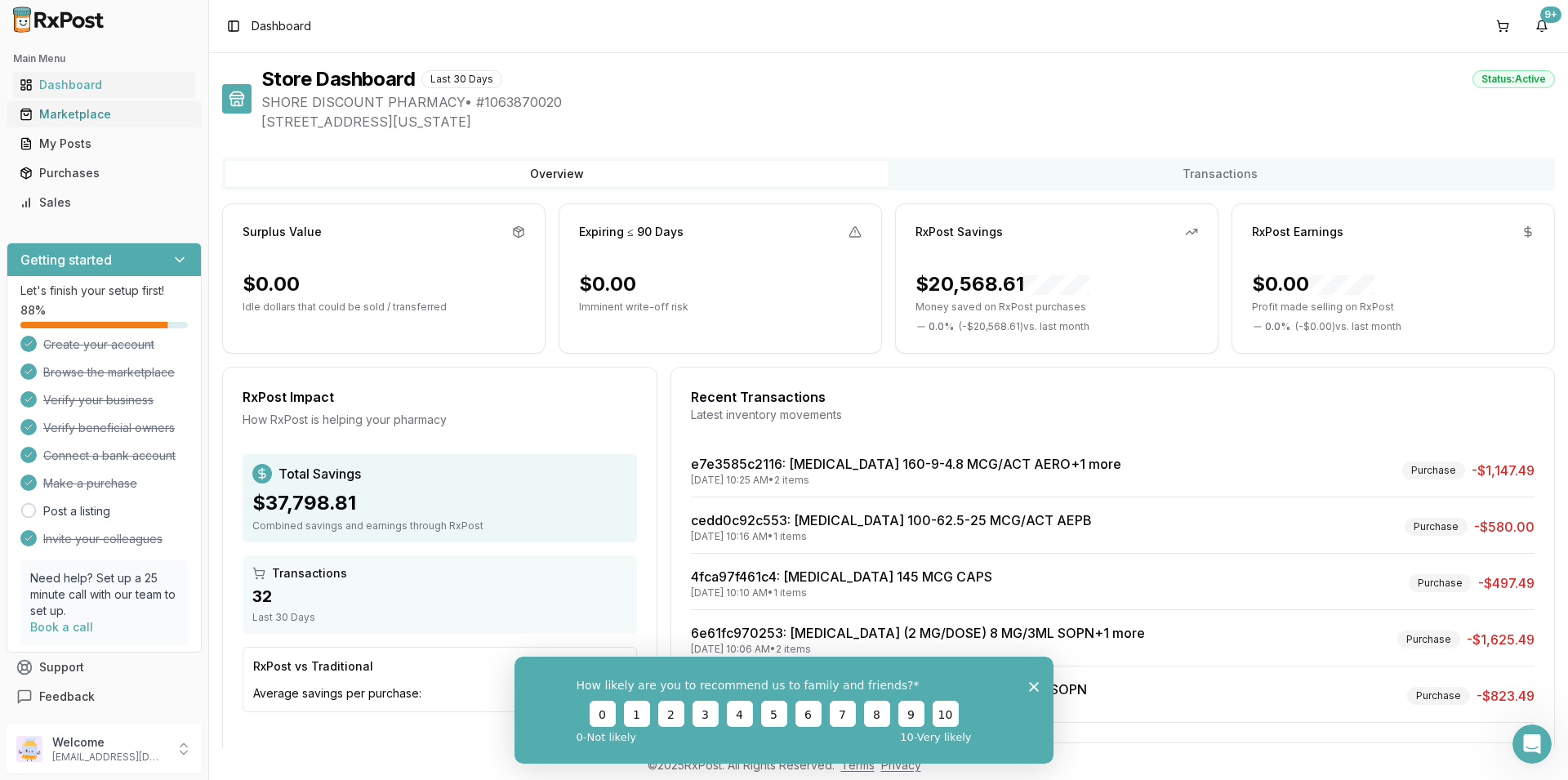
click at [88, 113] on div "Marketplace" at bounding box center [104, 114] width 169 height 16
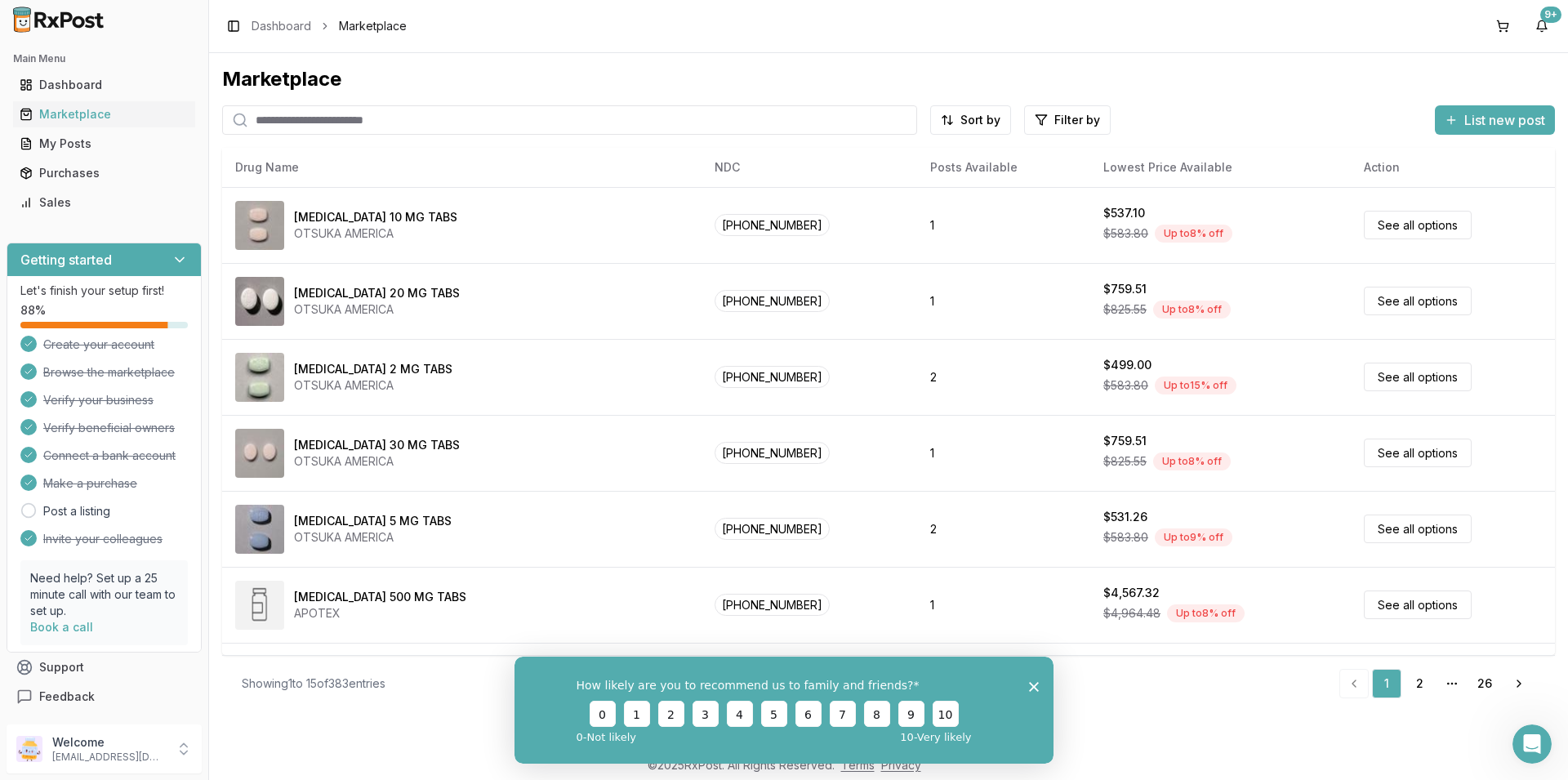
click at [335, 123] on input "search" at bounding box center [570, 120] width 695 height 29
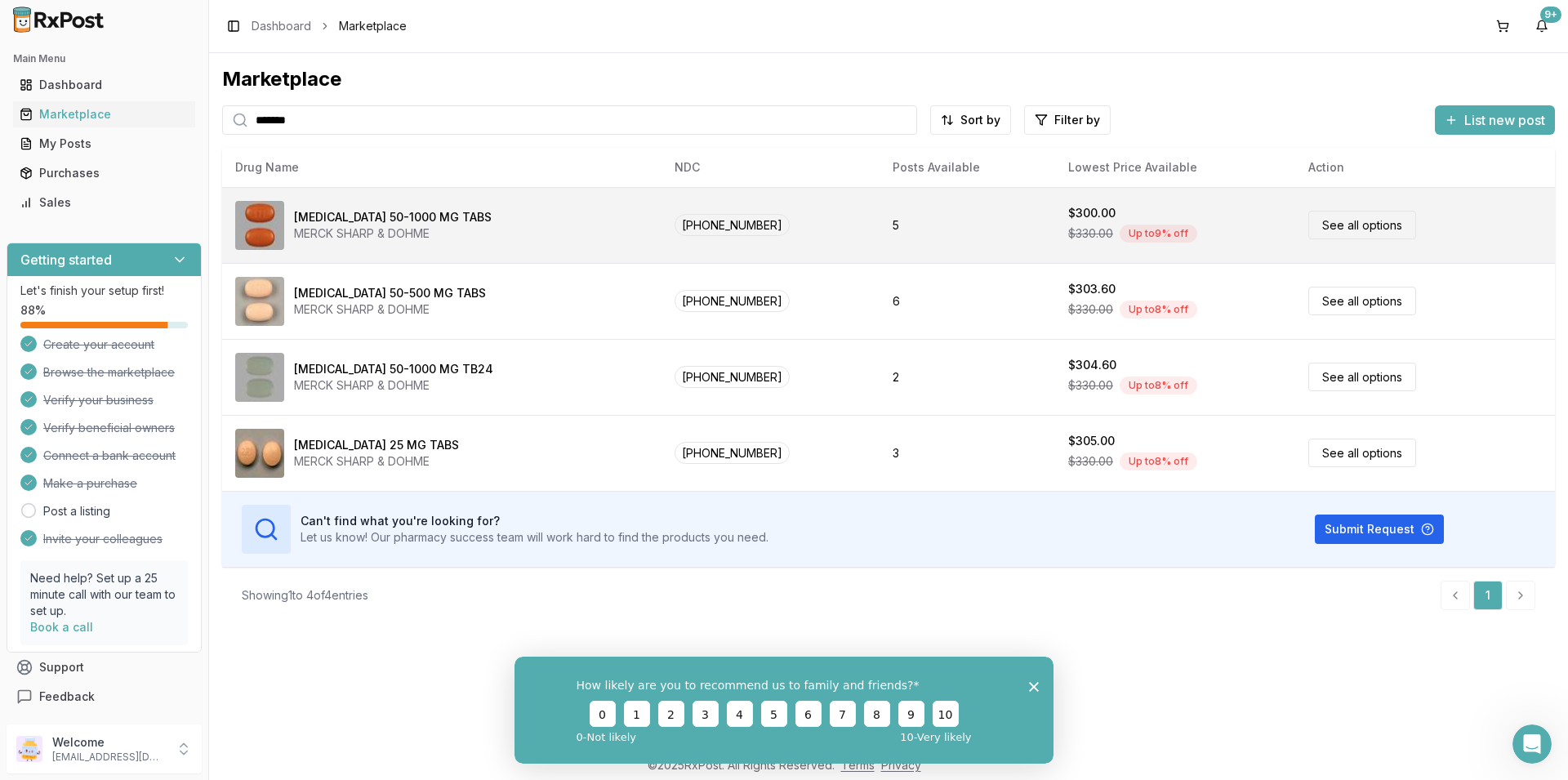
type input "*******"
click at [1338, 228] on link "See all options" at bounding box center [1361, 224] width 107 height 29
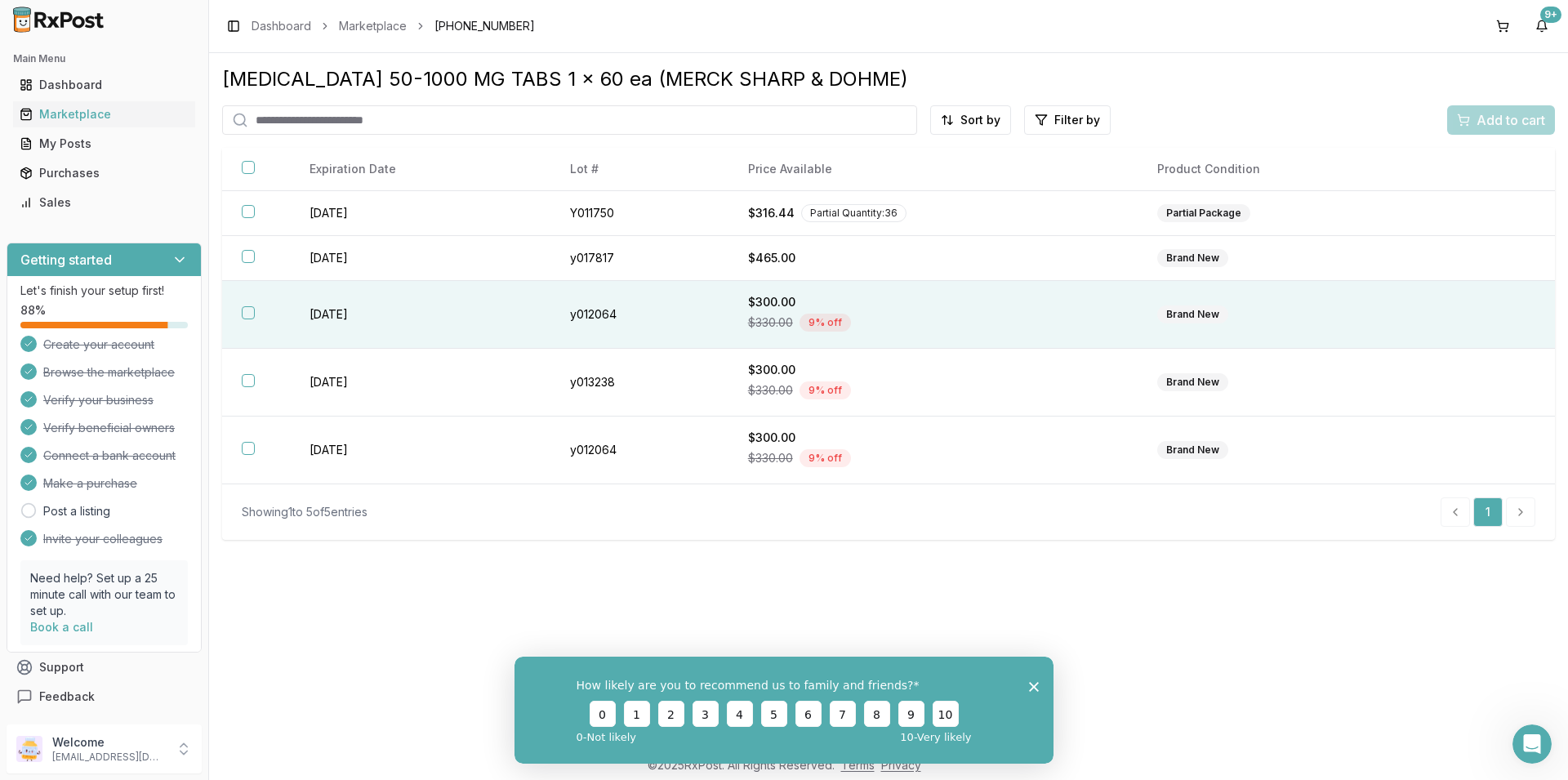
click at [251, 314] on button "button" at bounding box center [249, 313] width 13 height 13
click at [1532, 131] on button "Add to cart" at bounding box center [1501, 120] width 107 height 29
click at [1531, 121] on div "Add to cart" at bounding box center [1501, 120] width 107 height 29
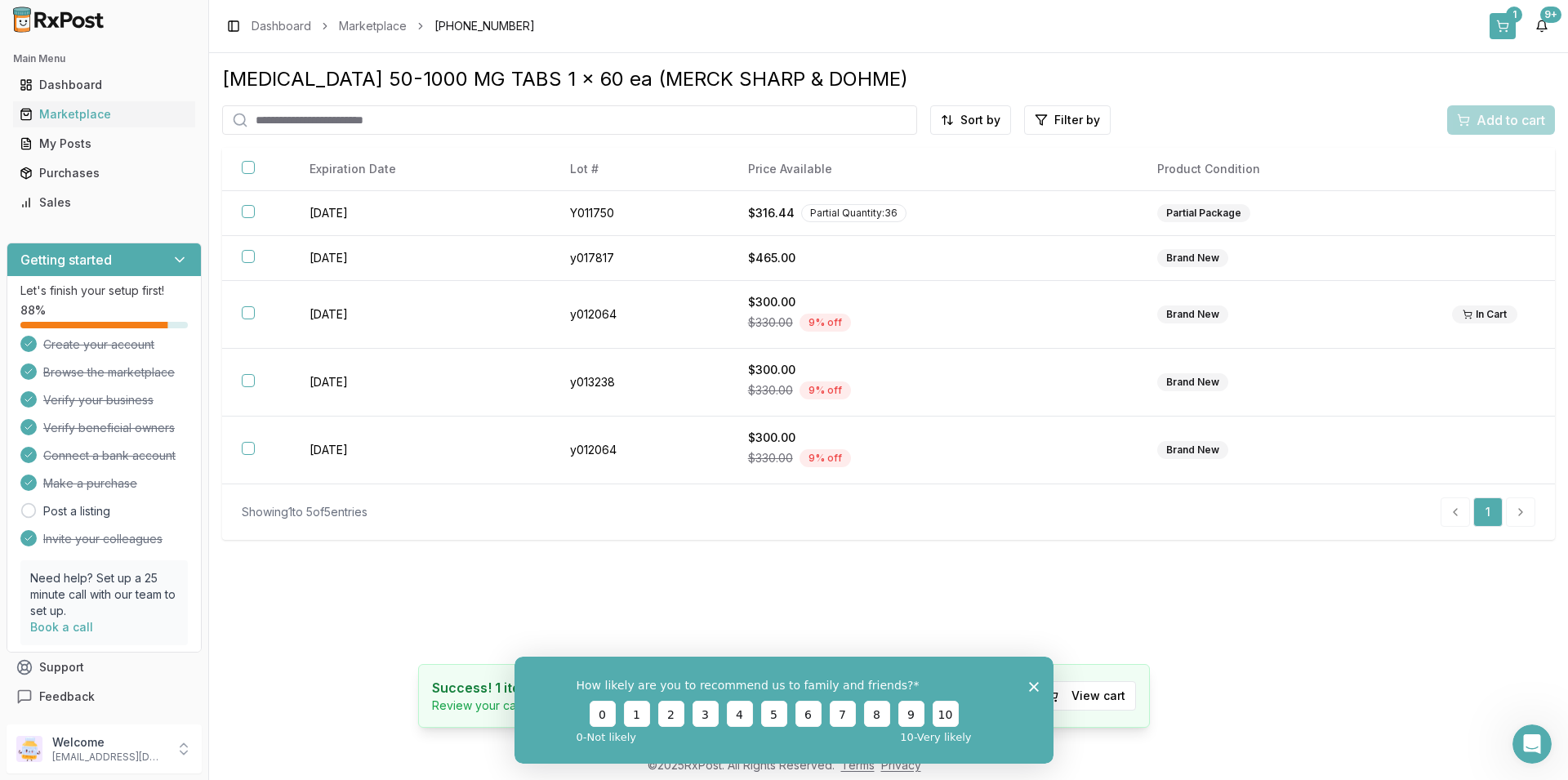
click at [1514, 16] on div "1" at bounding box center [1514, 14] width 16 height 16
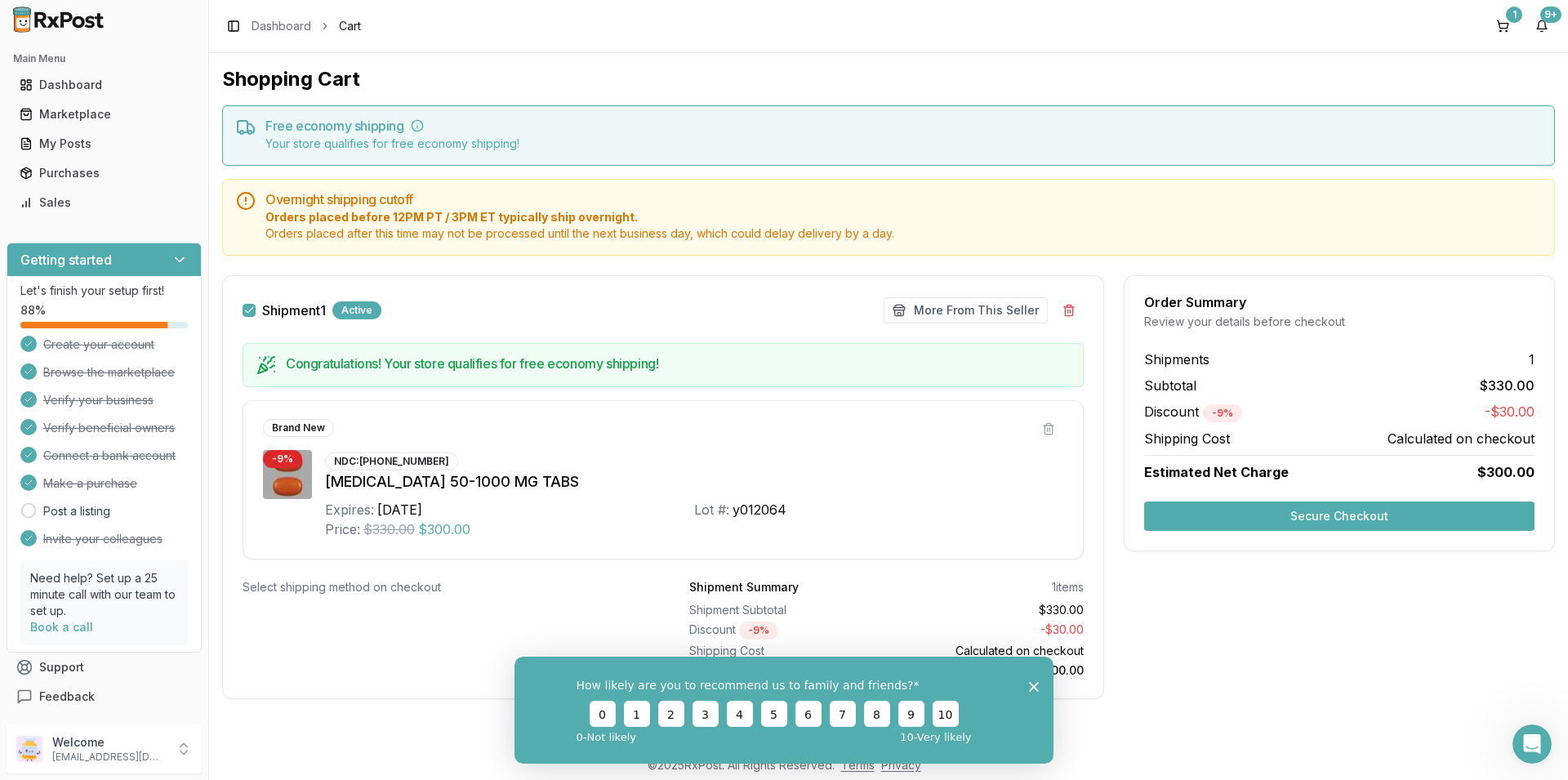
click at [1034, 685] on polygon "Close survey" at bounding box center [1033, 686] width 9 height 9
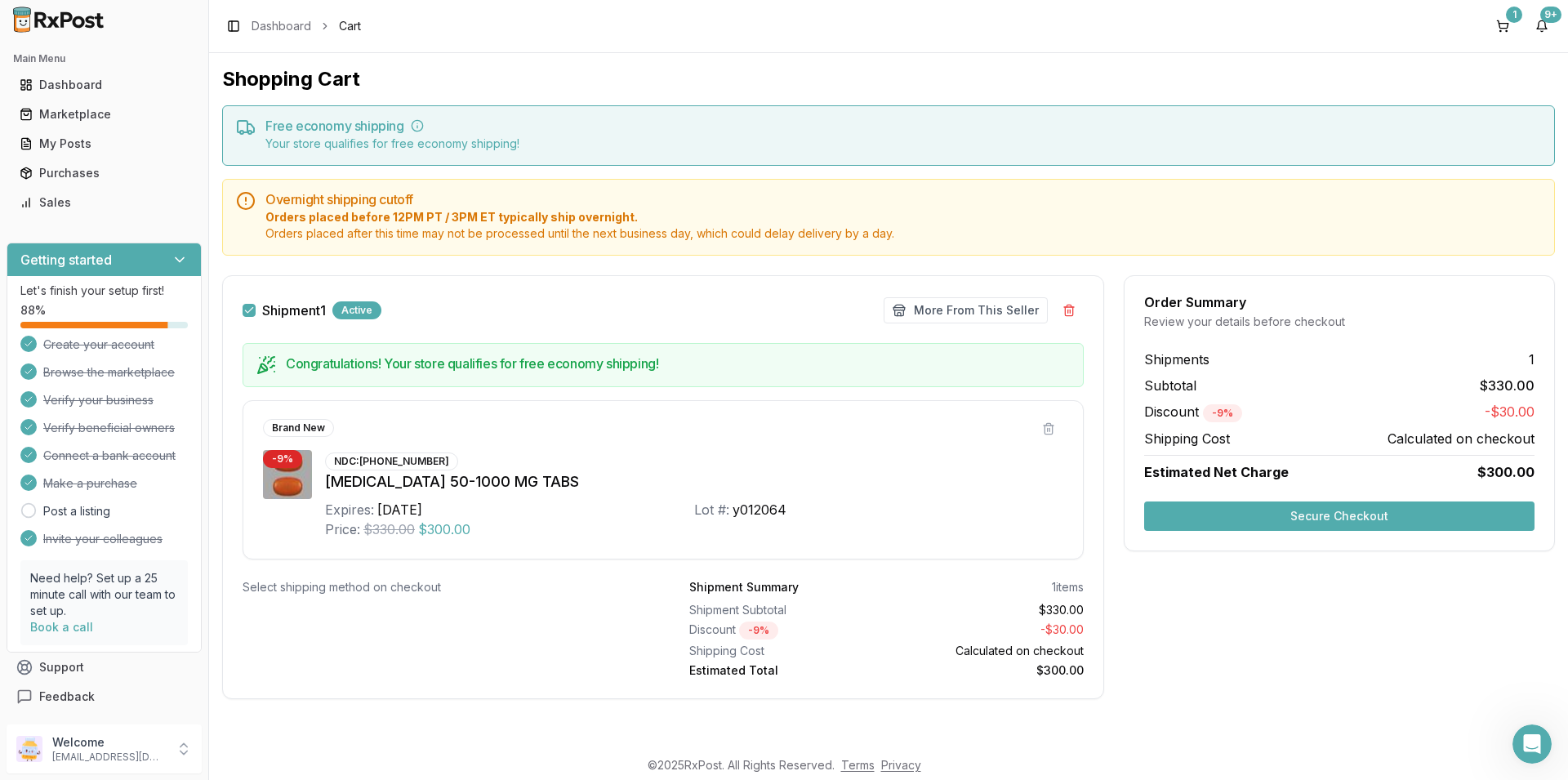
click at [1353, 513] on button "Secure Checkout" at bounding box center [1339, 516] width 391 height 29
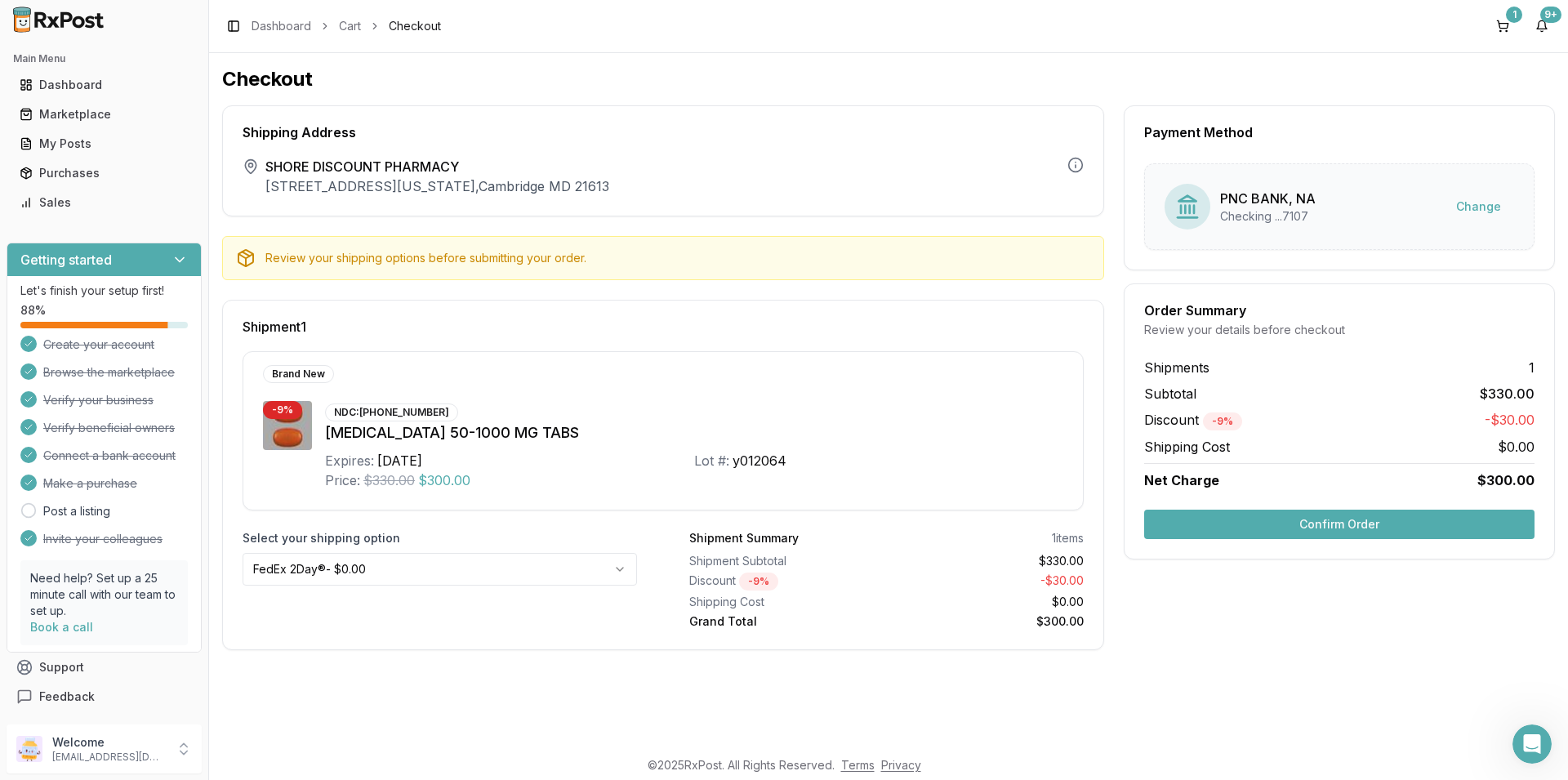
click at [1403, 526] on button "Confirm Order" at bounding box center [1339, 523] width 391 height 29
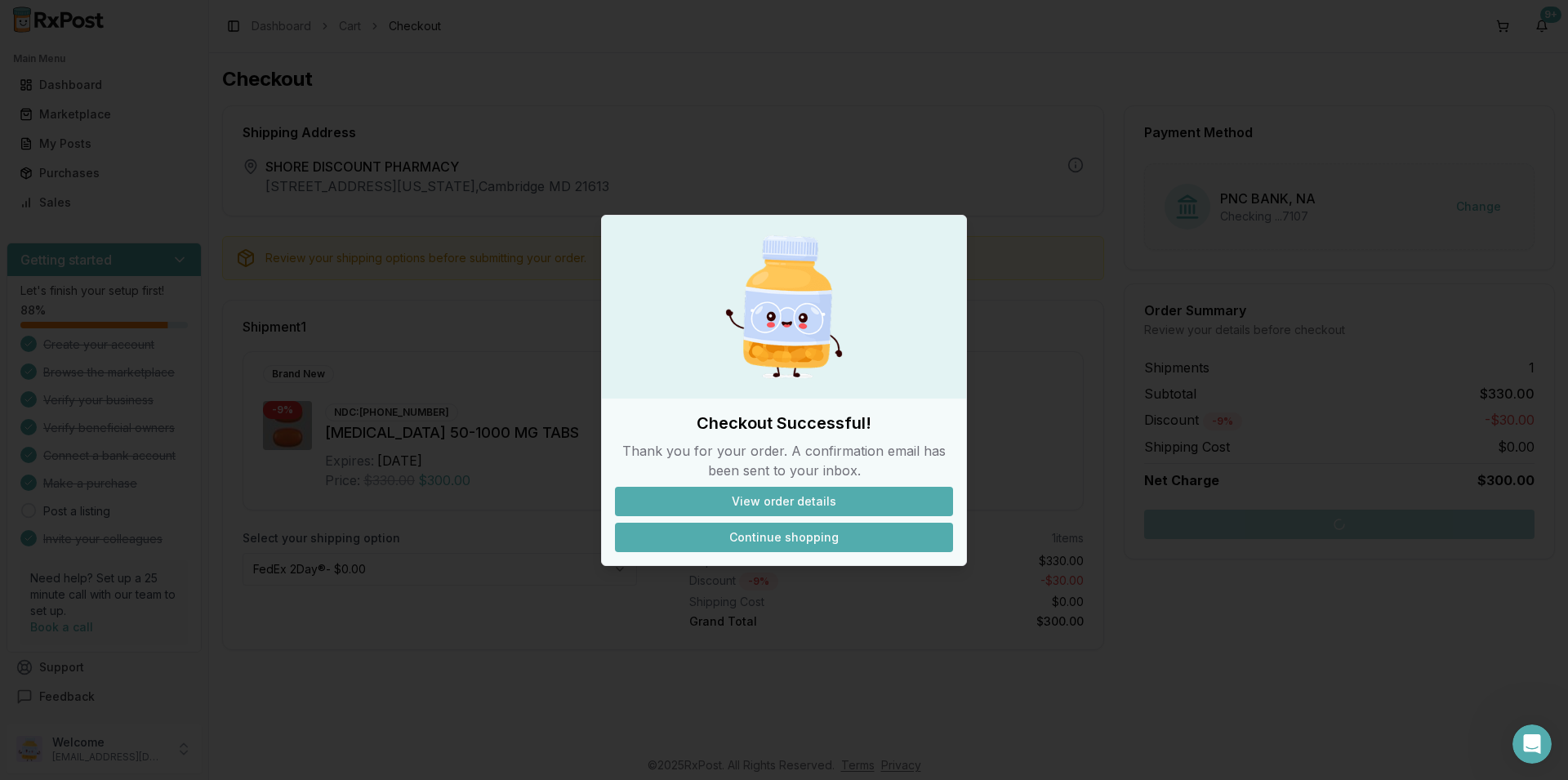
click at [754, 533] on button "Continue shopping" at bounding box center [784, 536] width 338 height 29
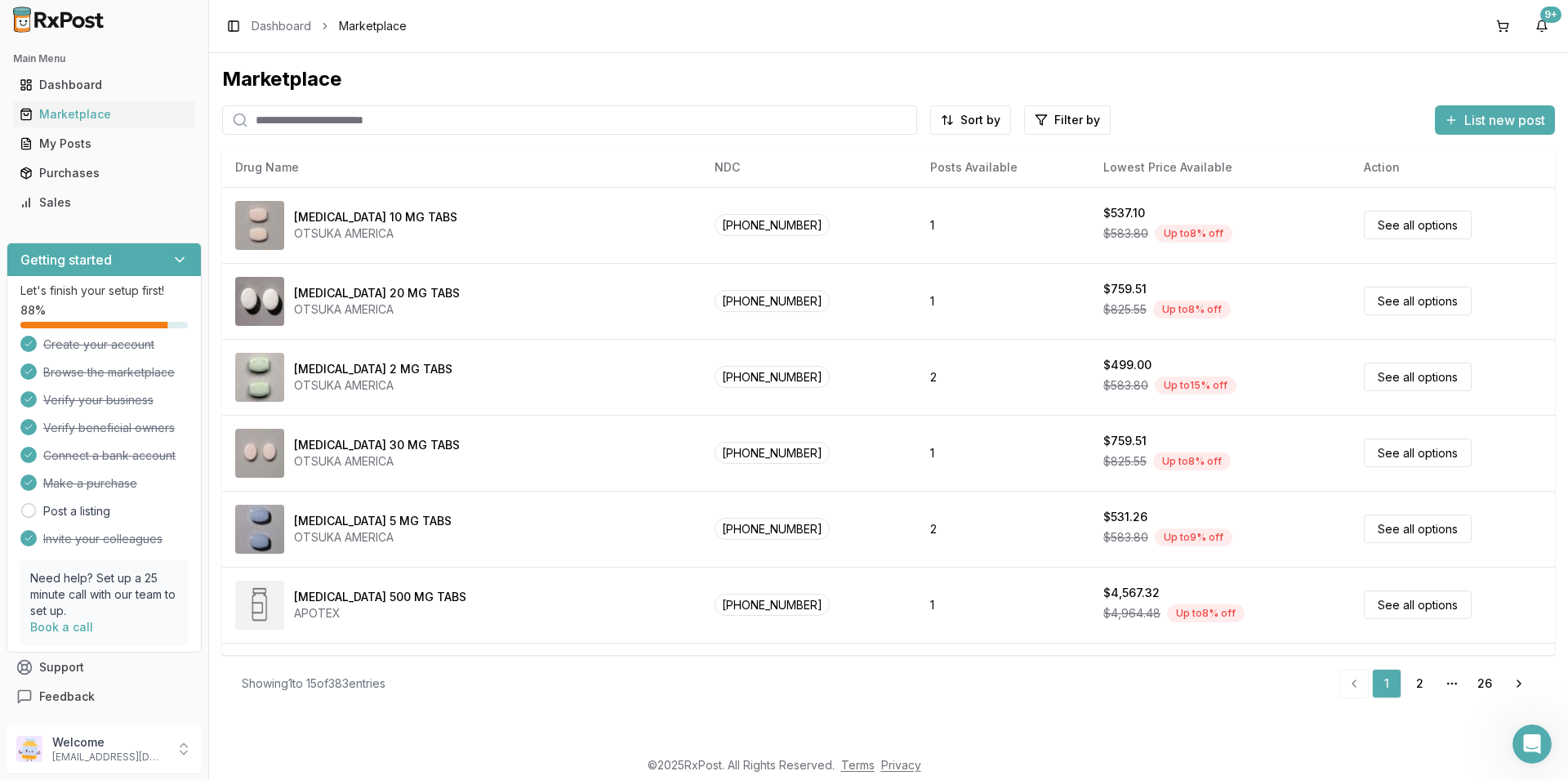
click at [290, 120] on input "search" at bounding box center [570, 120] width 695 height 29
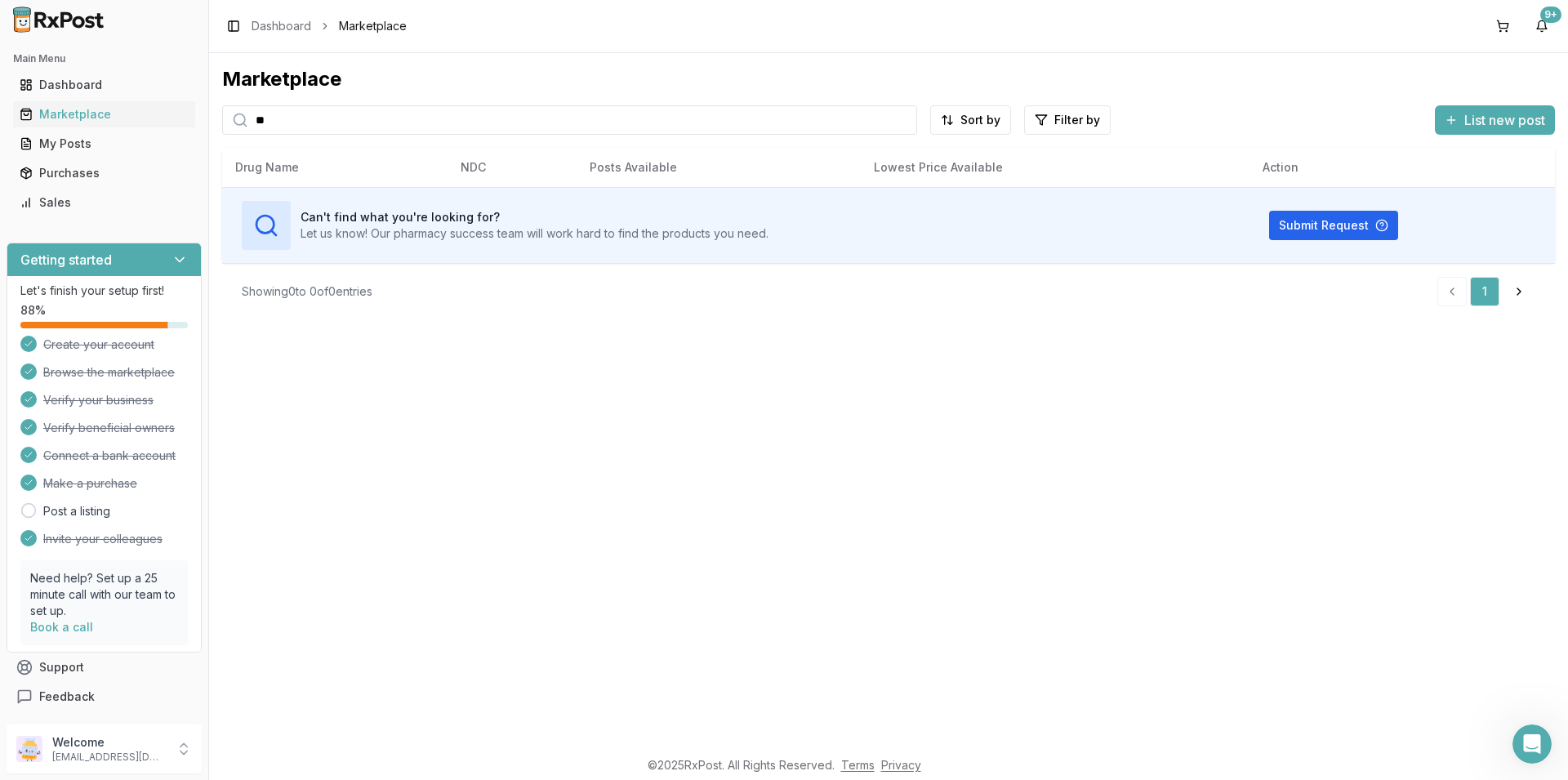
type input "*"
type input "**********"
